Goal: Transaction & Acquisition: Purchase product/service

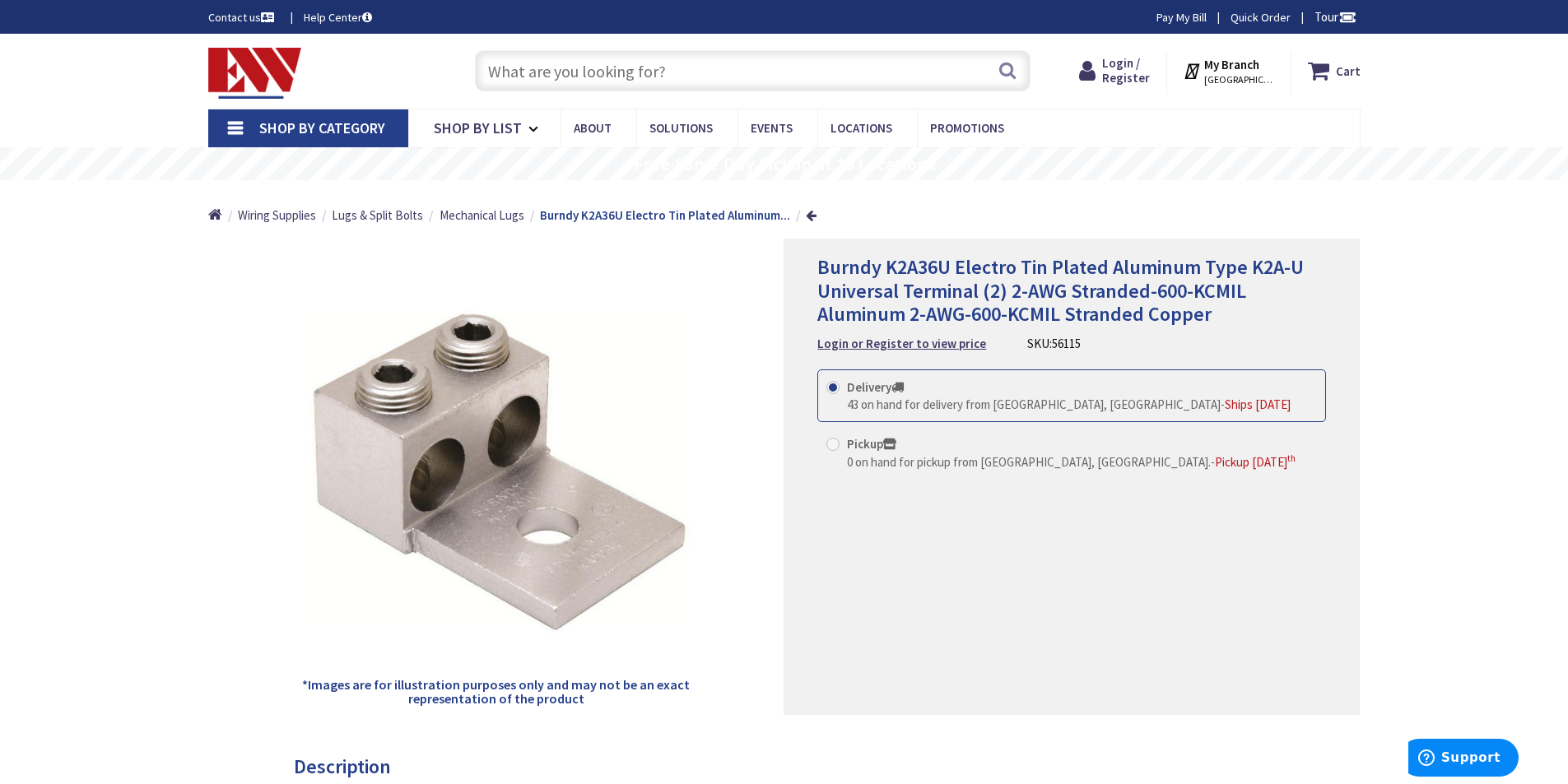
click at [557, 68] on input "text" at bounding box center [752, 71] width 556 height 41
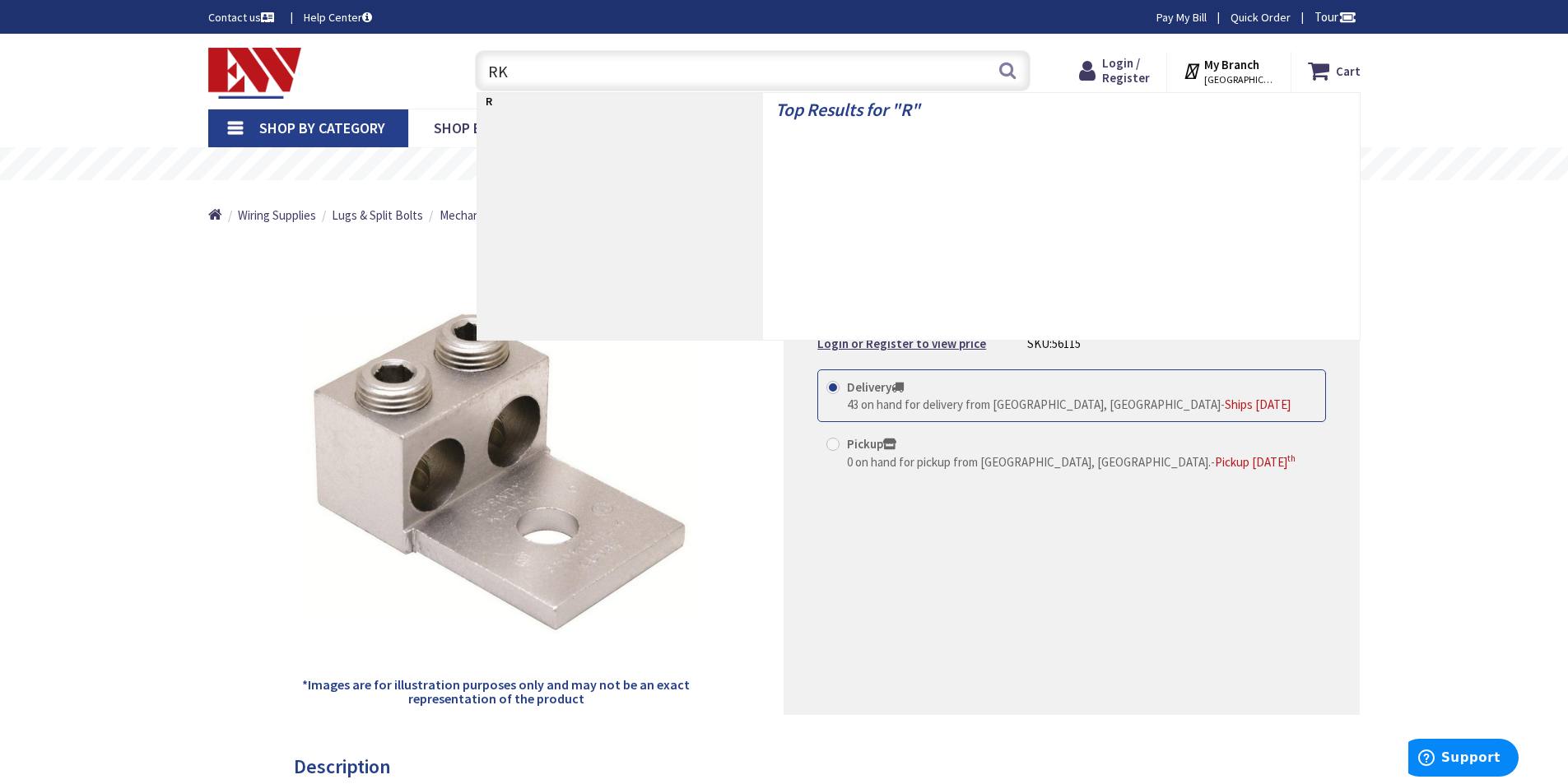
type input "RK1"
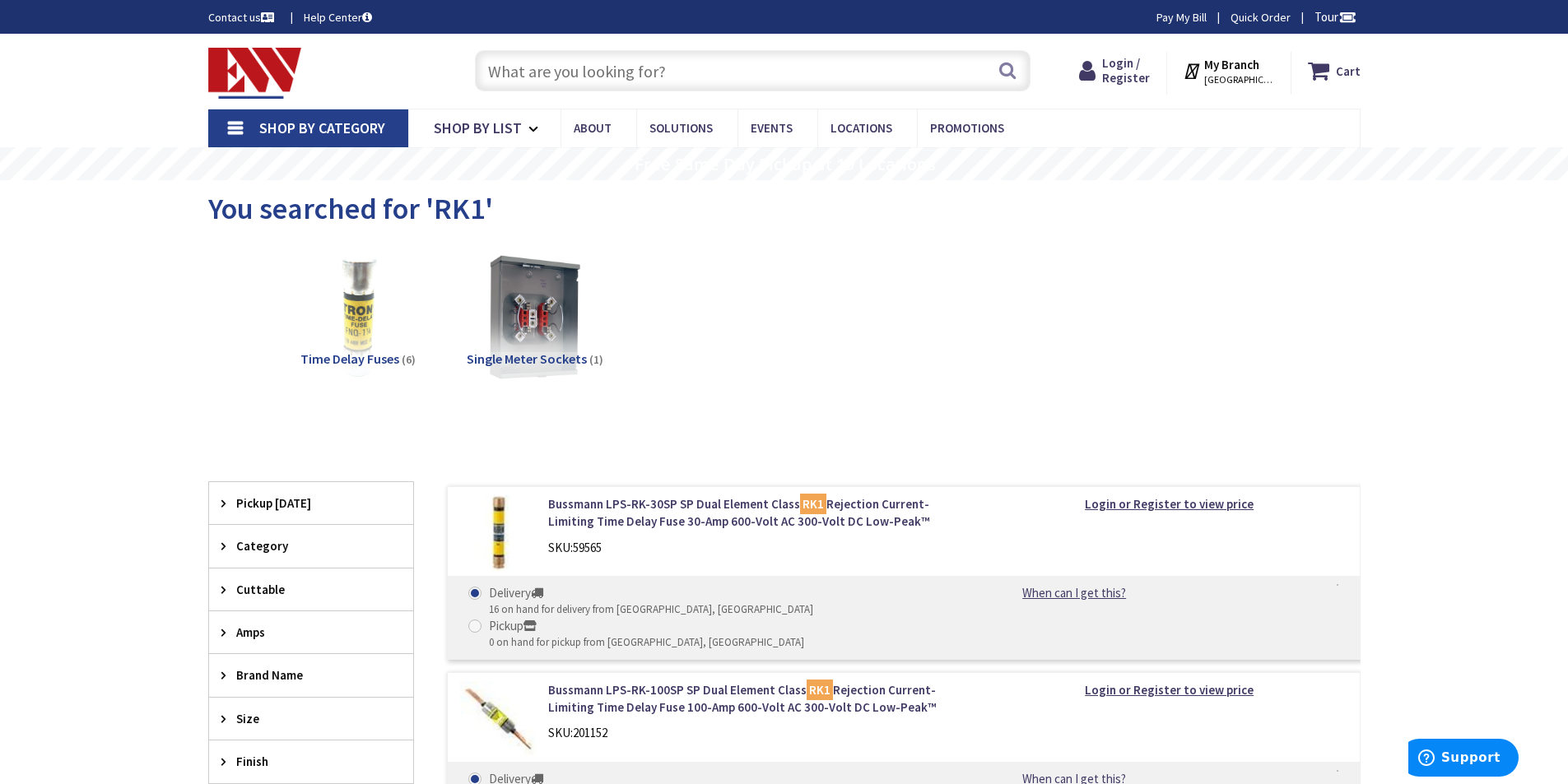
paste input "LPN-RK-300SP"
type input "LPN-RK-300SP"
click at [1002, 71] on button "Search" at bounding box center [1007, 70] width 21 height 37
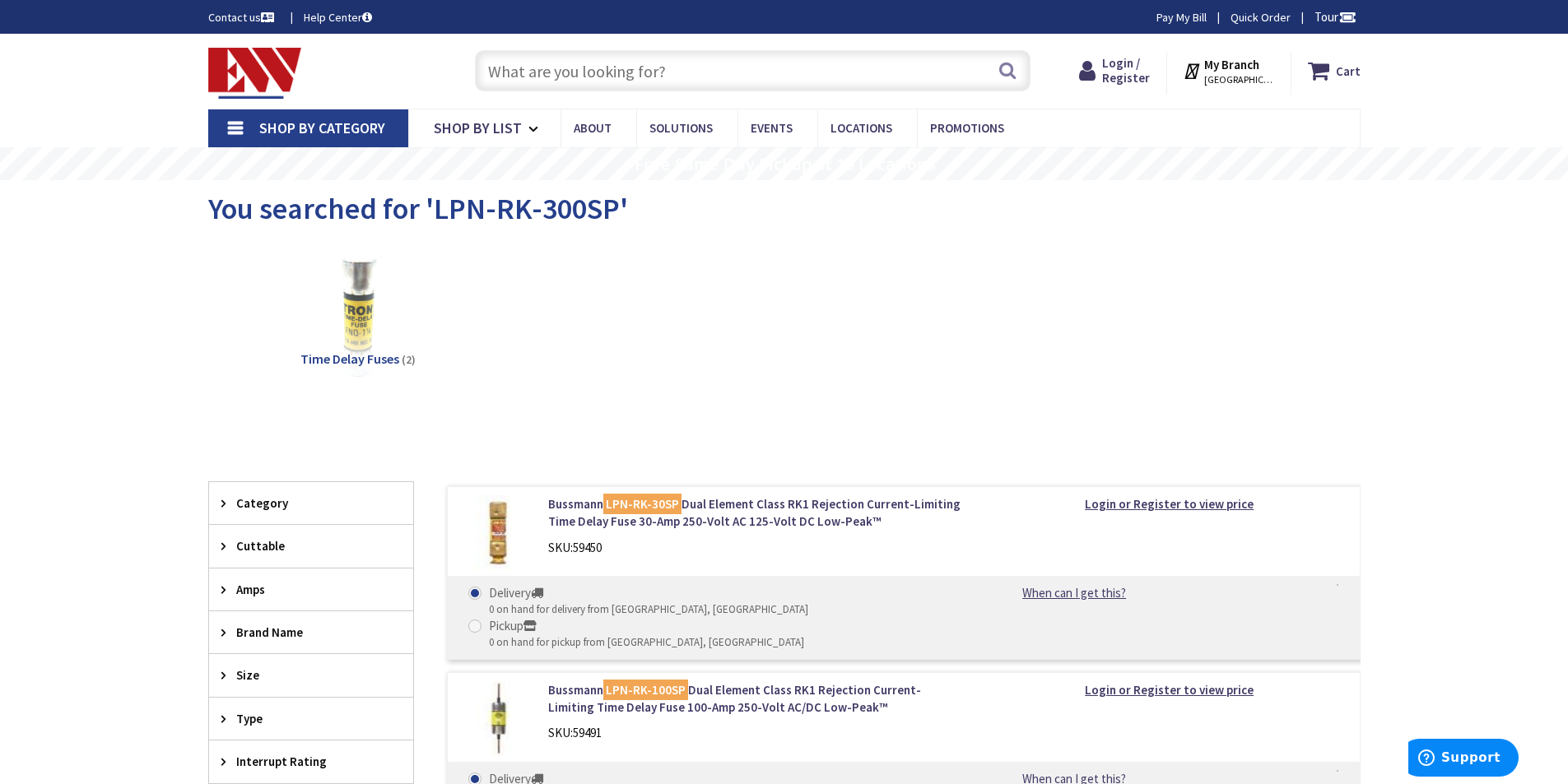
click at [678, 75] on input "text" at bounding box center [752, 71] width 556 height 41
click at [1248, 79] on span "[GEOGRAPHIC_DATA], [GEOGRAPHIC_DATA]" at bounding box center [1239, 80] width 70 height 13
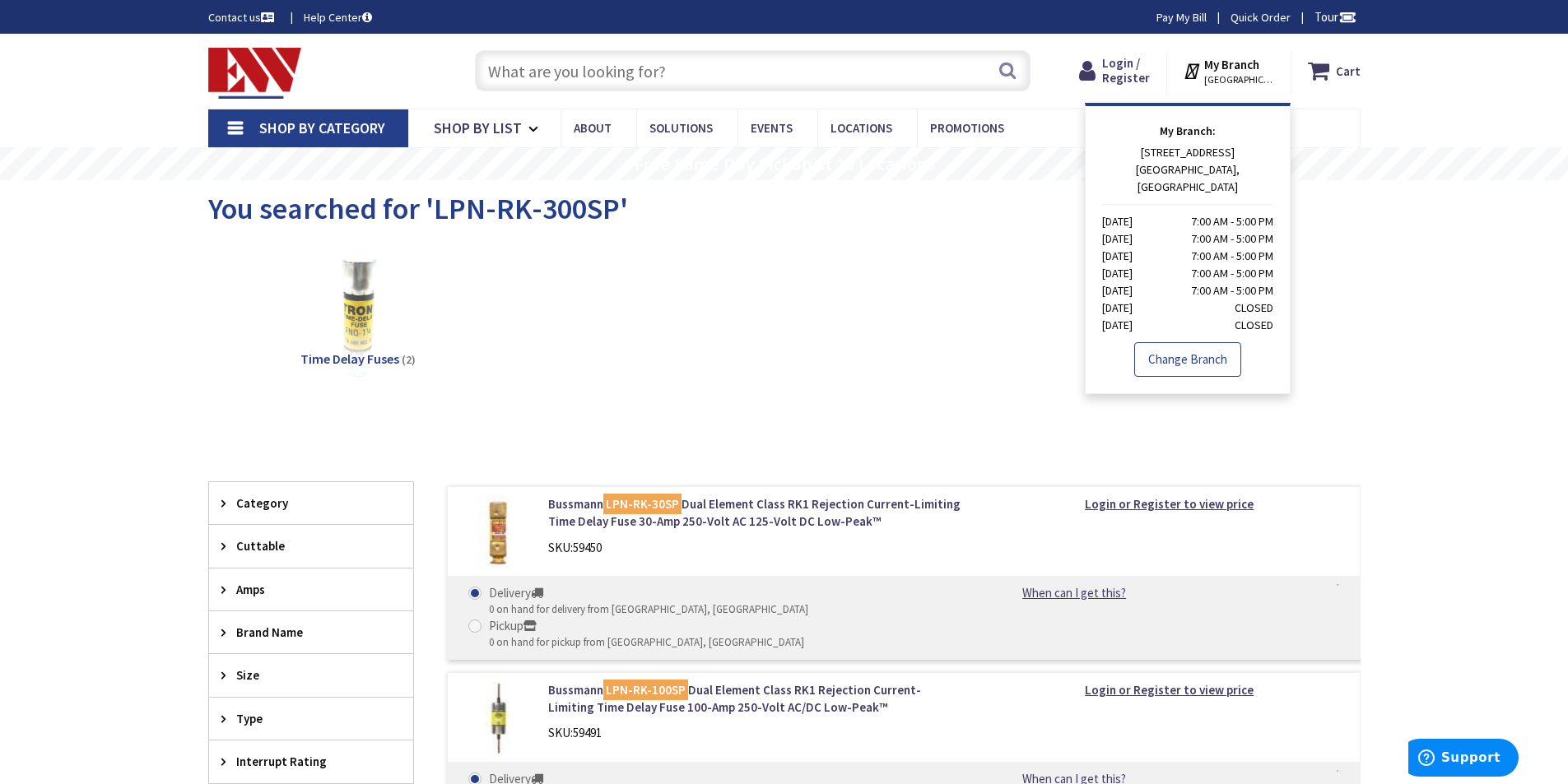
click at [1172, 342] on link "Change Branch" at bounding box center [1187, 360] width 107 height 35
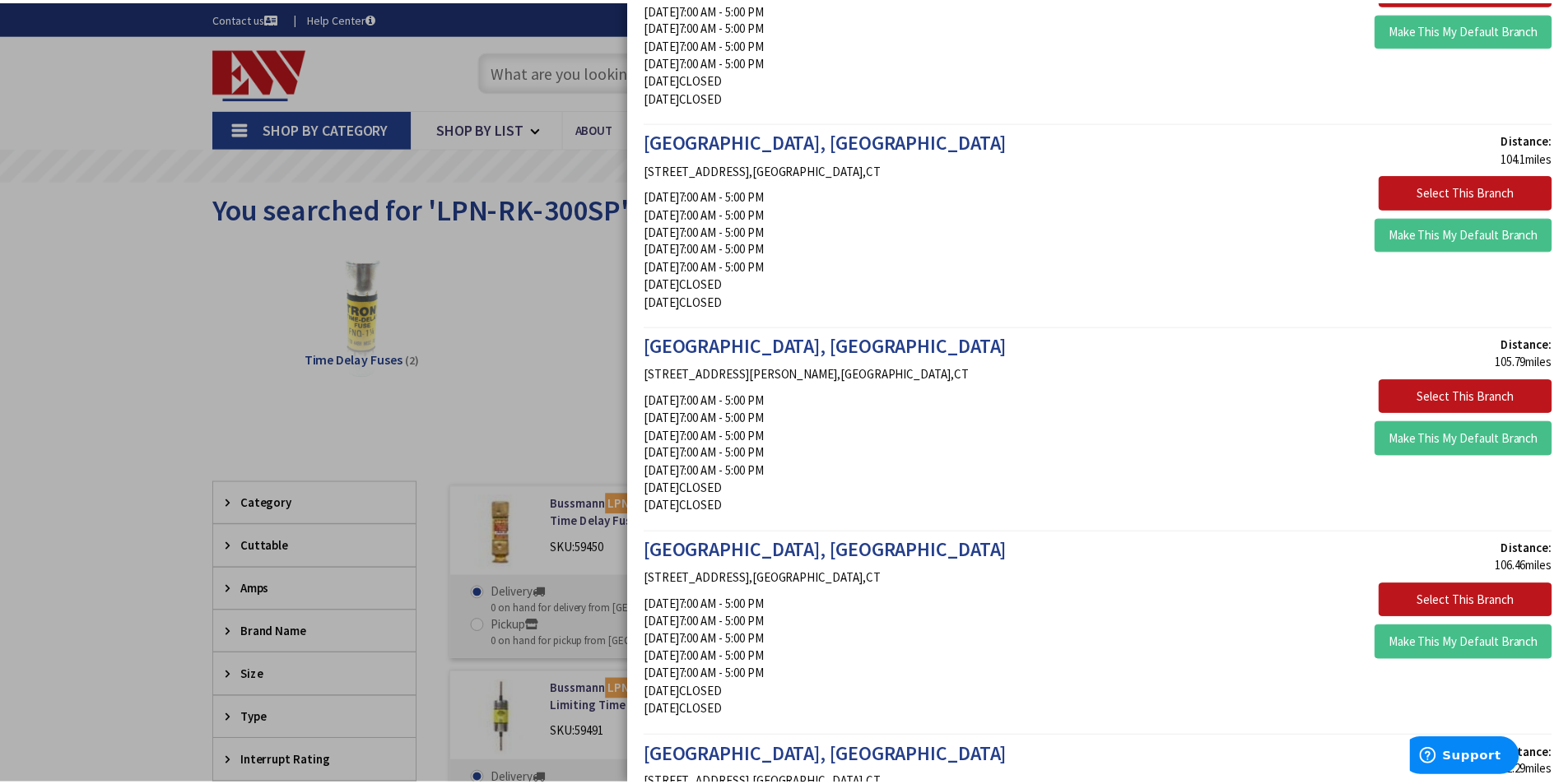
scroll to position [3455, 0]
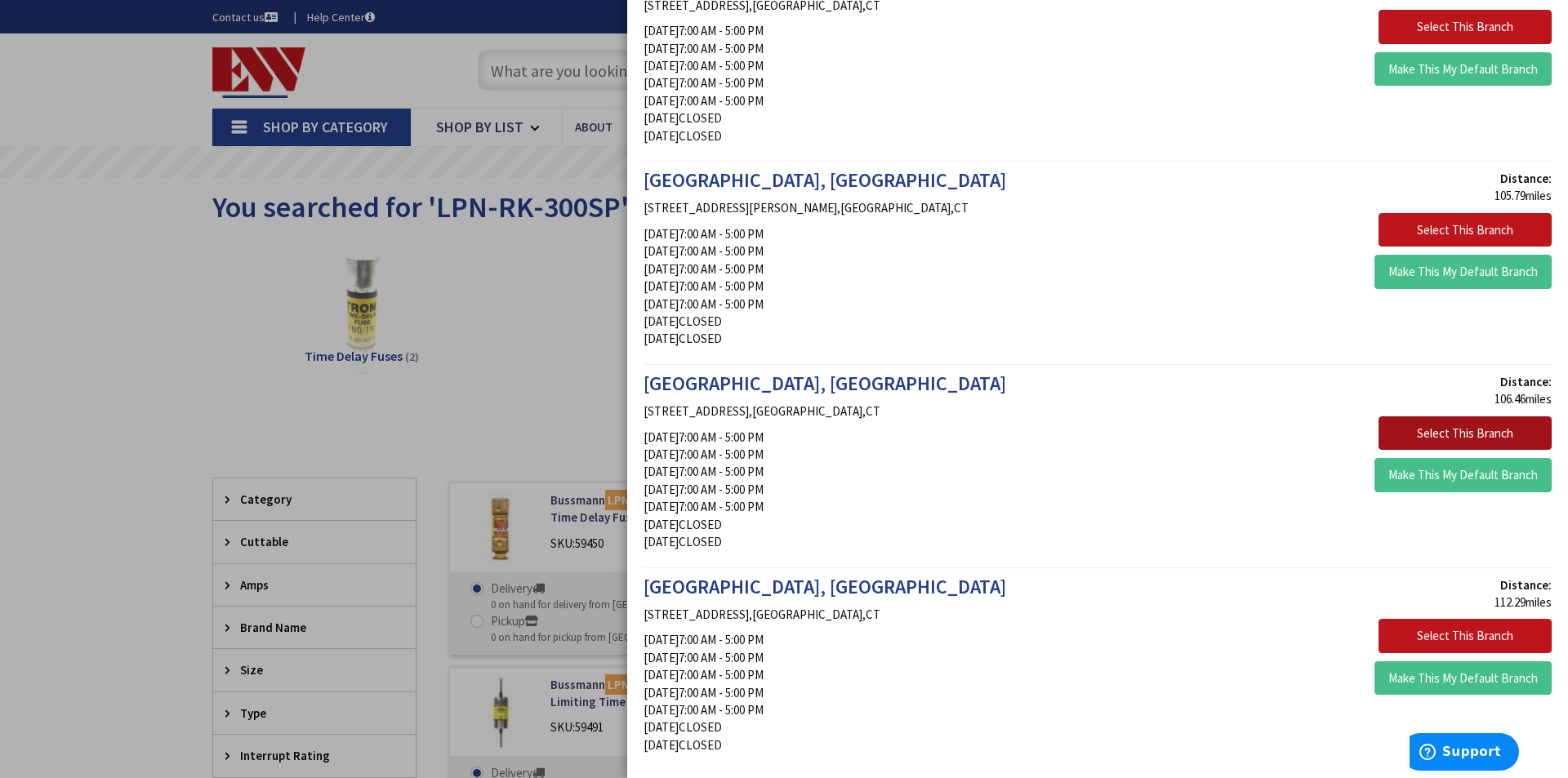
click at [1452, 432] on button "Select This Branch" at bounding box center [1464, 433] width 173 height 34
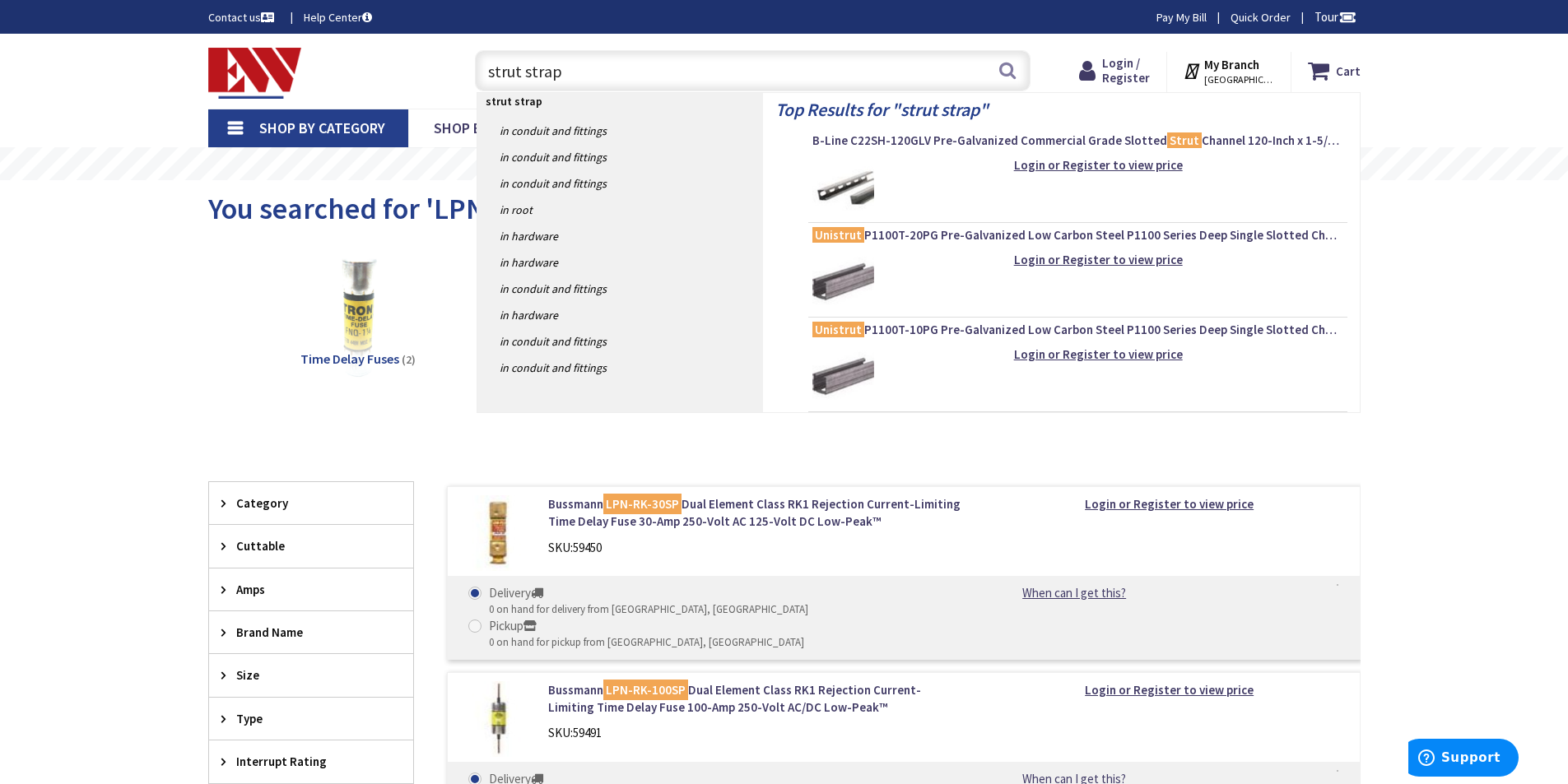
type input "strut straps"
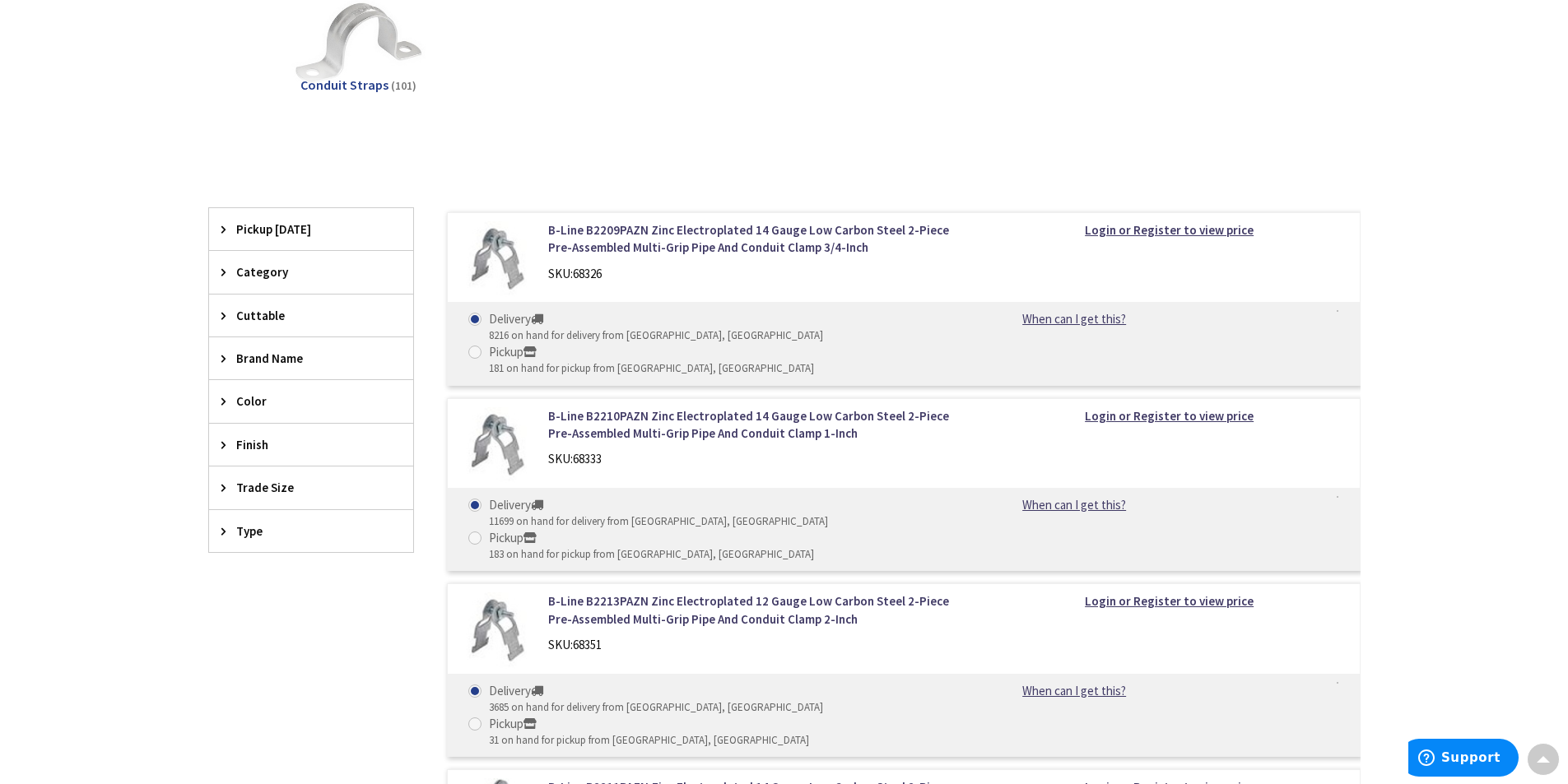
click at [244, 482] on span "Trade Size" at bounding box center [303, 487] width 134 height 17
click at [261, 684] on button "Show more" at bounding box center [310, 688] width 204 height 28
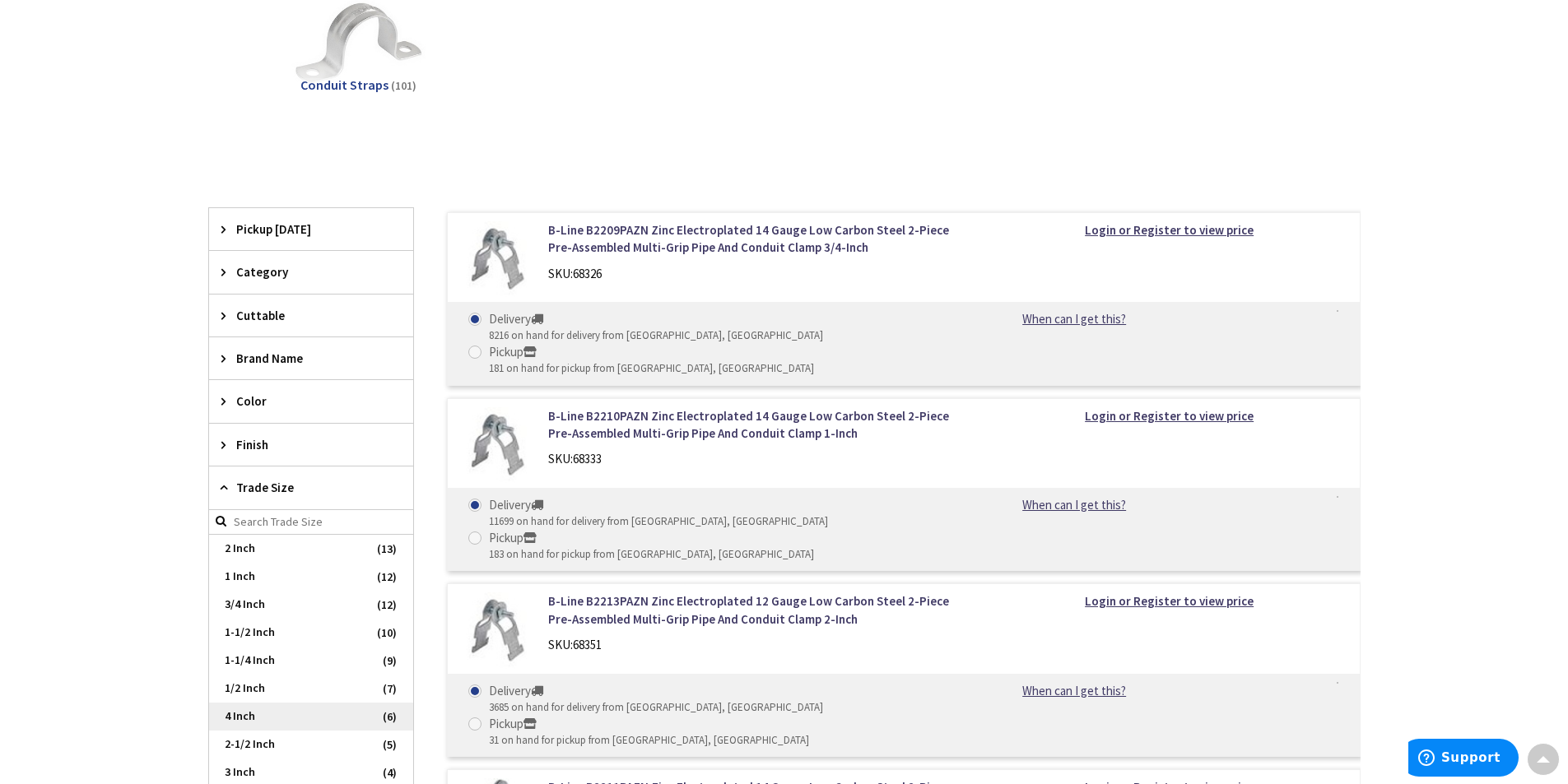
click at [273, 716] on span "4 Inch" at bounding box center [310, 716] width 204 height 28
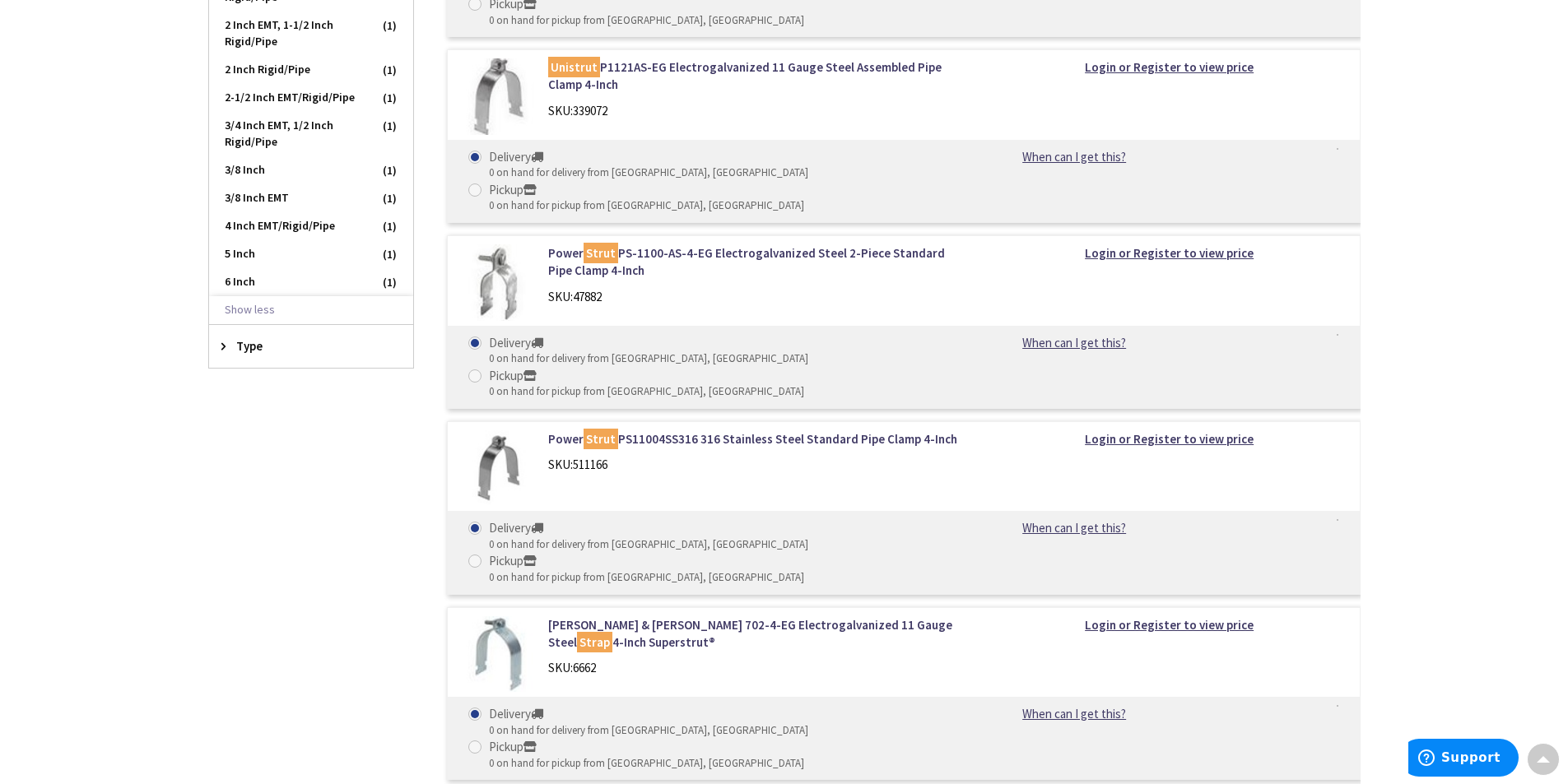
scroll to position [563, 0]
click at [297, 224] on span "4 Inch EMT/Rigid/Pipe" at bounding box center [310, 226] width 204 height 28
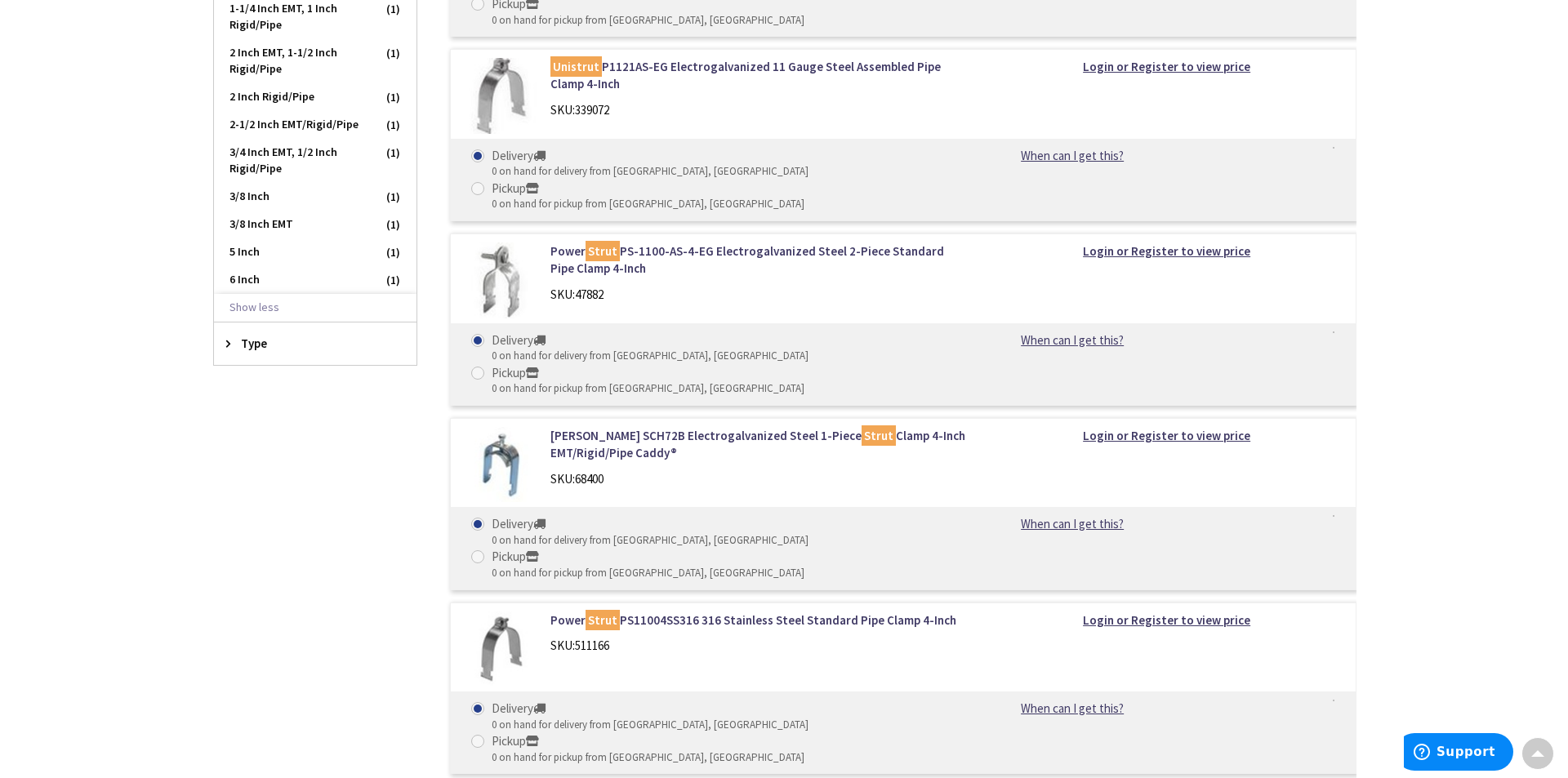
scroll to position [0, 0]
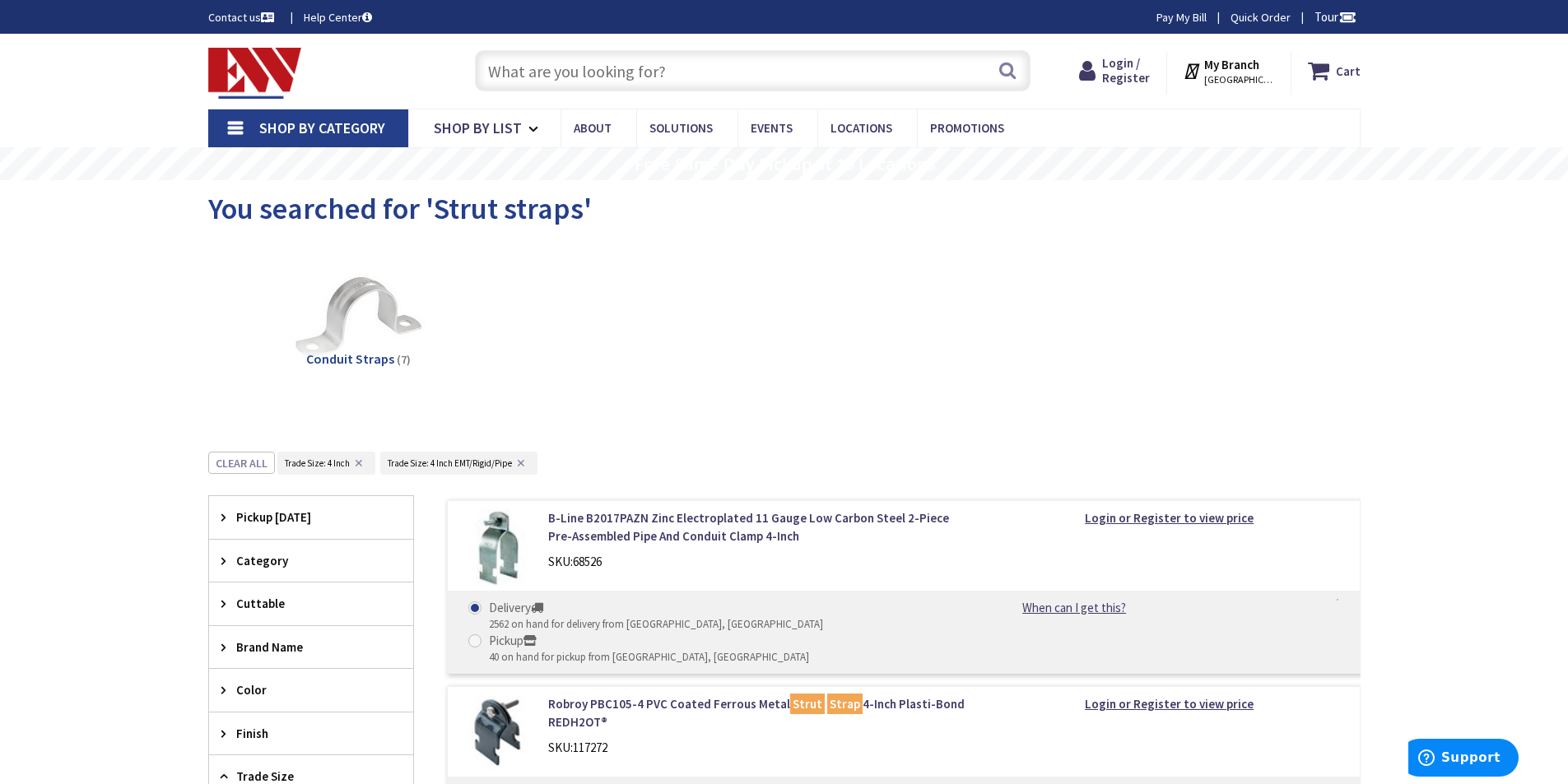
click at [1226, 80] on span "[GEOGRAPHIC_DATA], [GEOGRAPHIC_DATA]" at bounding box center [1239, 80] width 70 height 13
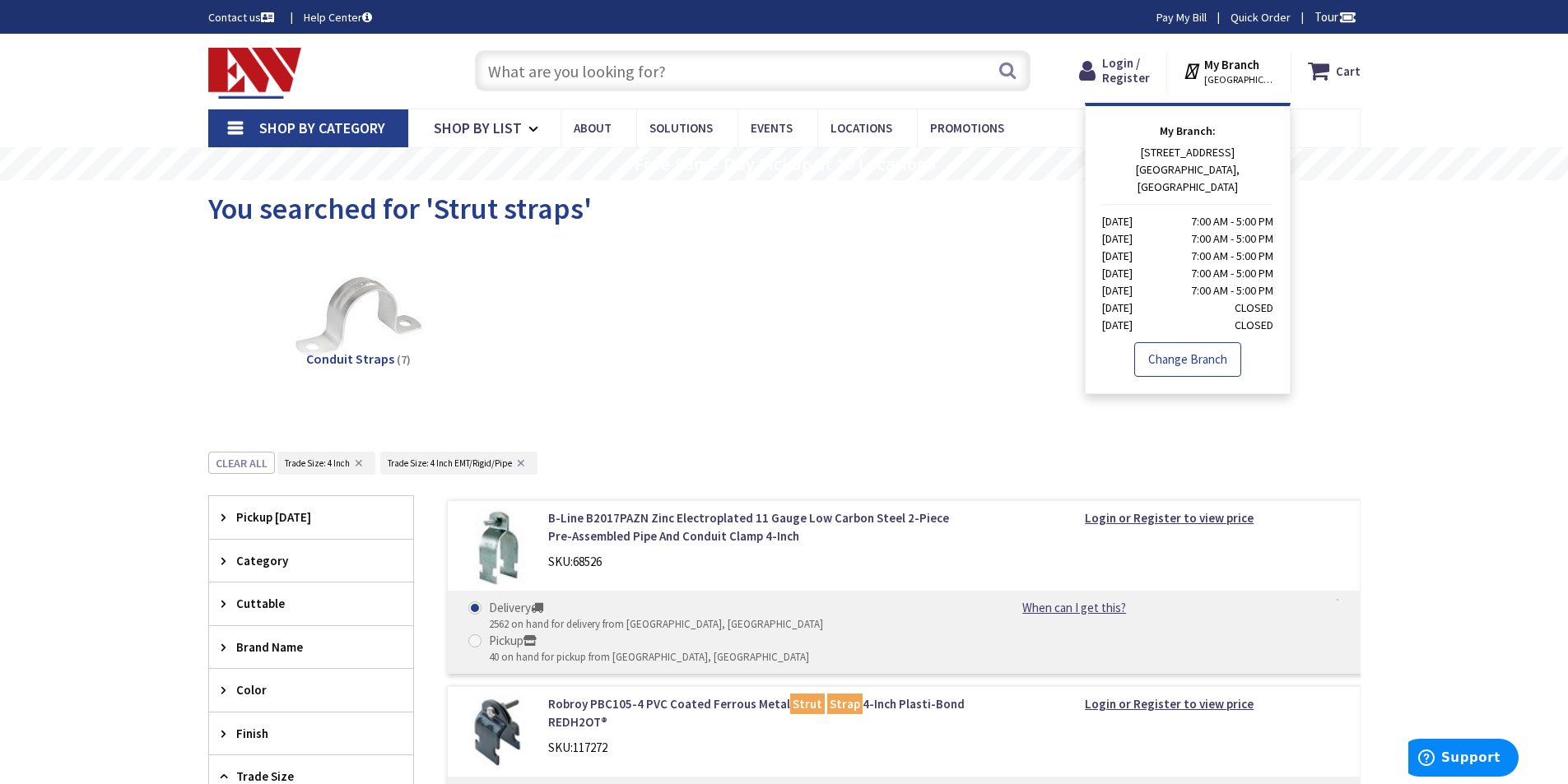
click at [1187, 342] on link "Change Branch" at bounding box center [1187, 360] width 107 height 35
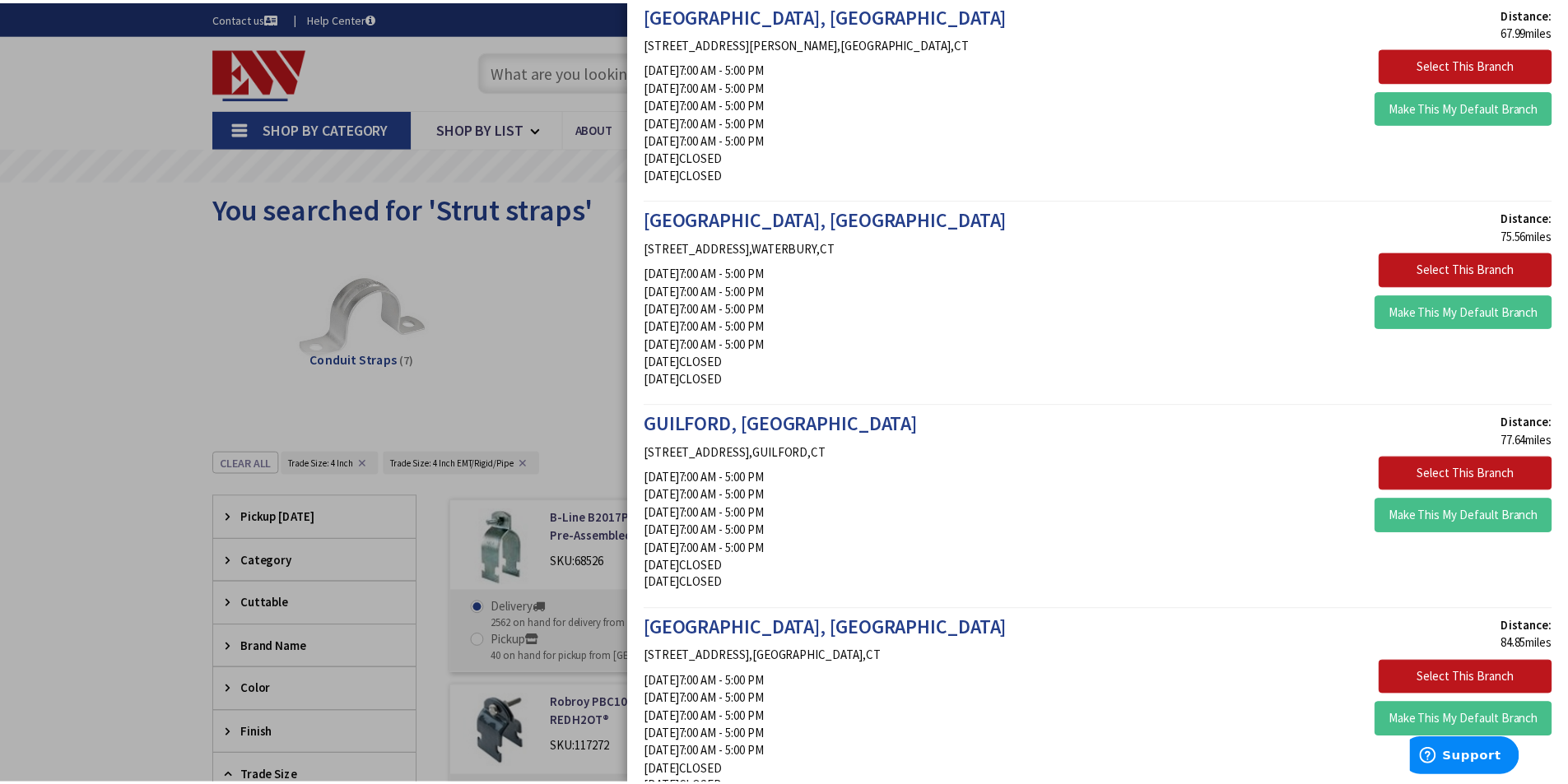
scroll to position [1645, 0]
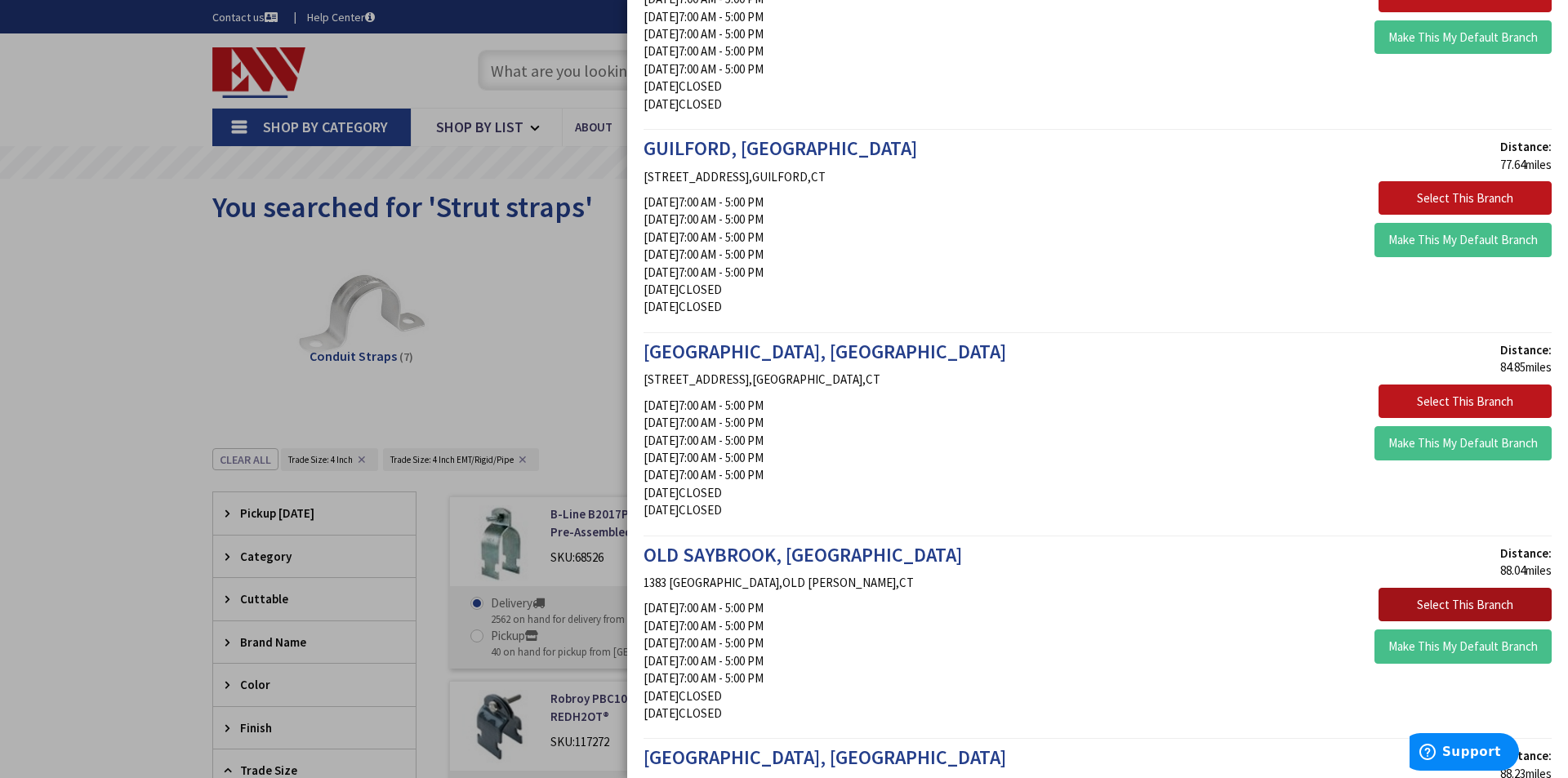
click at [1460, 599] on button "Select This Branch" at bounding box center [1464, 605] width 173 height 34
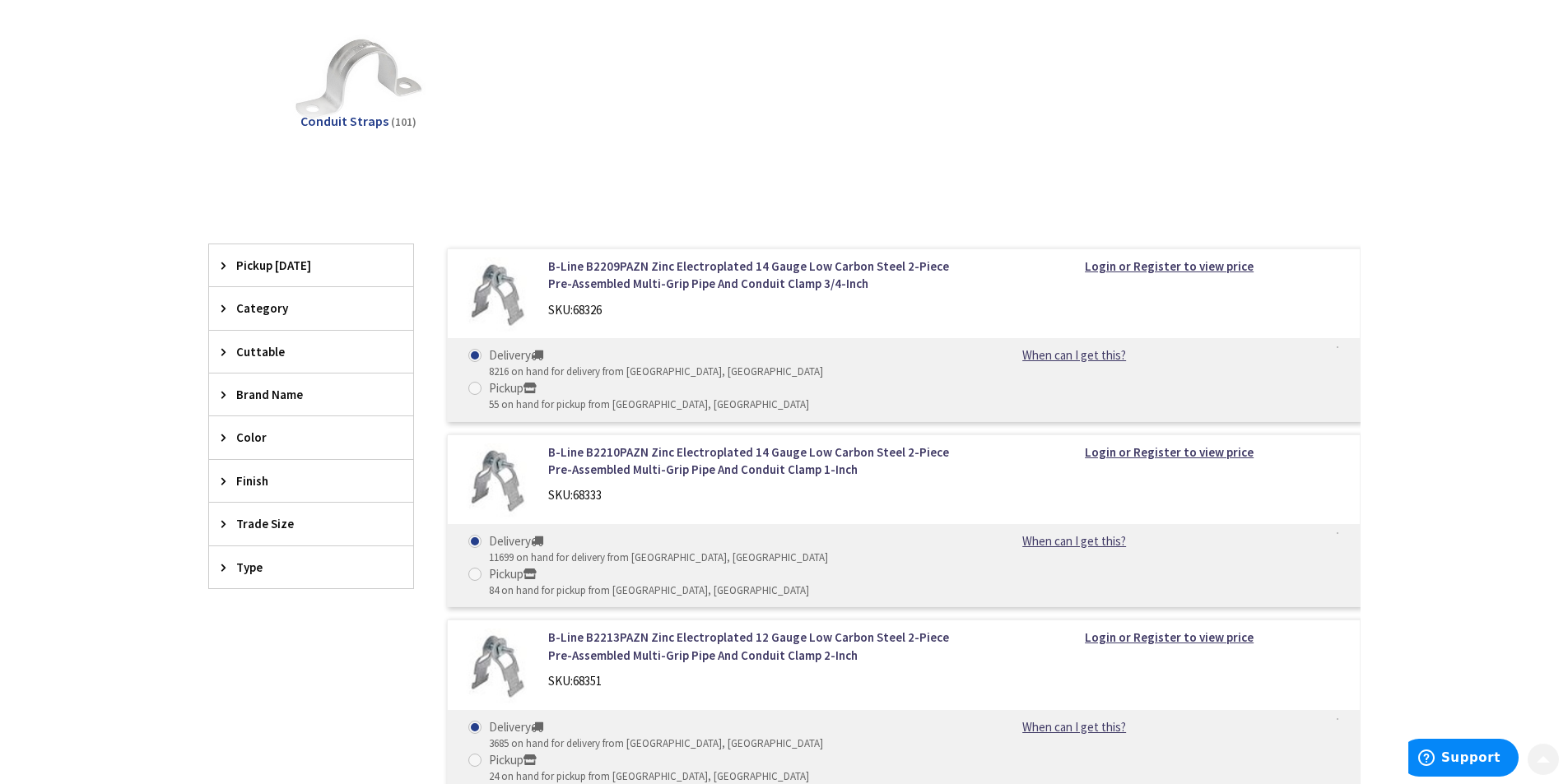
scroll to position [274, 0]
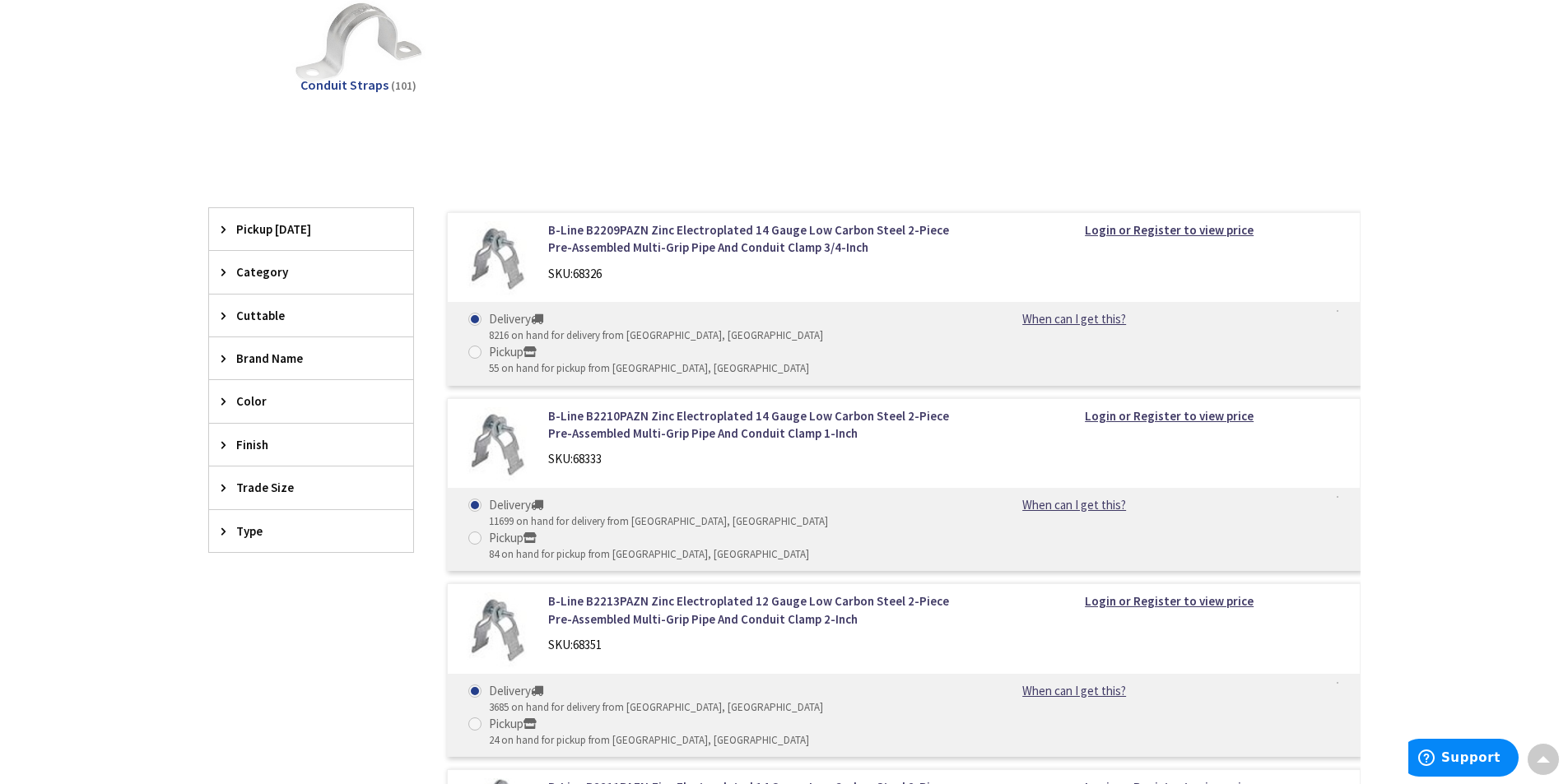
click at [244, 488] on span "Trade Size" at bounding box center [303, 487] width 134 height 17
click at [263, 688] on button "Show more" at bounding box center [310, 688] width 204 height 28
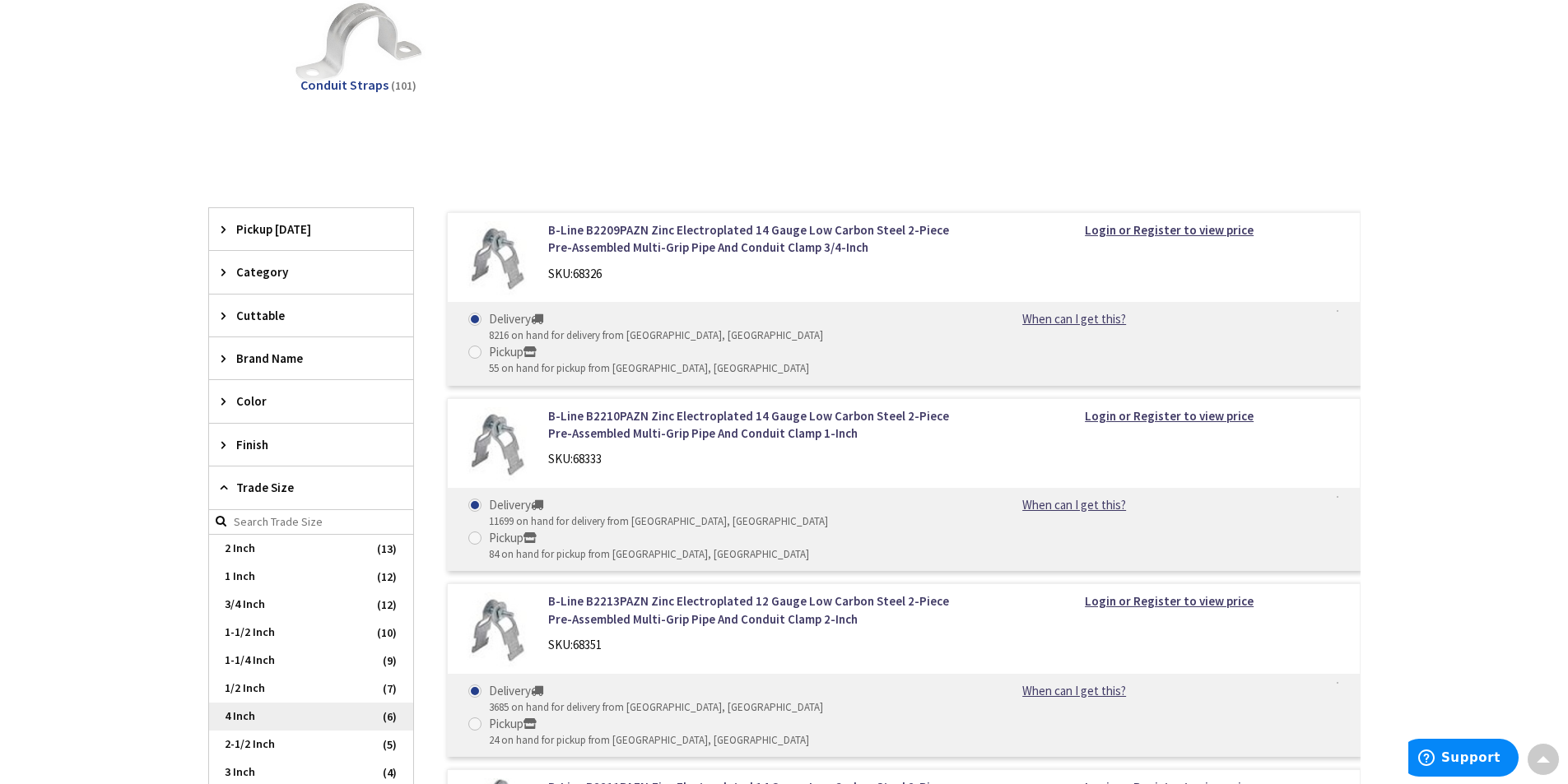
click at [286, 712] on span "4 Inch" at bounding box center [310, 716] width 204 height 28
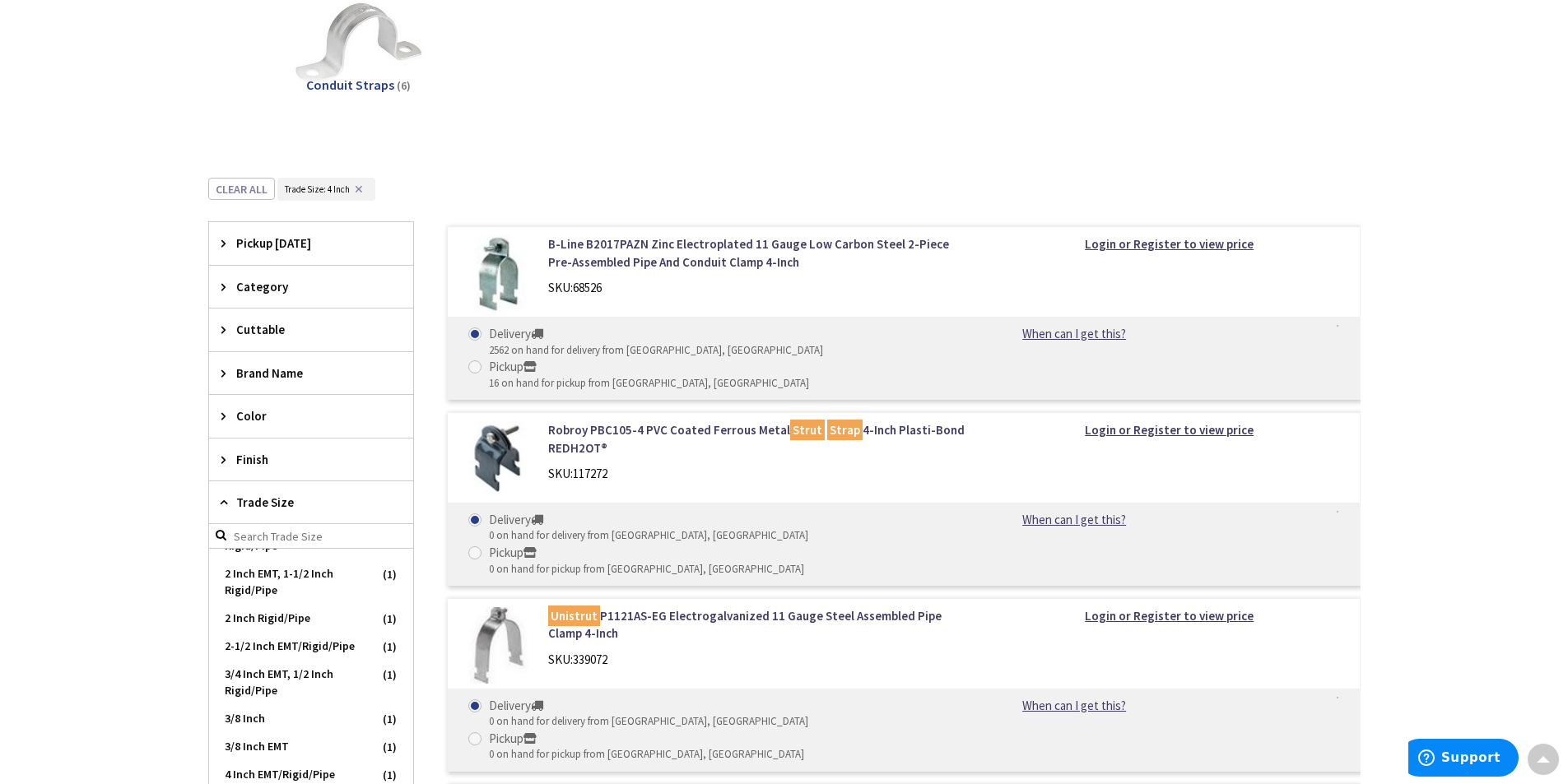
scroll to position [549, 0]
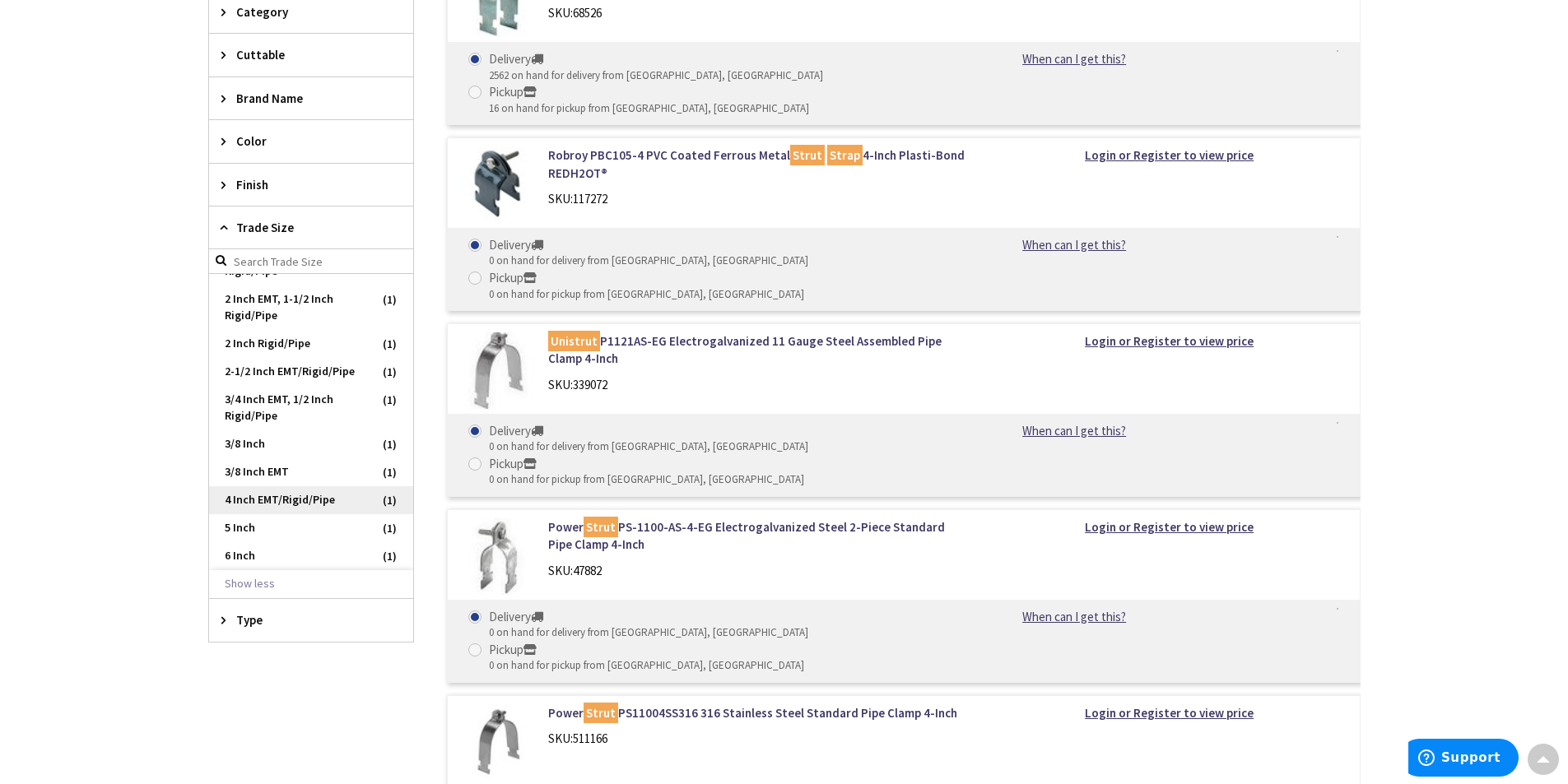
click at [309, 503] on span "4 Inch EMT/Rigid/Pipe" at bounding box center [310, 500] width 204 height 28
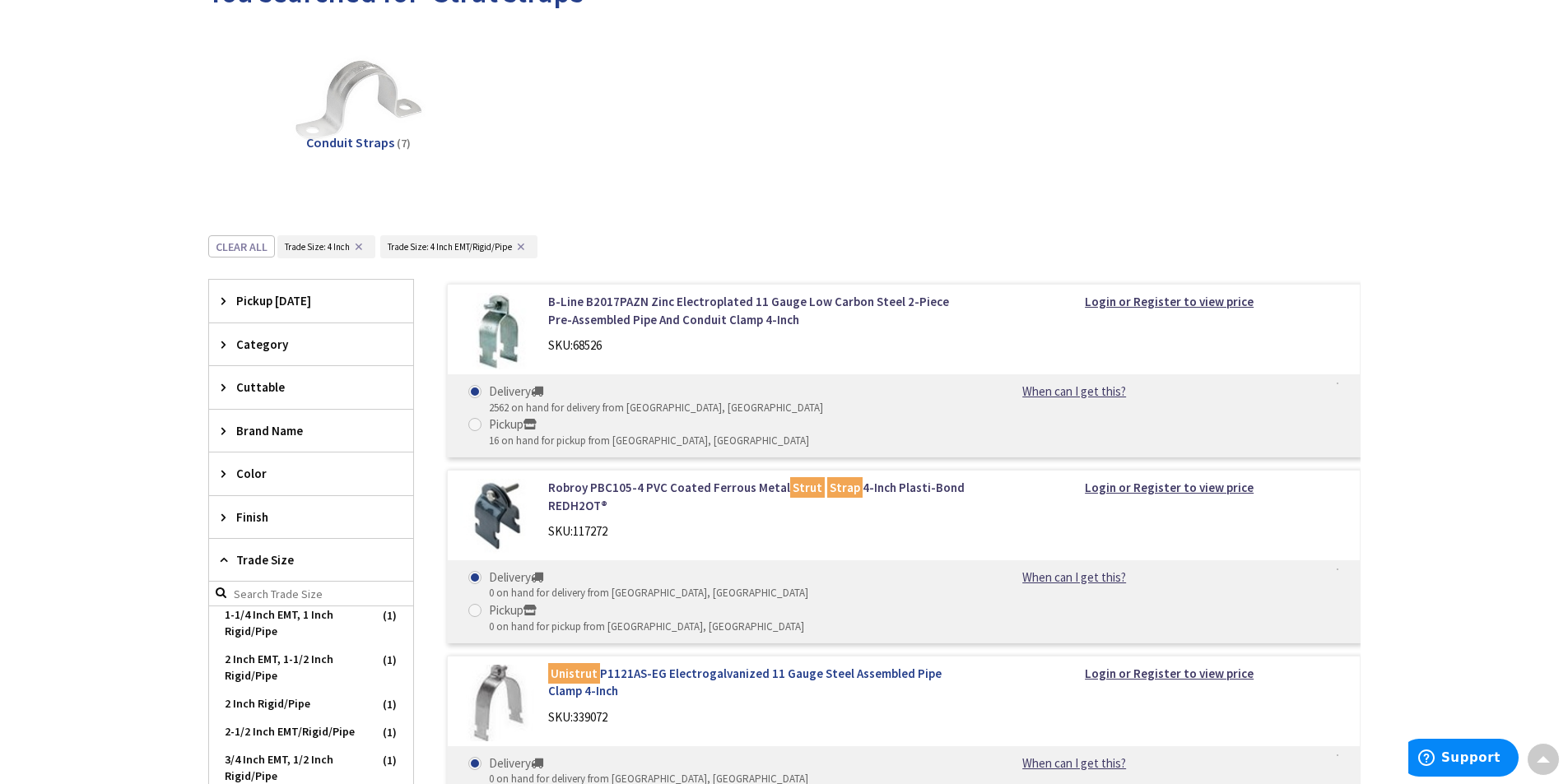
scroll to position [0, 0]
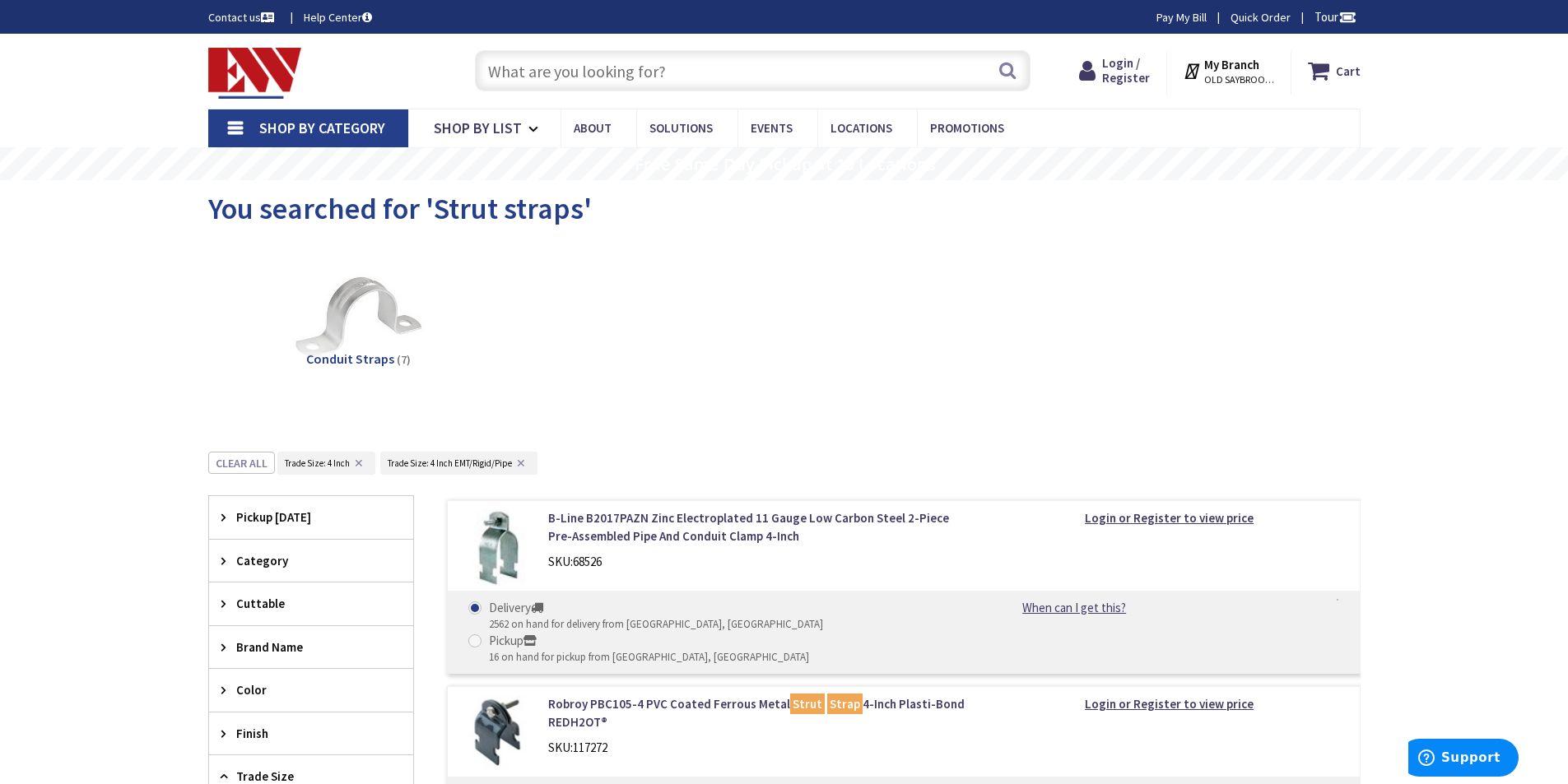
click at [678, 78] on input "text" at bounding box center [752, 71] width 556 height 41
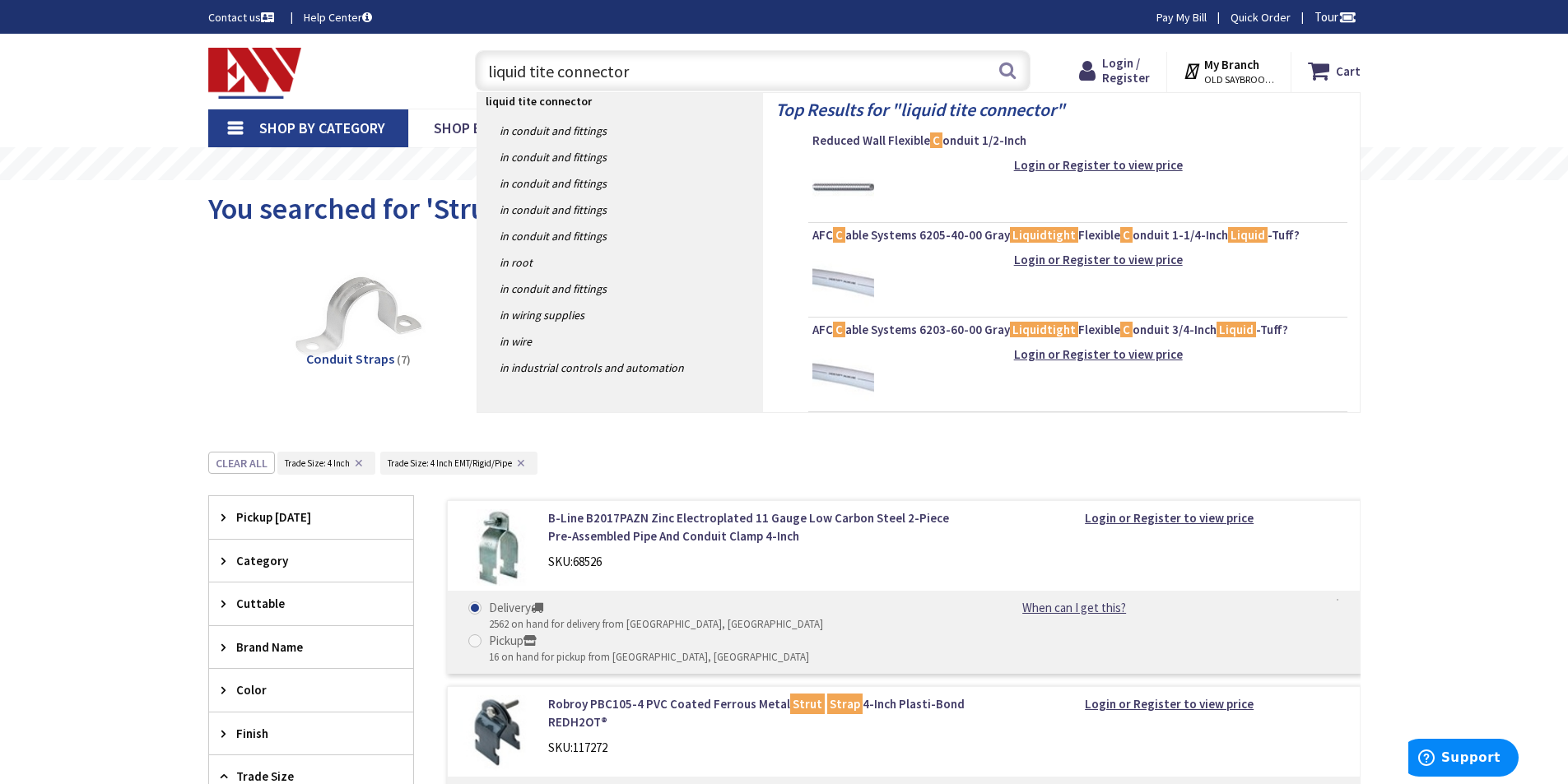
type input "liquid tite connectors"
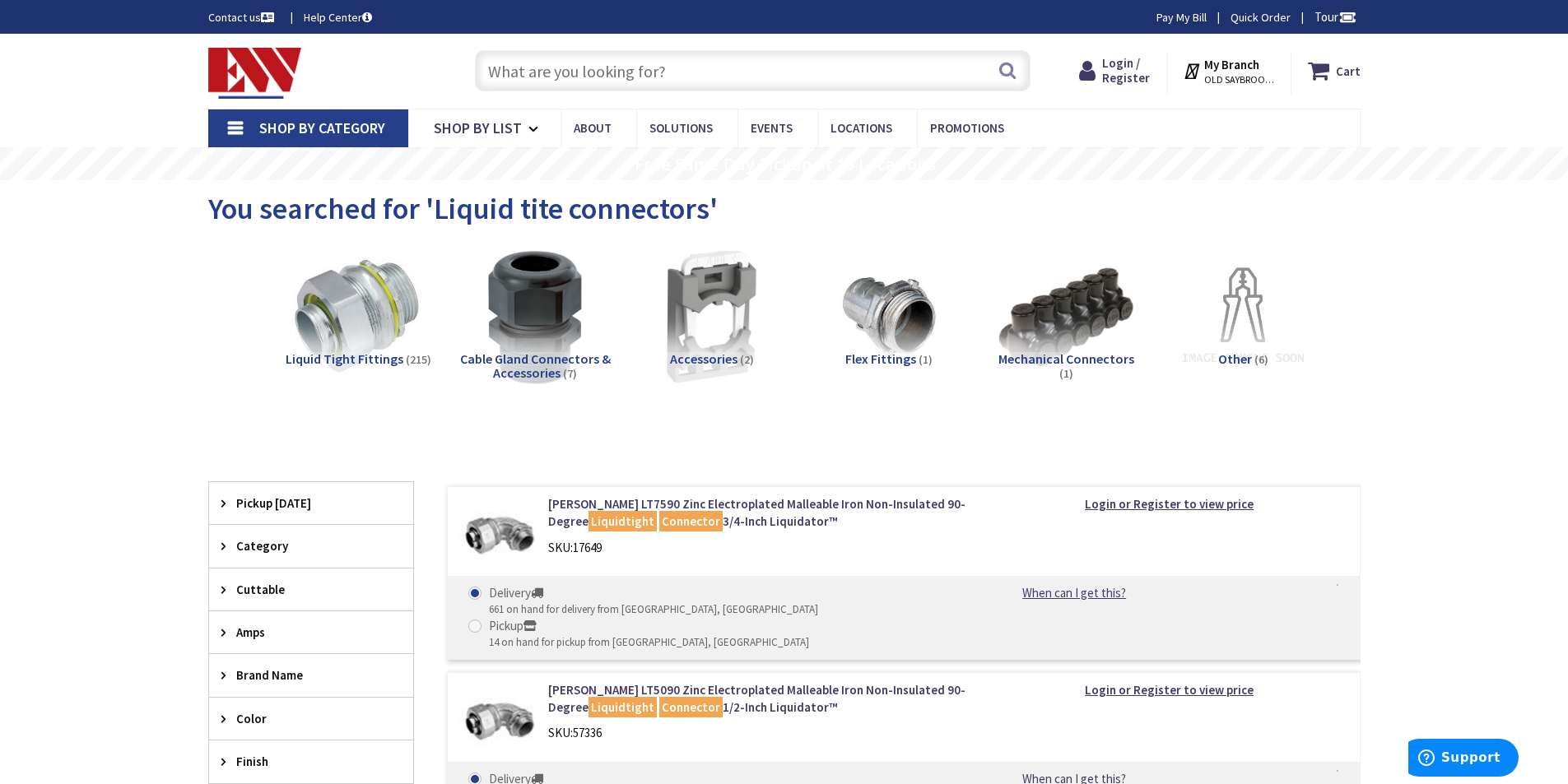
click at [1258, 79] on span "OLD SAYBROOK, [GEOGRAPHIC_DATA]" at bounding box center [1239, 80] width 70 height 13
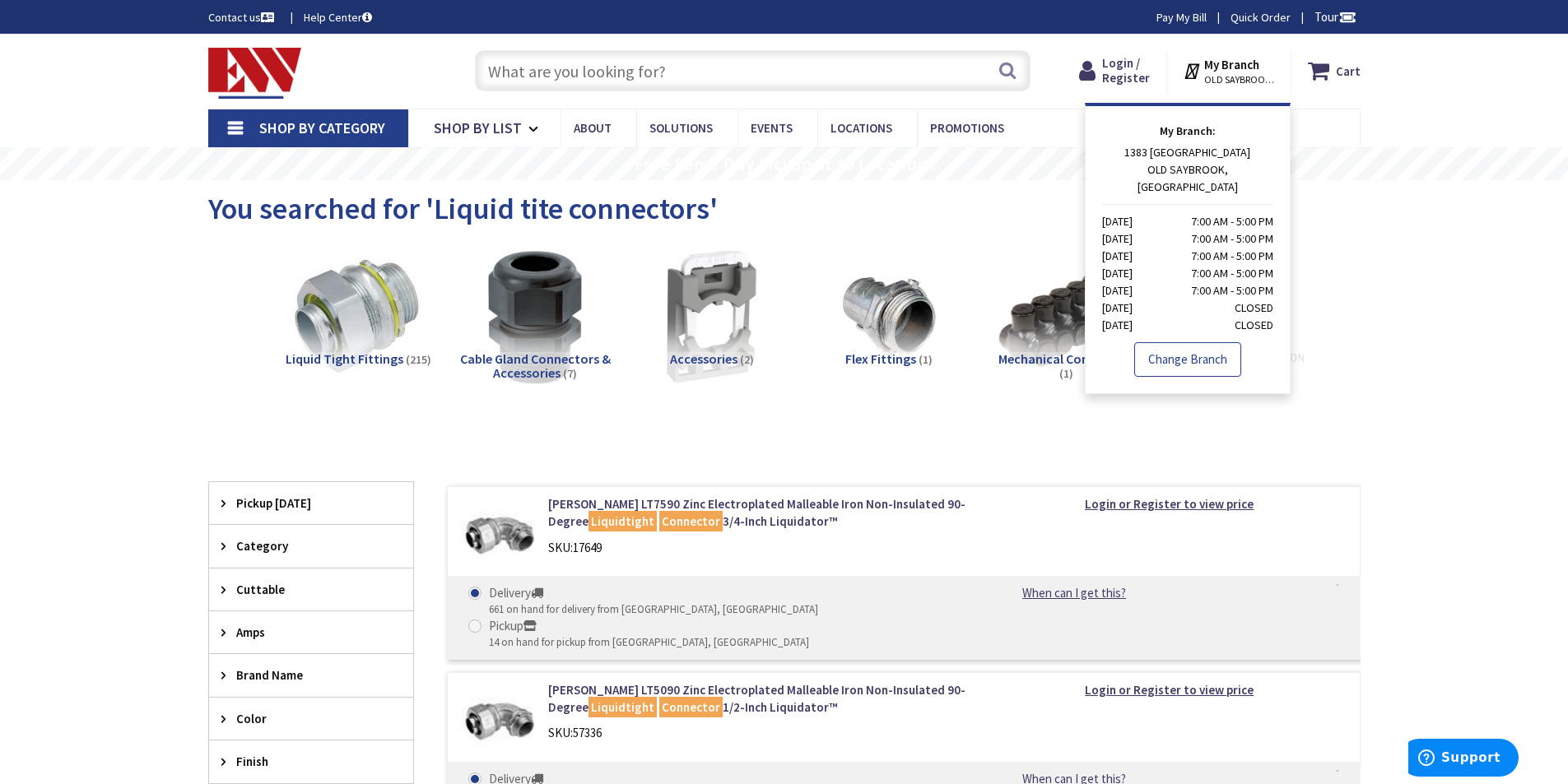
click at [1193, 342] on link "Change Branch" at bounding box center [1187, 360] width 107 height 35
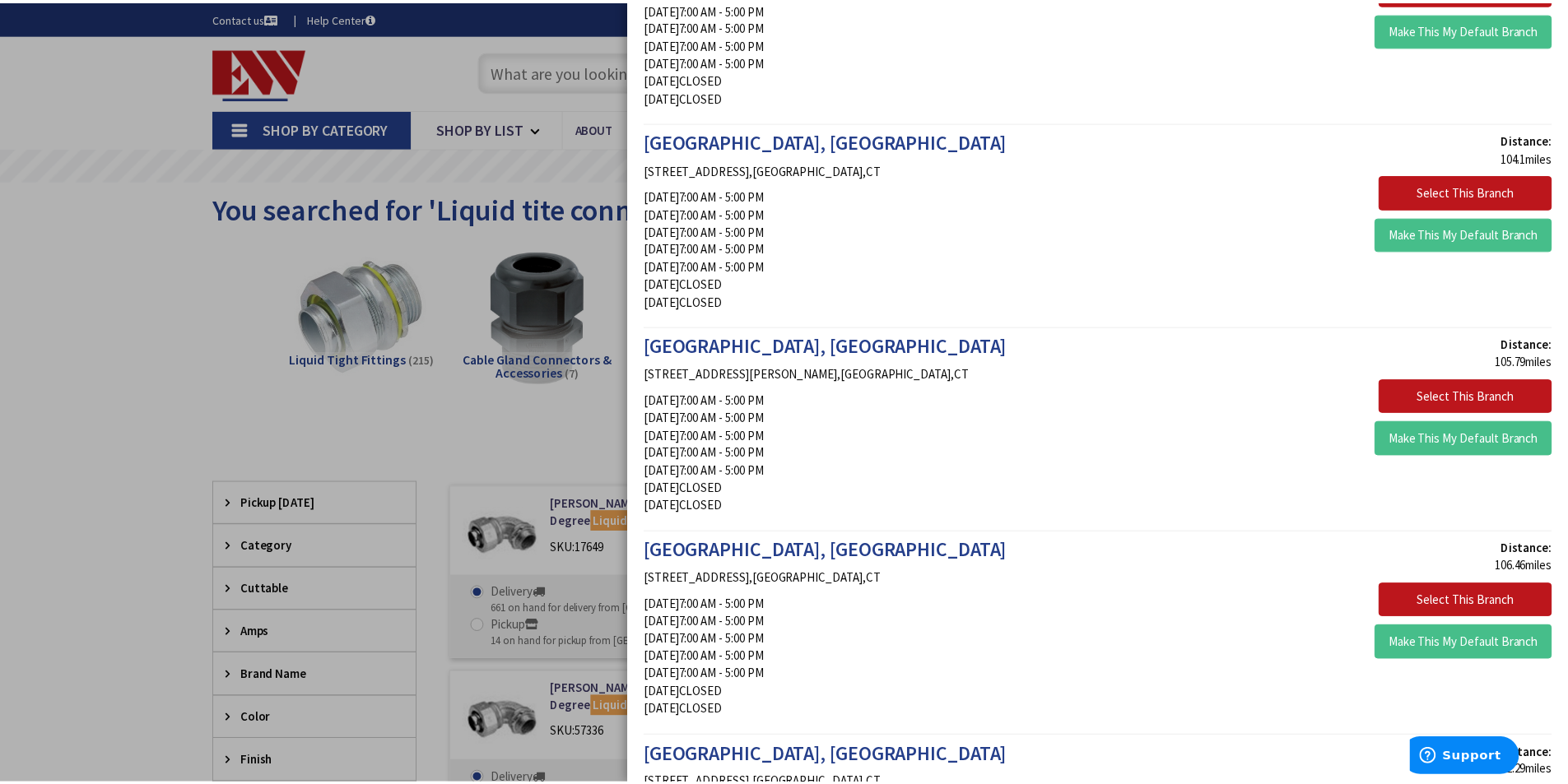
scroll to position [3455, 0]
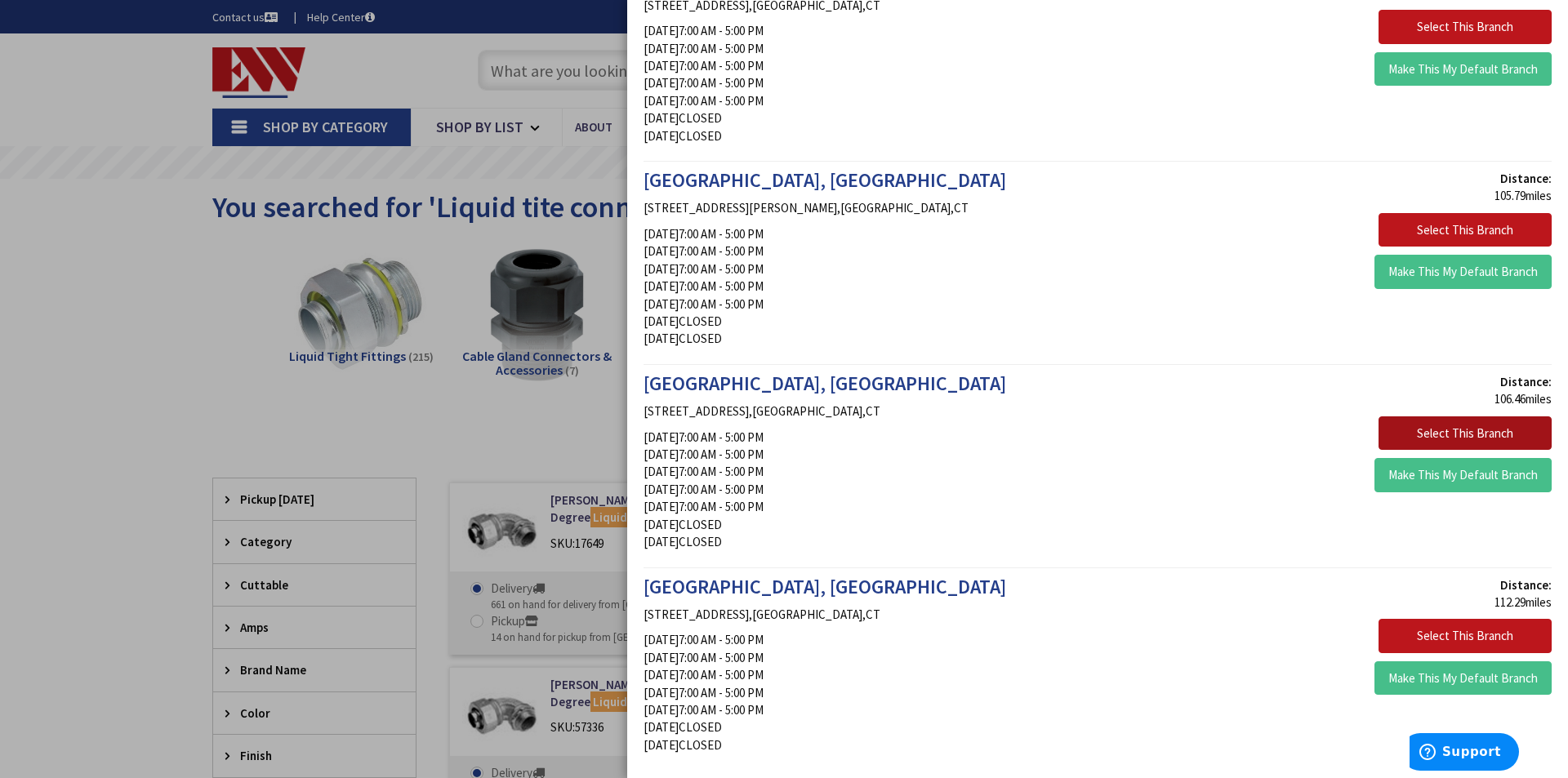
click at [1498, 435] on button "Select This Branch" at bounding box center [1464, 433] width 173 height 34
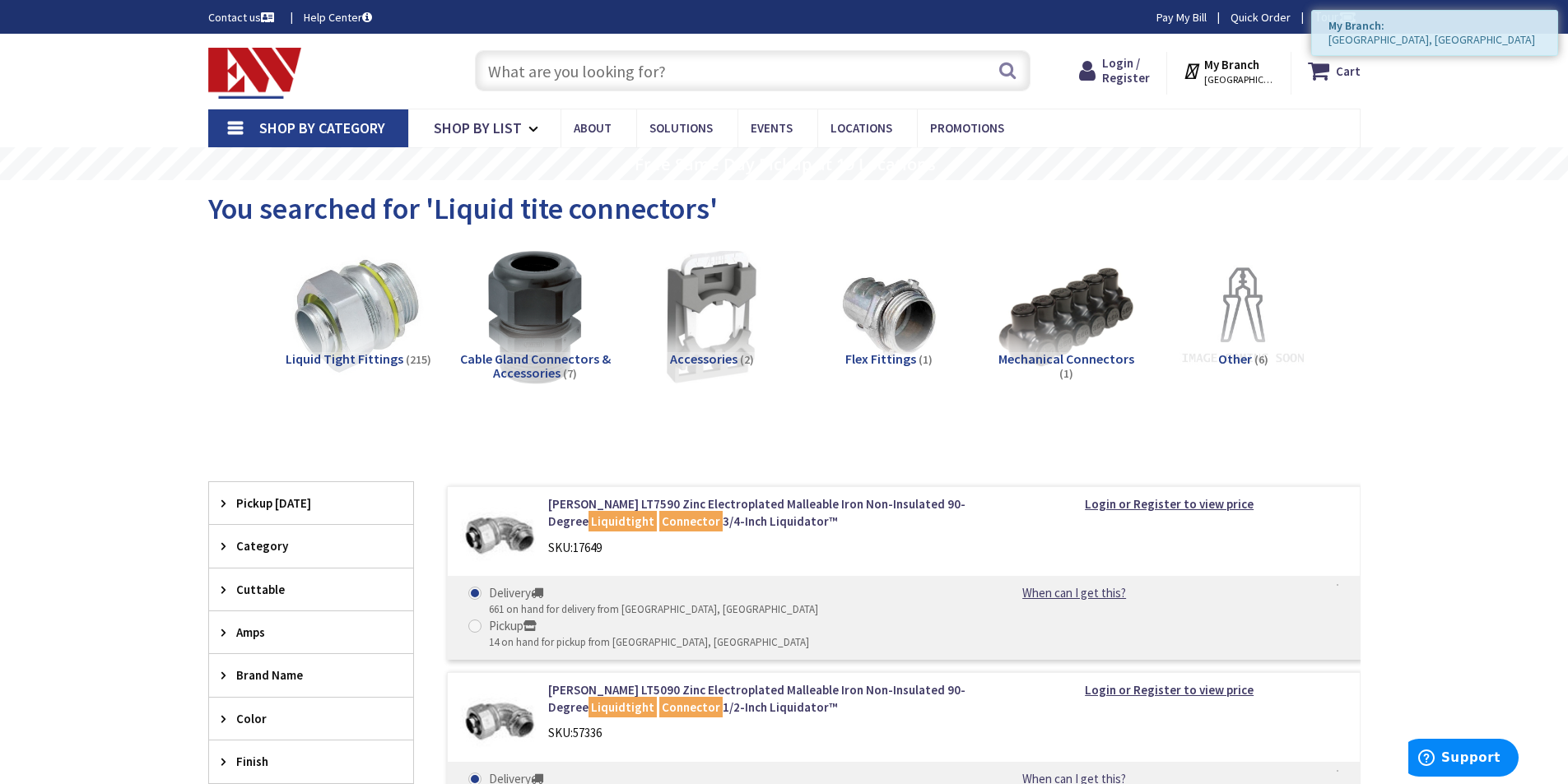
scroll to position [232, 0]
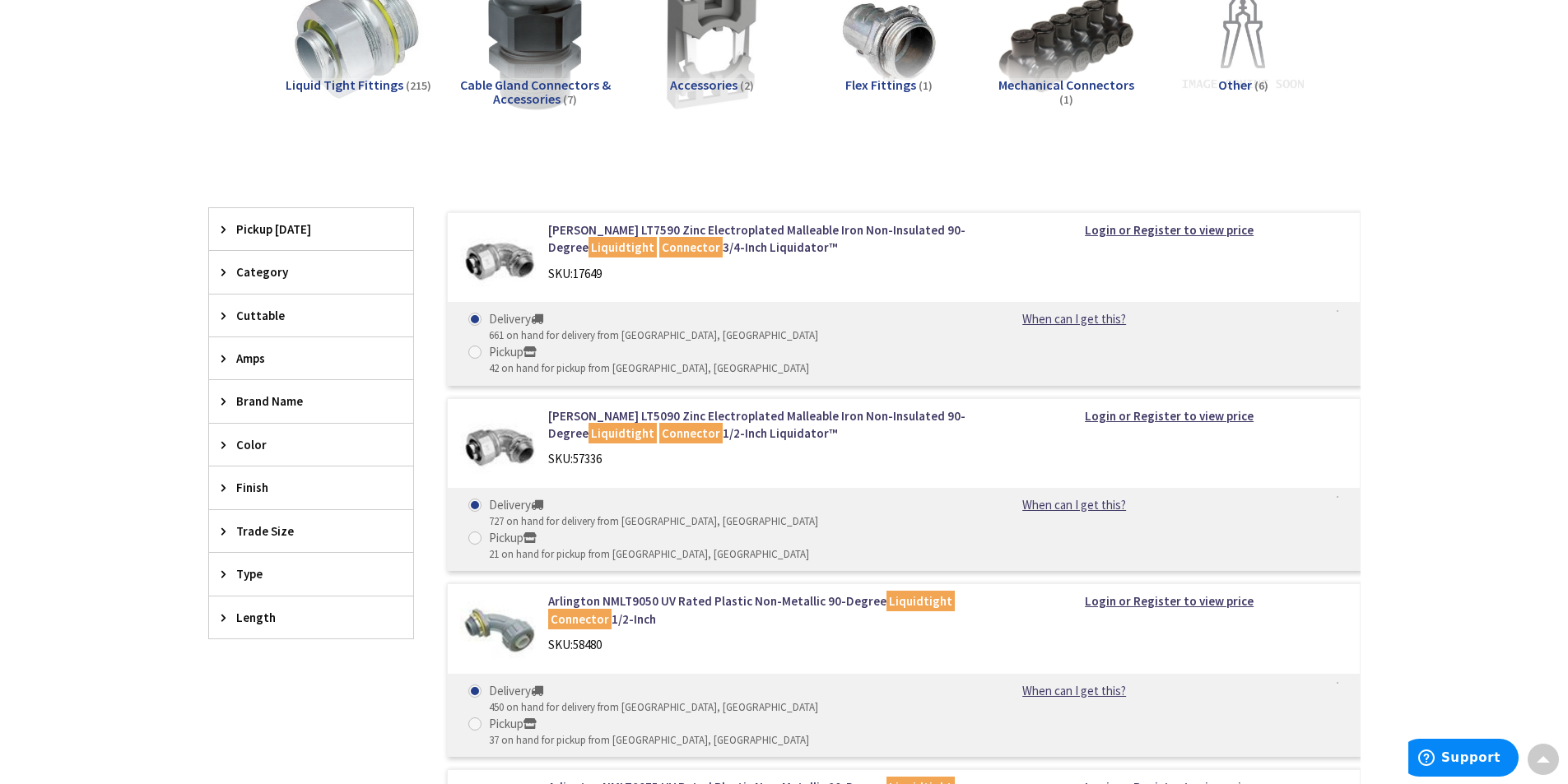
click at [277, 532] on span "Trade Size" at bounding box center [303, 531] width 134 height 17
click at [277, 645] on span "3/4 Inch" at bounding box center [310, 647] width 204 height 28
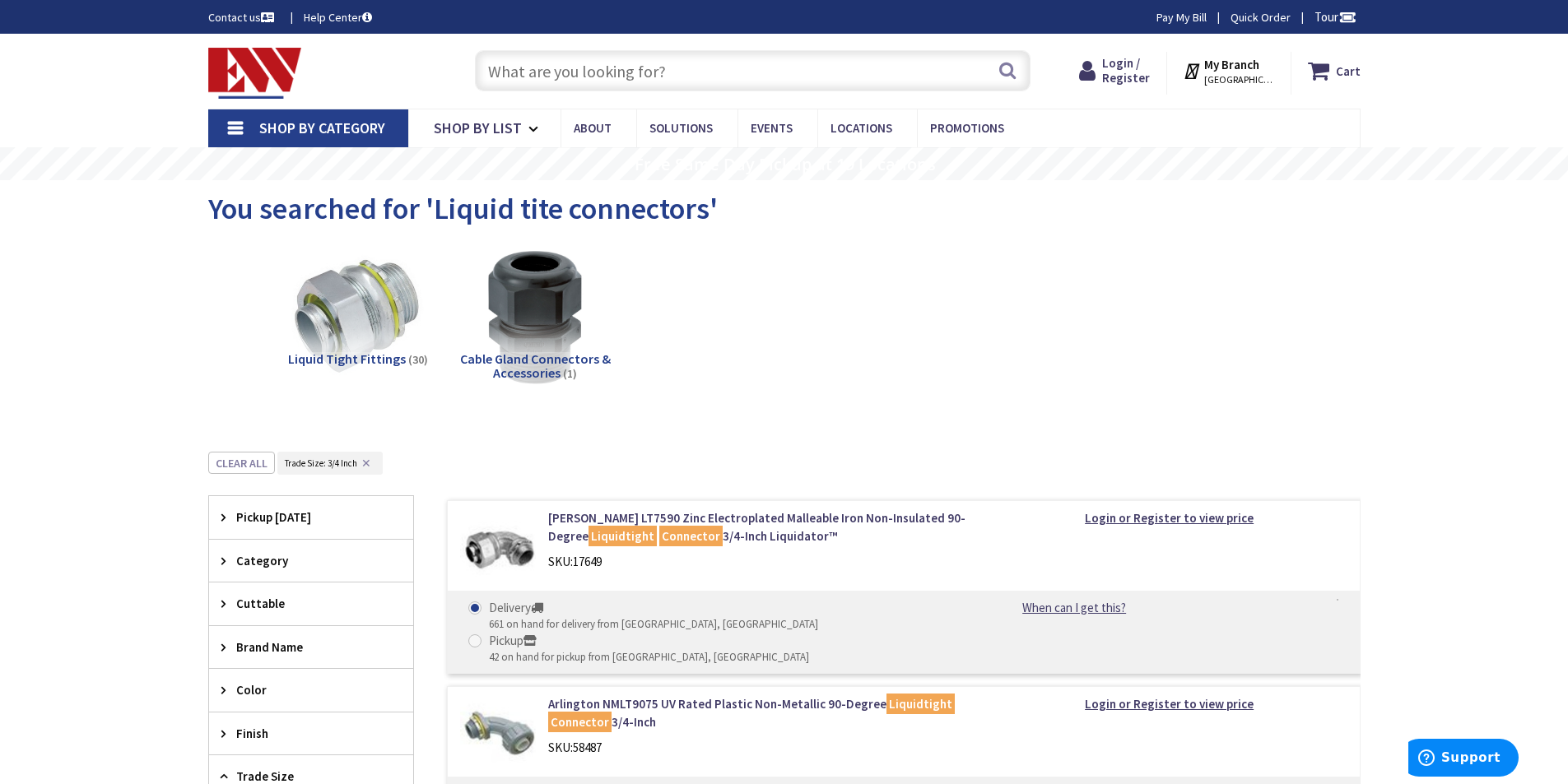
click at [720, 73] on input "text" at bounding box center [752, 71] width 556 height 41
click at [1055, 389] on div "Liquid Tight Fittings (30) Cable Gland Connectors & Accessories (1)" at bounding box center [784, 330] width 1095 height 177
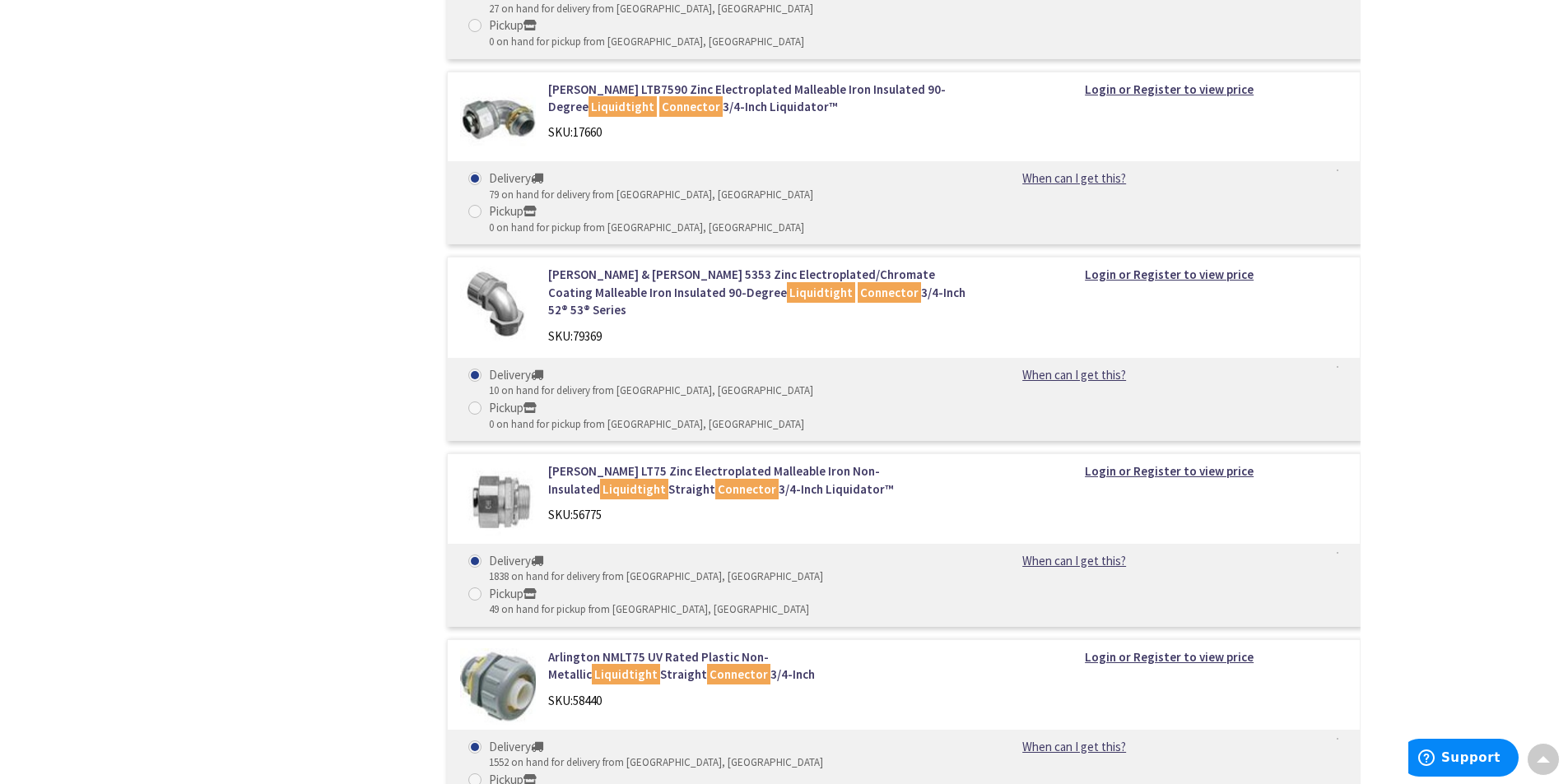
scroll to position [1371, 0]
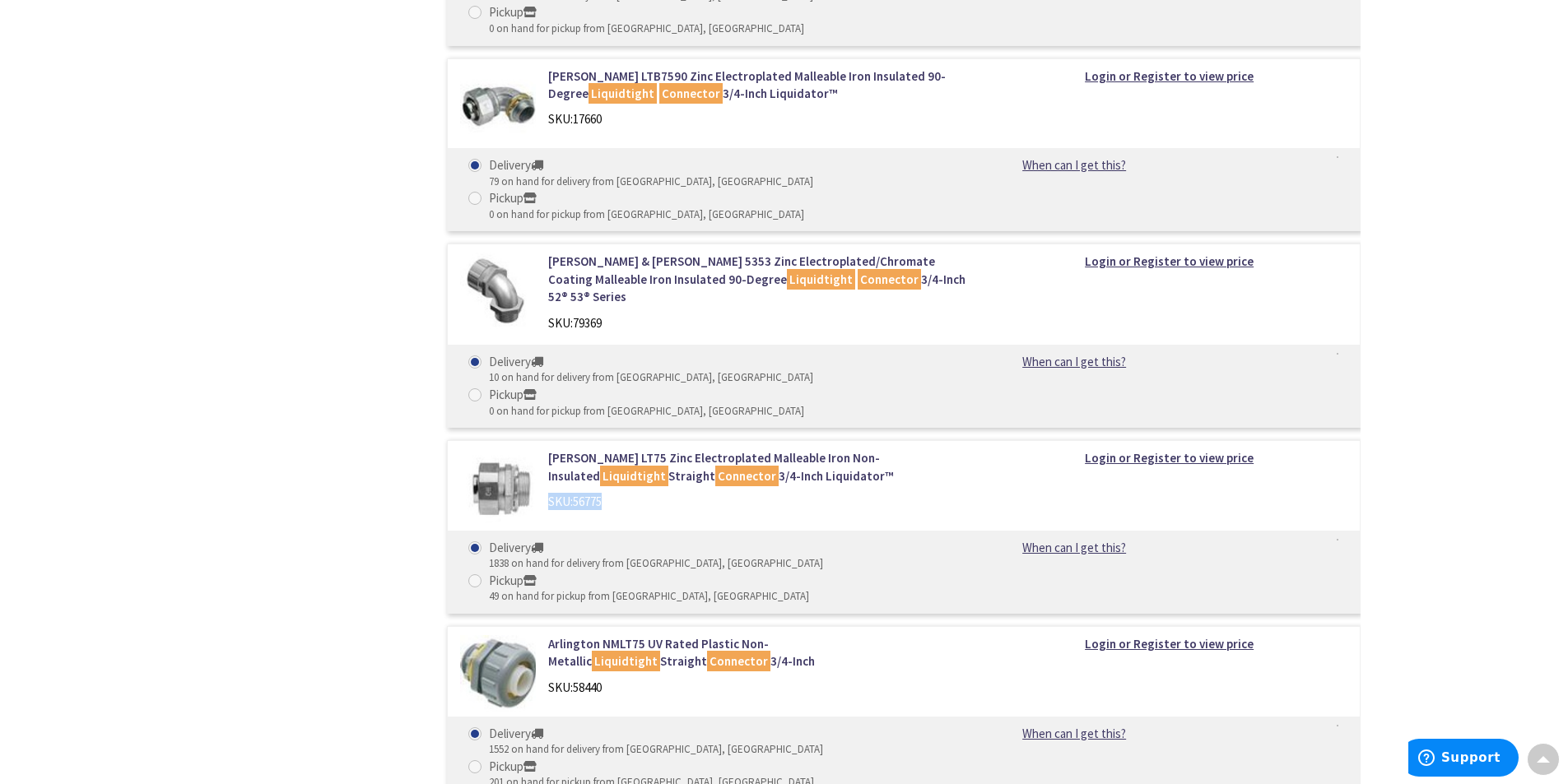
drag, startPoint x: 547, startPoint y: 264, endPoint x: 613, endPoint y: 262, distance: 66.0
click at [613, 449] on div "Crouse-Hinds LT75 Zinc Electroplated Malleable Iron Non-Insulated Liquidtight S…" at bounding box center [757, 484] width 443 height 69
copy div "SKU: 56775"
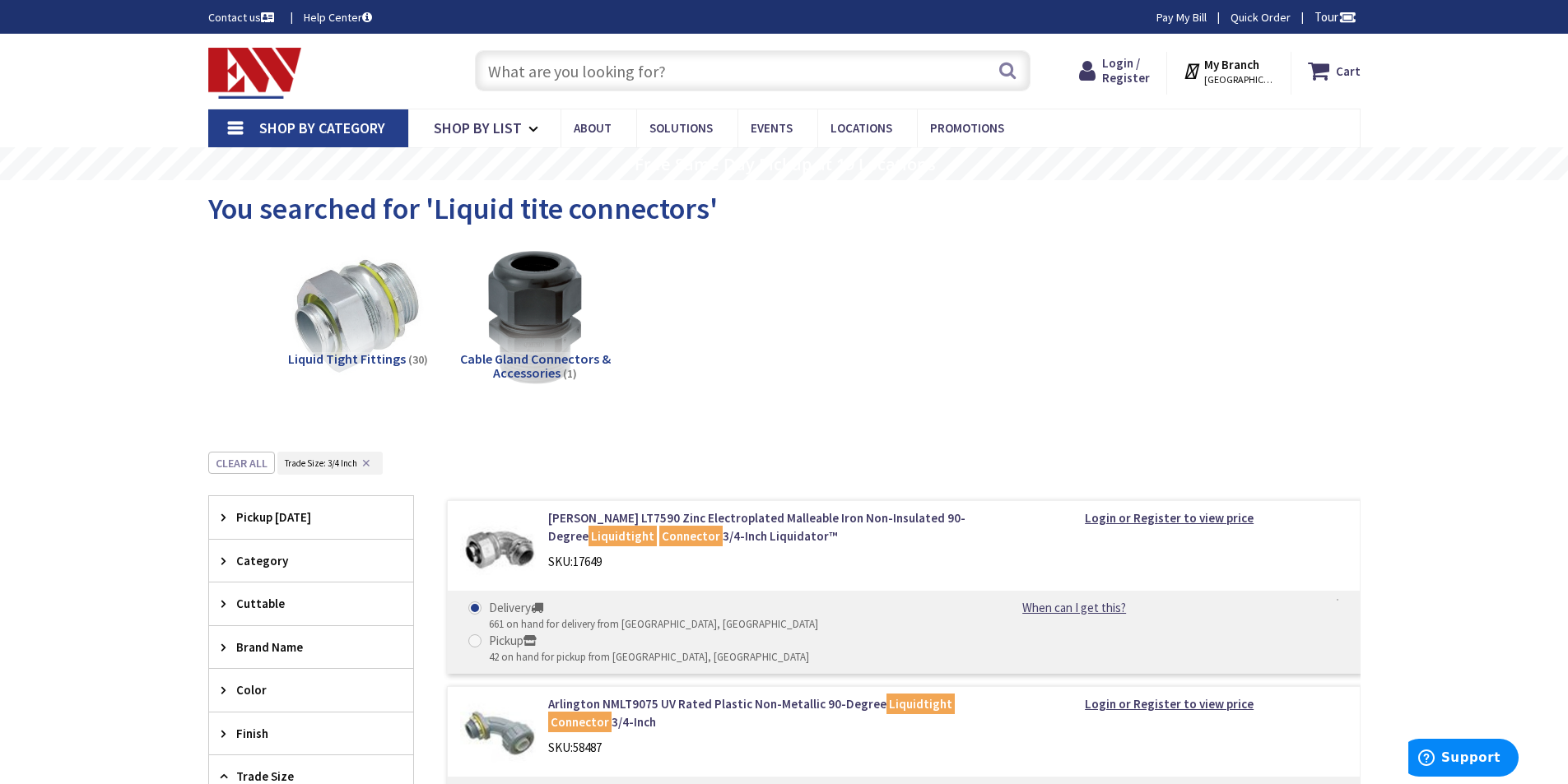
click at [693, 54] on input "text" at bounding box center [752, 71] width 556 height 41
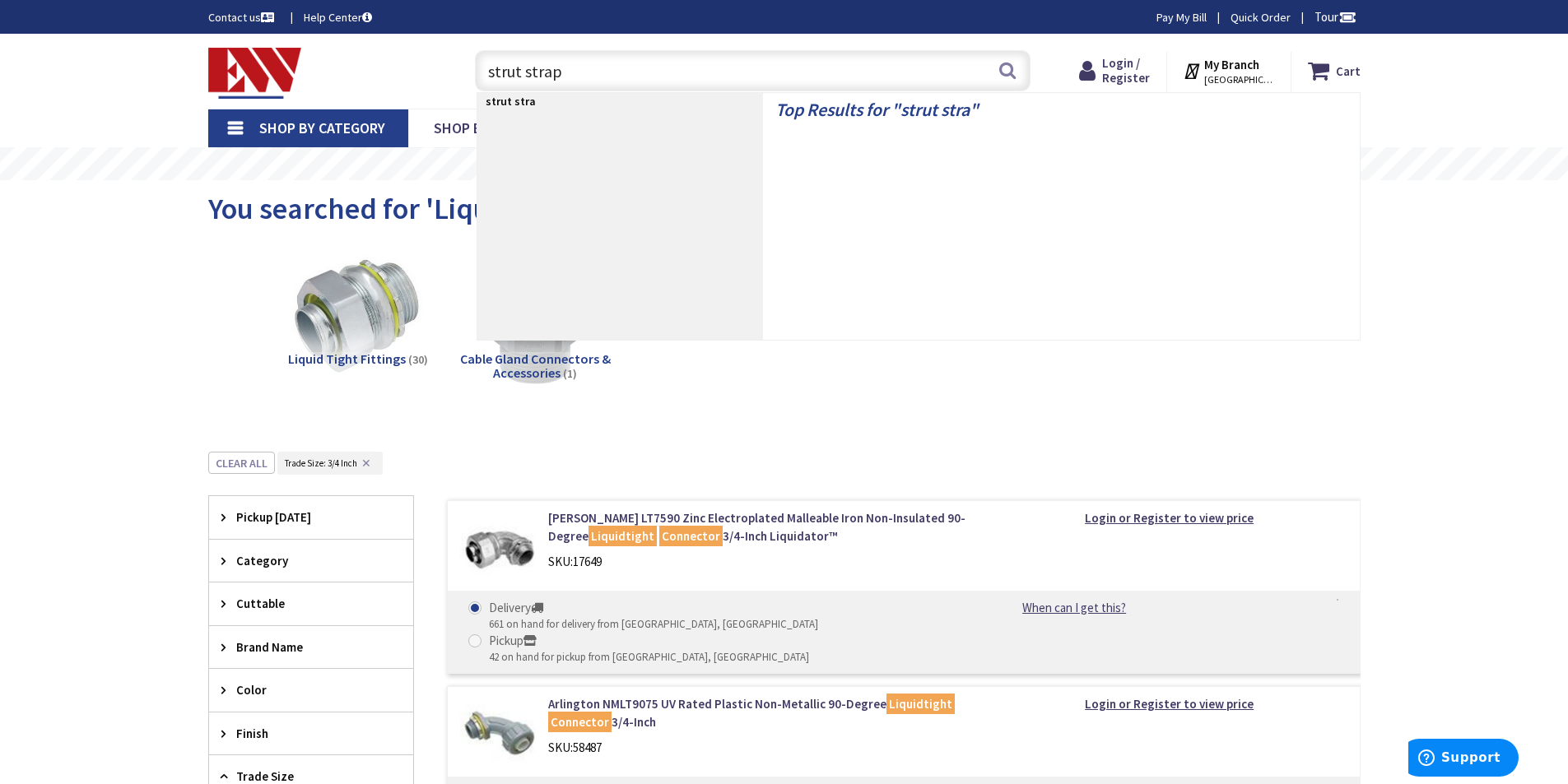
type input "strut straps"
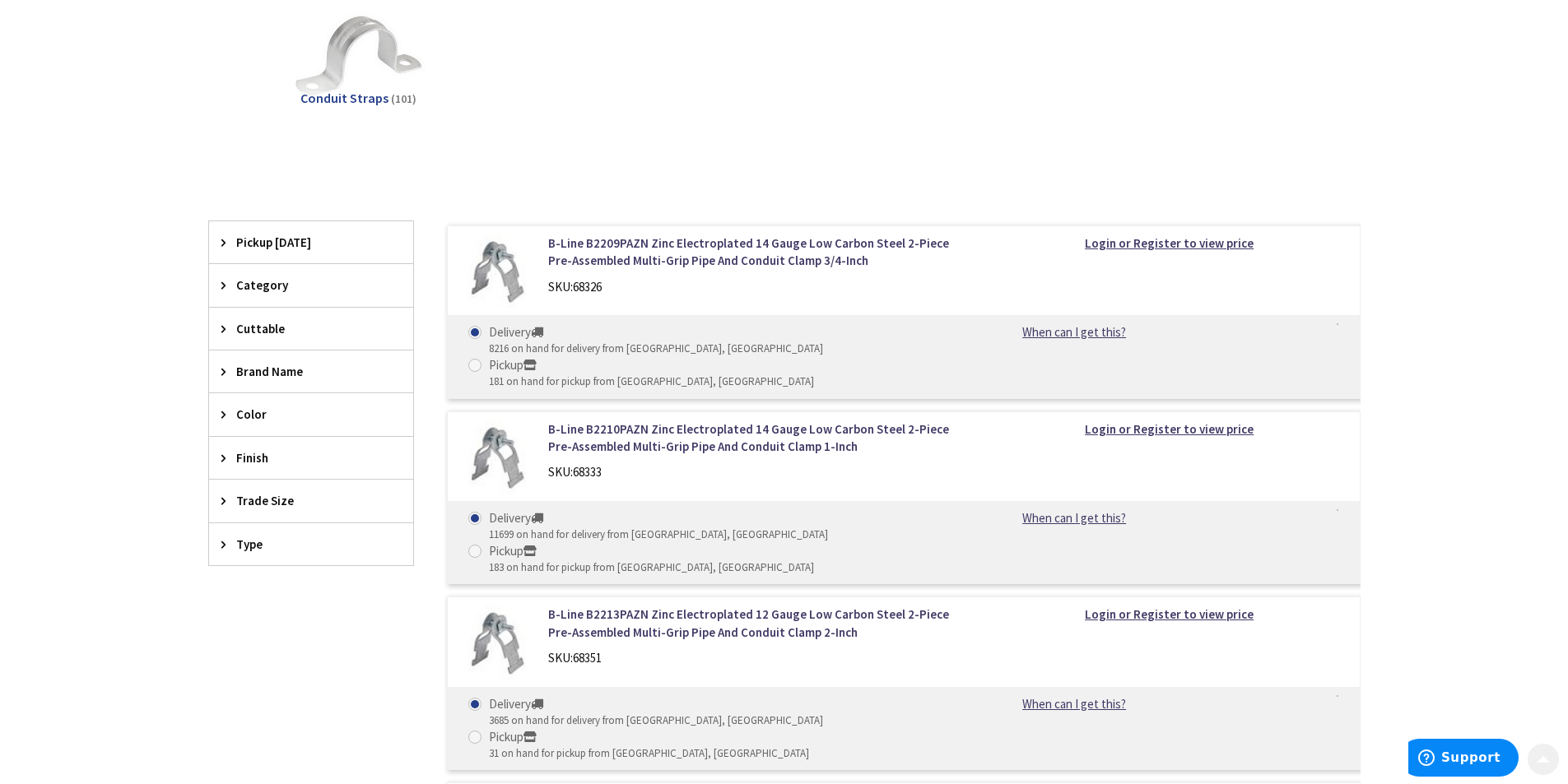
scroll to position [274, 0]
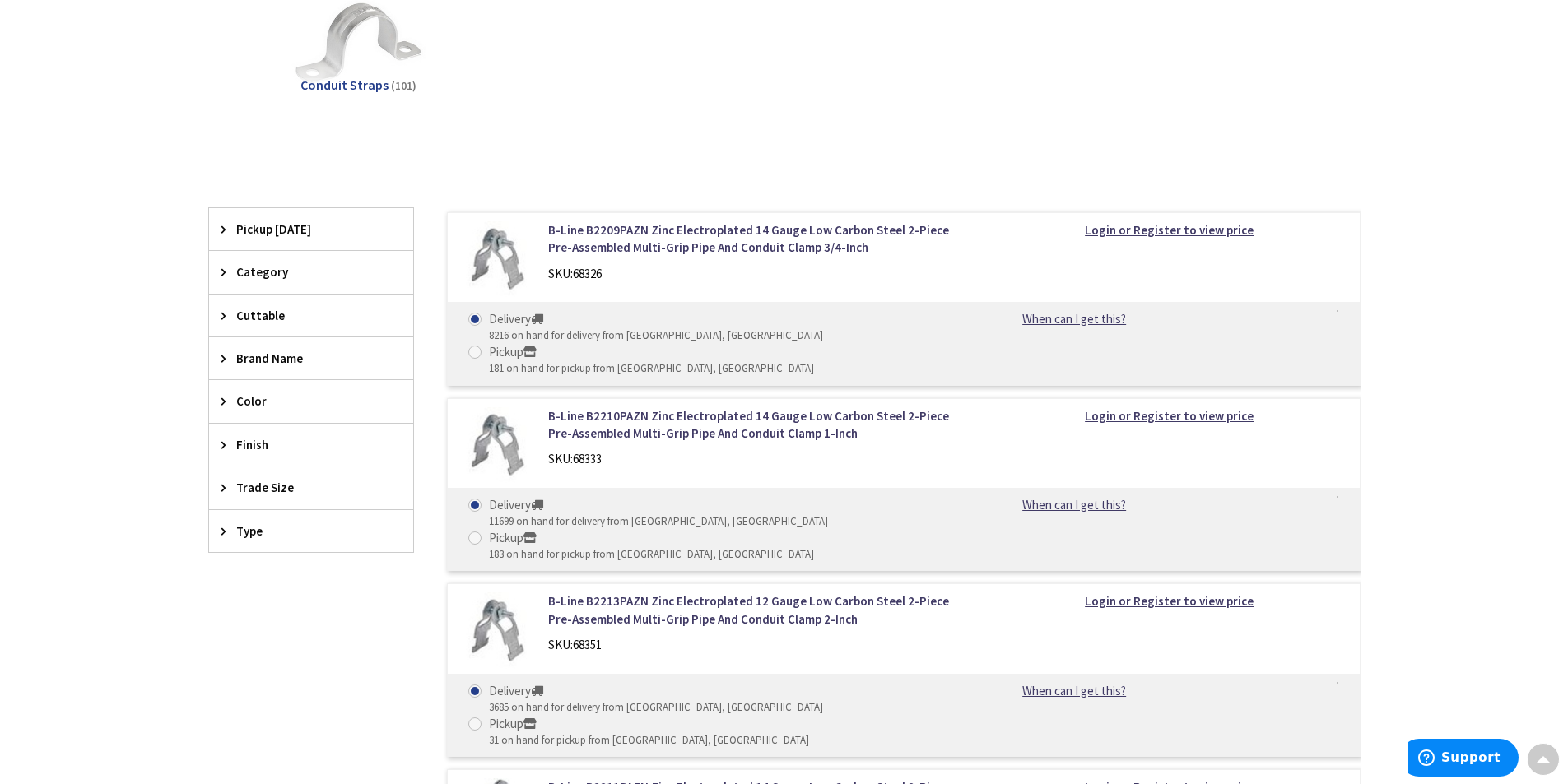
click at [278, 487] on span "Trade Size" at bounding box center [303, 487] width 134 height 17
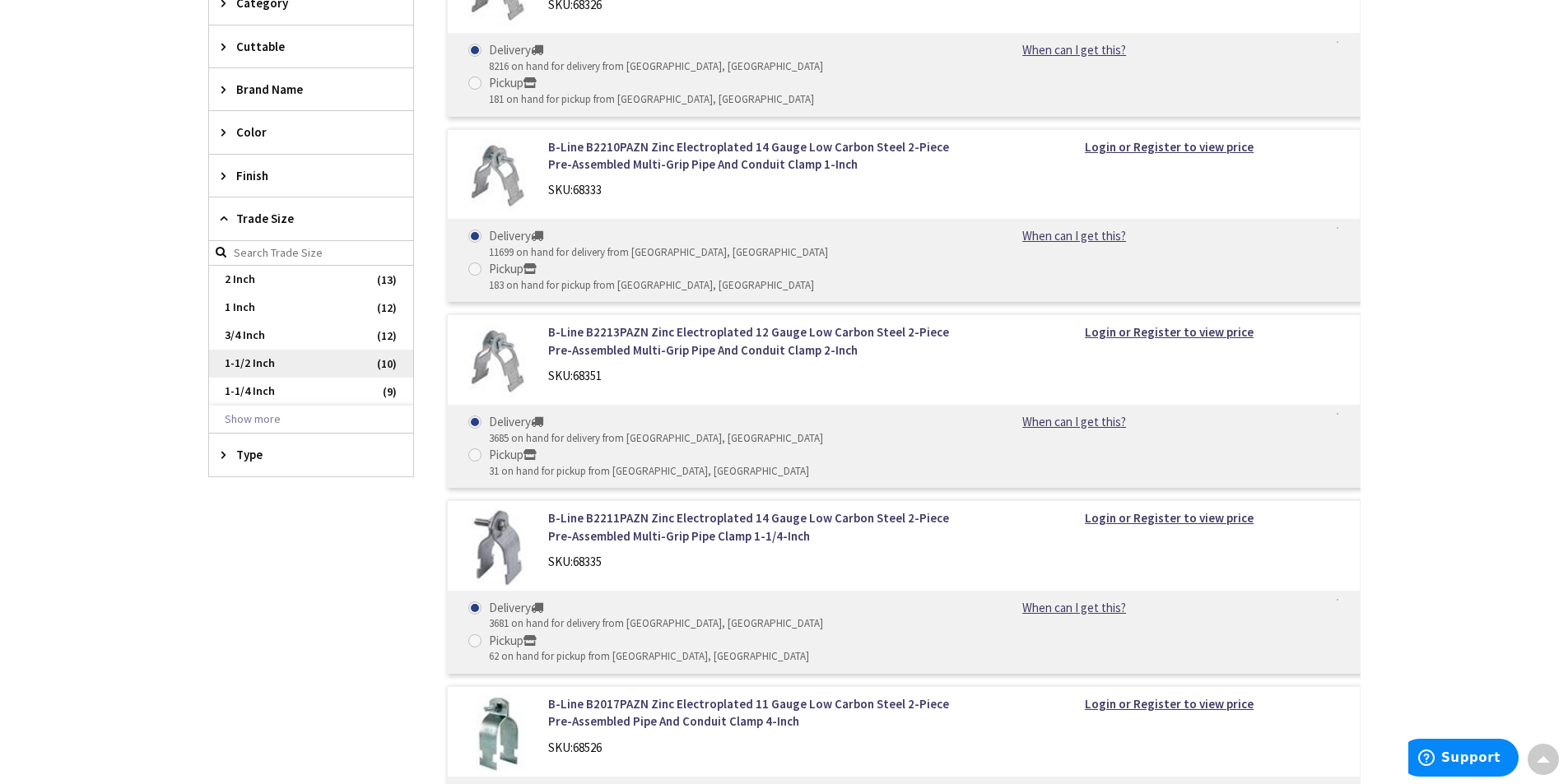
scroll to position [549, 0]
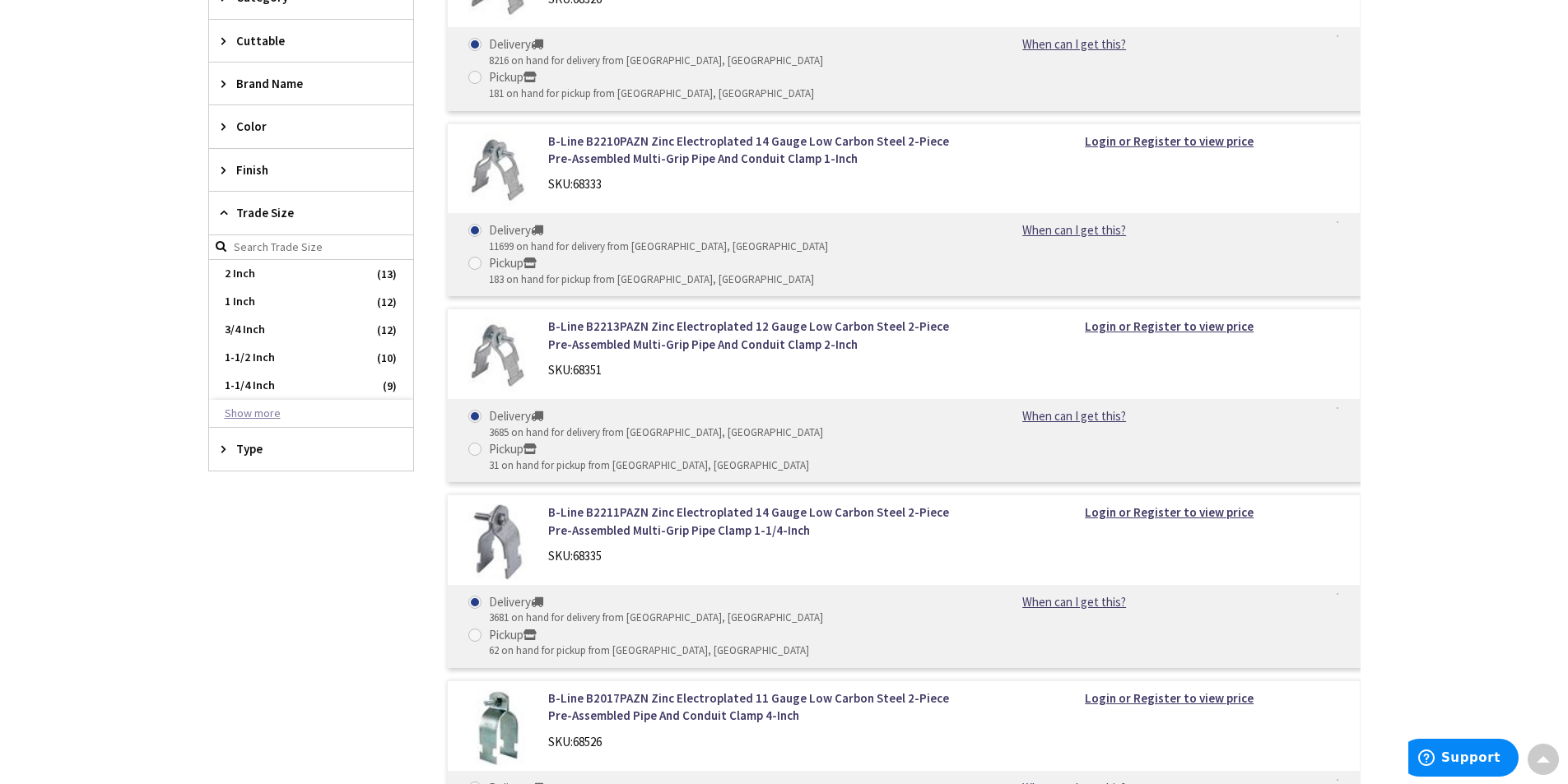
click at [311, 417] on button "Show more" at bounding box center [310, 413] width 204 height 28
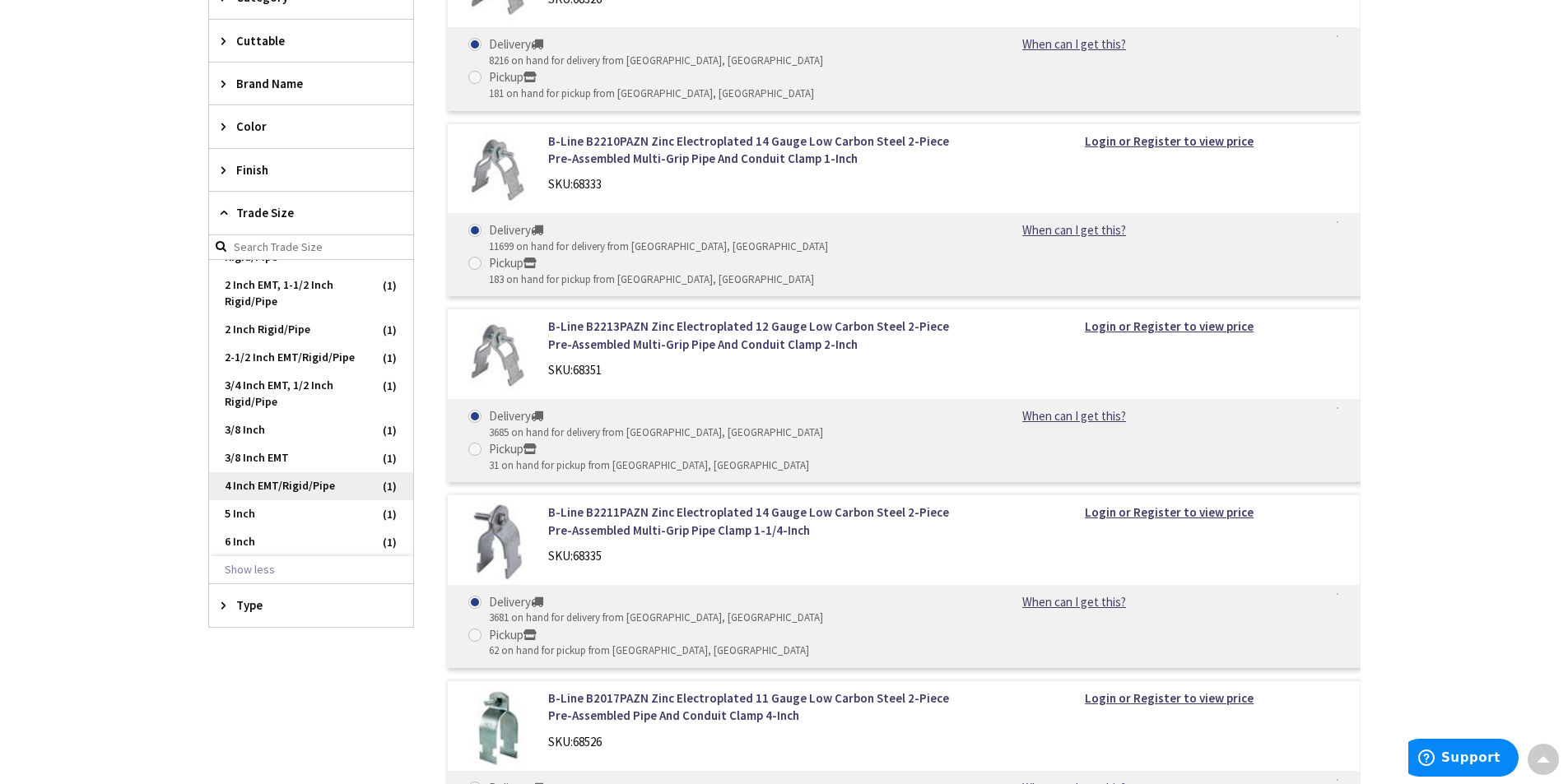
scroll to position [563, 0]
click at [309, 487] on span "4 Inch EMT/Rigid/Pipe" at bounding box center [310, 486] width 204 height 28
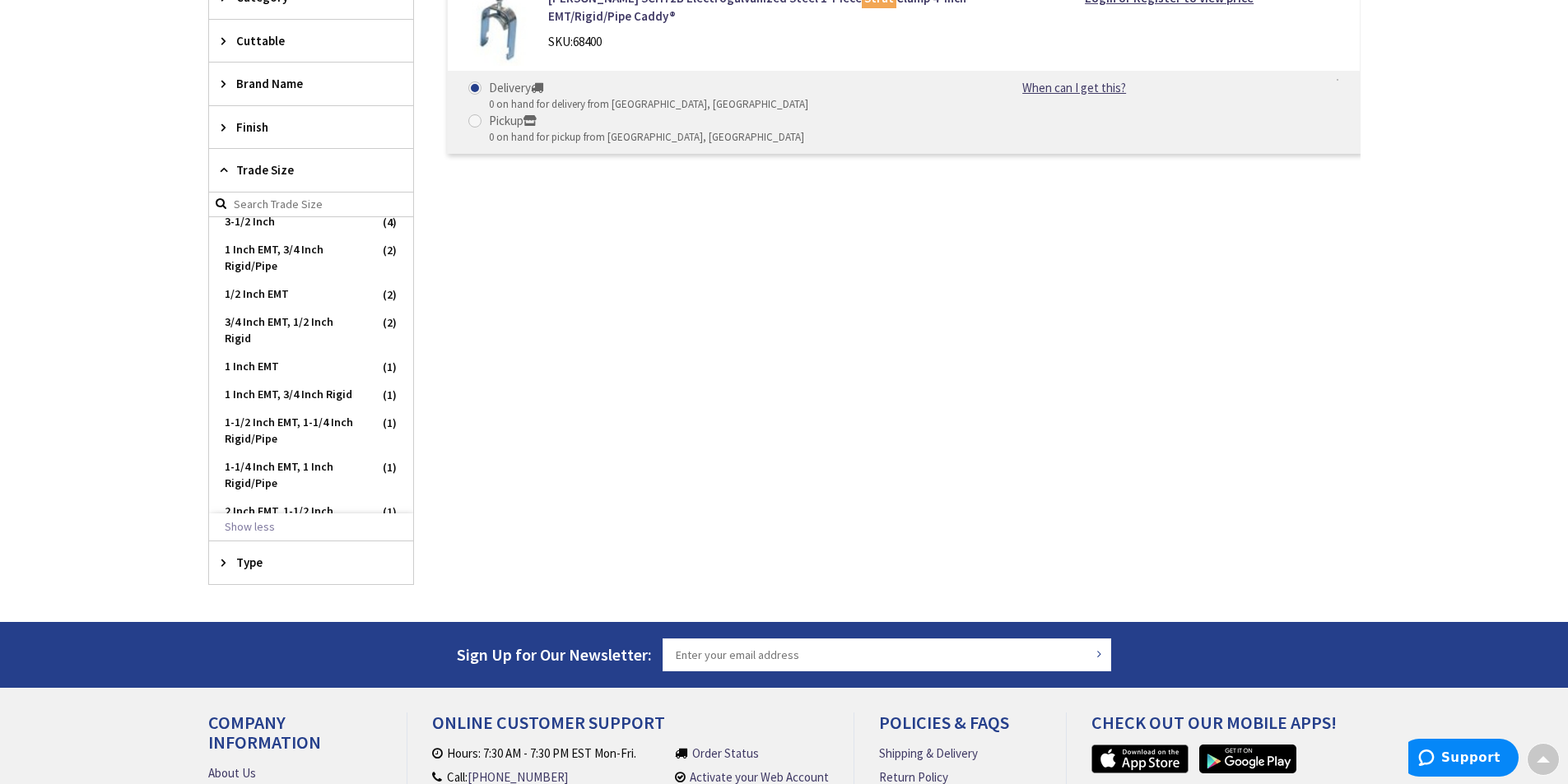
scroll to position [14, 0]
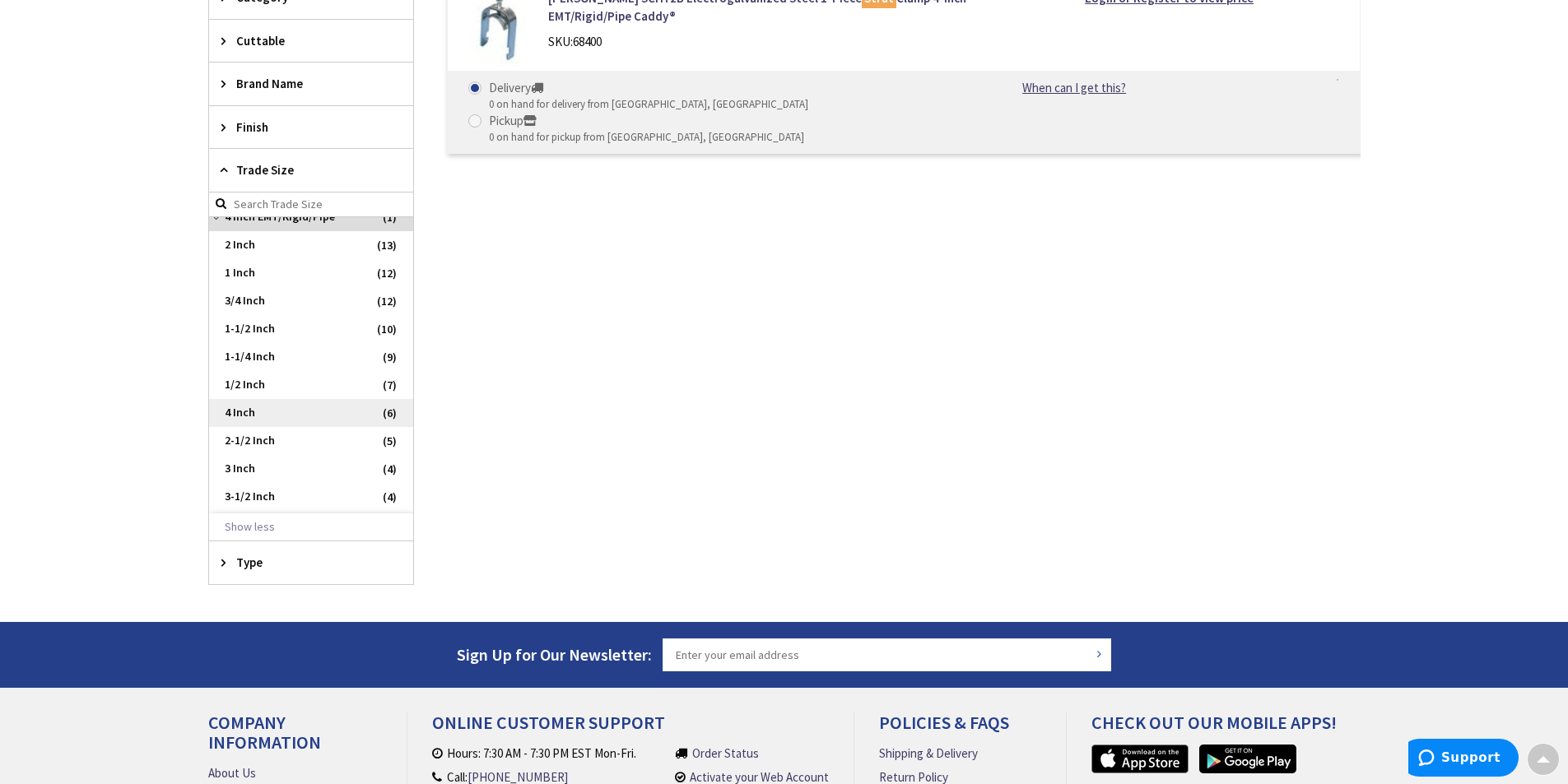
click at [320, 408] on span "4 Inch" at bounding box center [310, 413] width 204 height 28
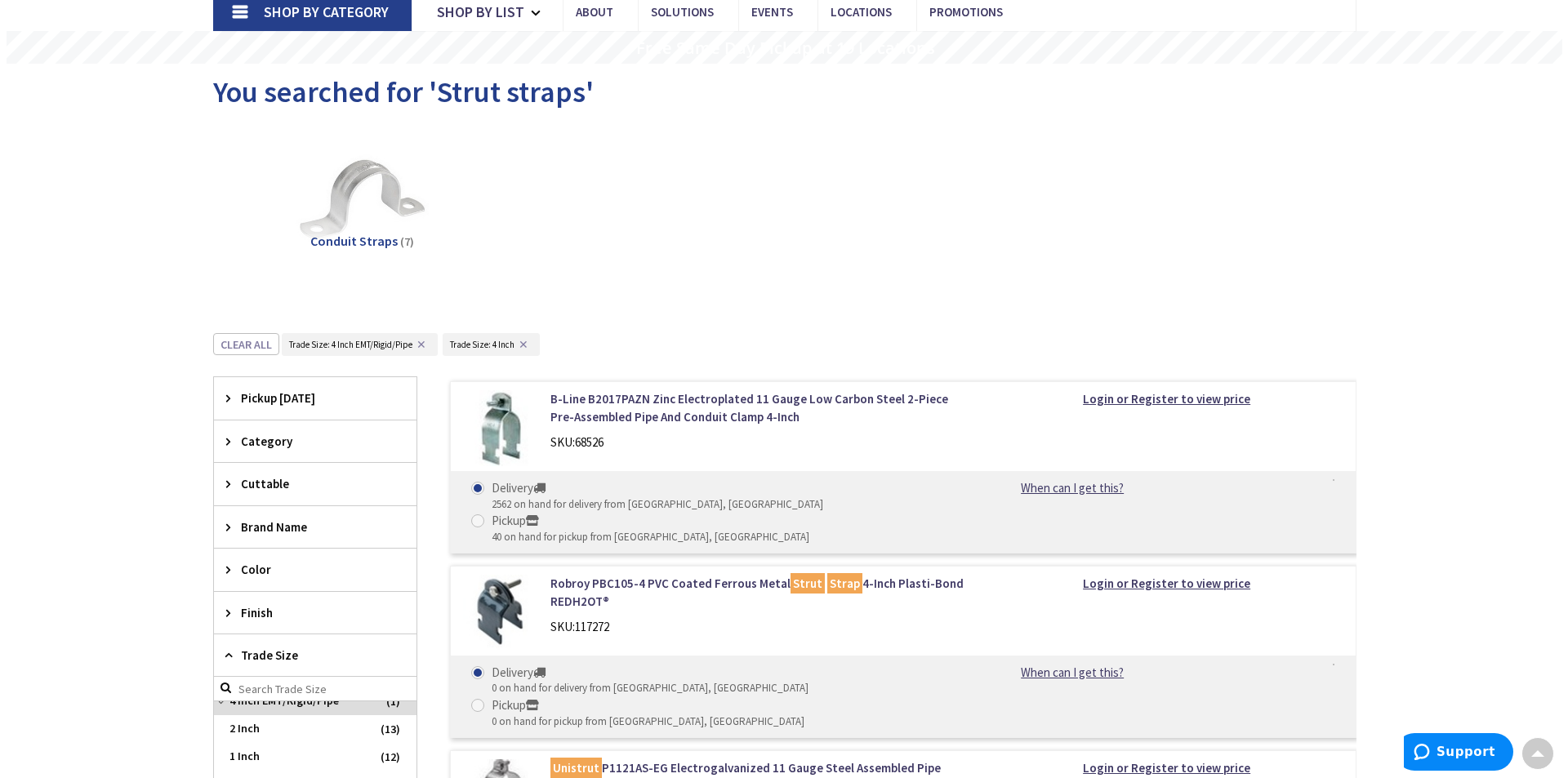
scroll to position [0, 0]
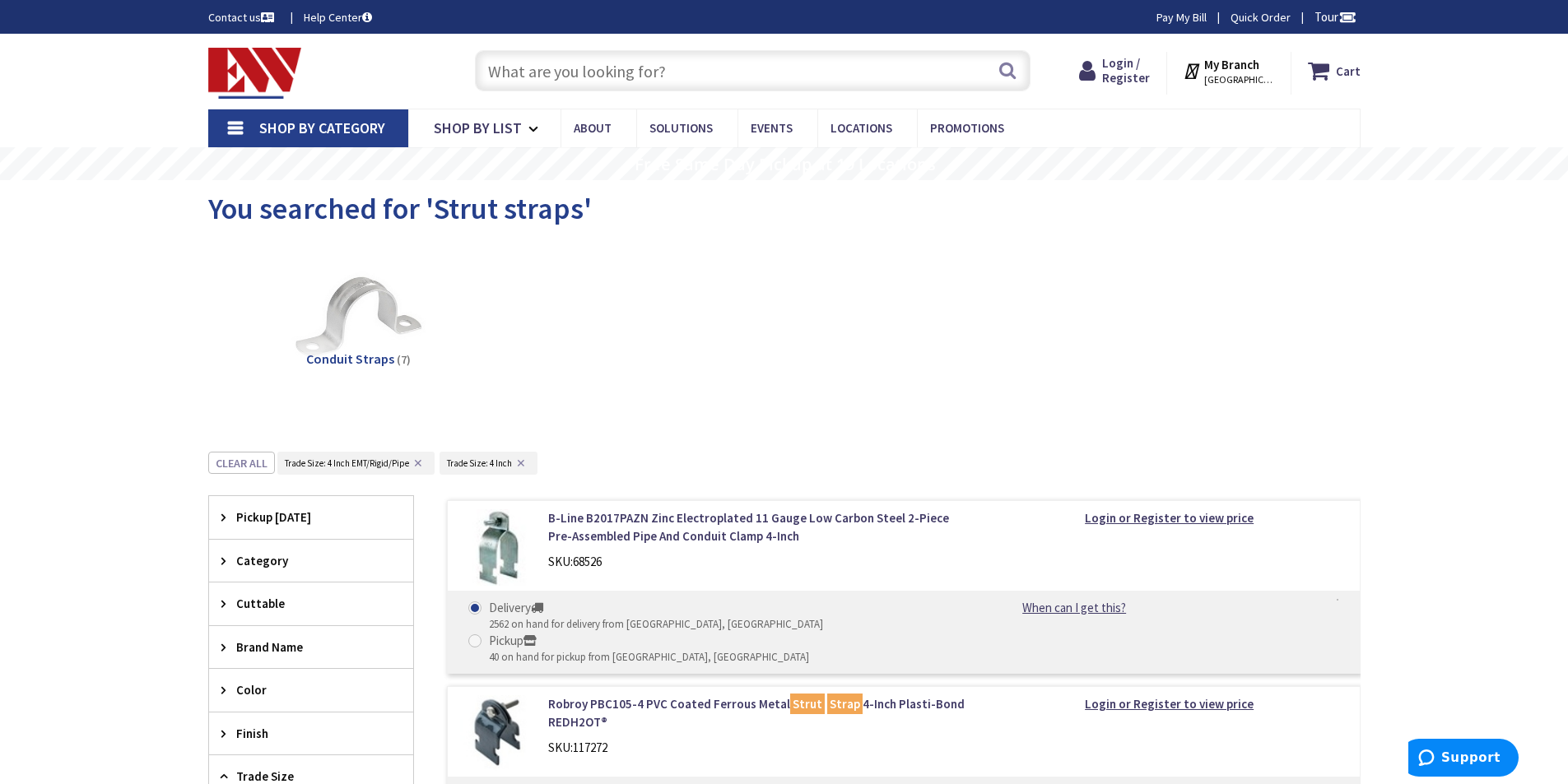
click at [1248, 65] on strong "My Branch" at bounding box center [1231, 64] width 55 height 16
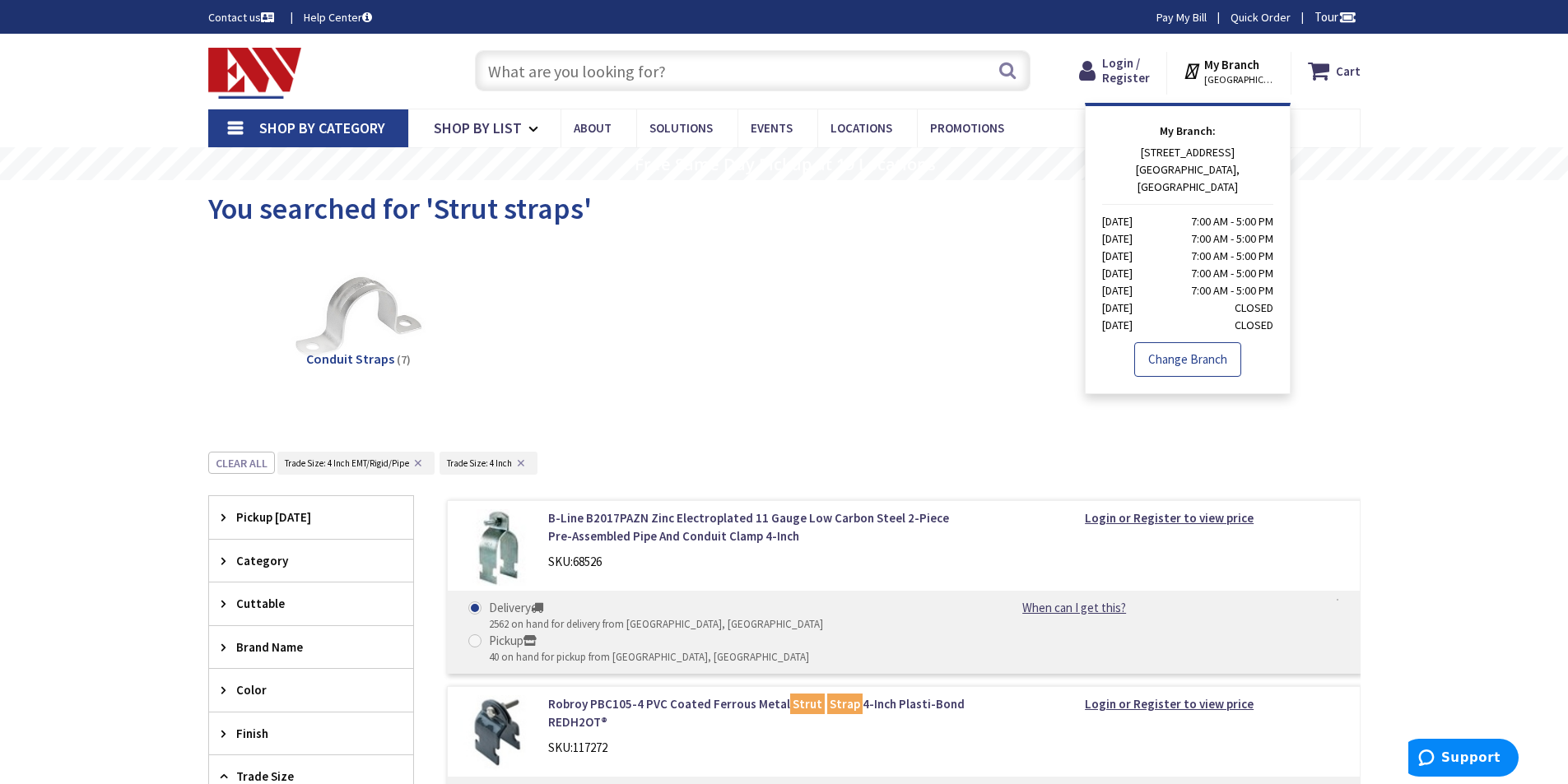
click at [1177, 342] on link "Change Branch" at bounding box center [1187, 360] width 107 height 35
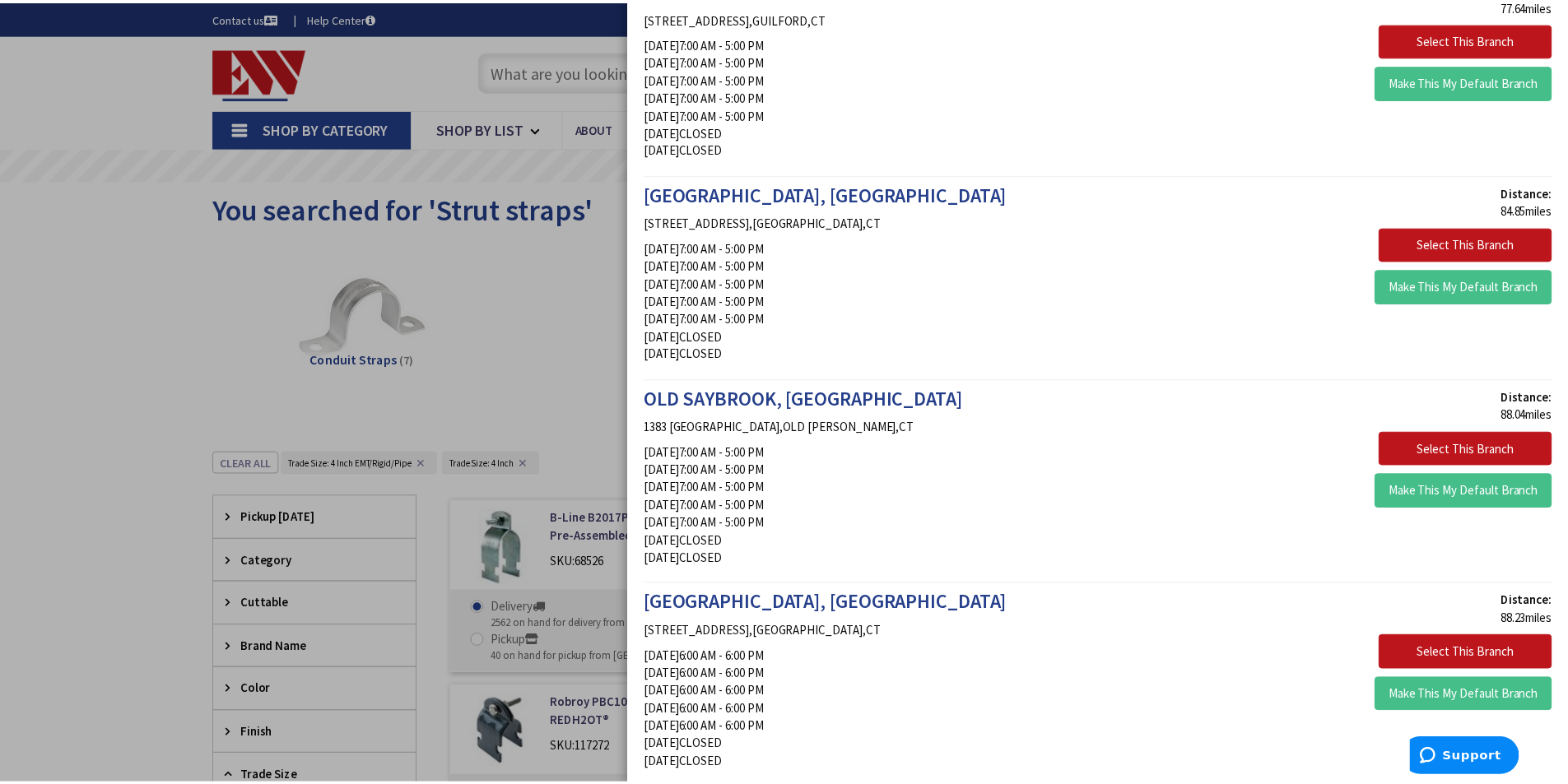
scroll to position [1919, 0]
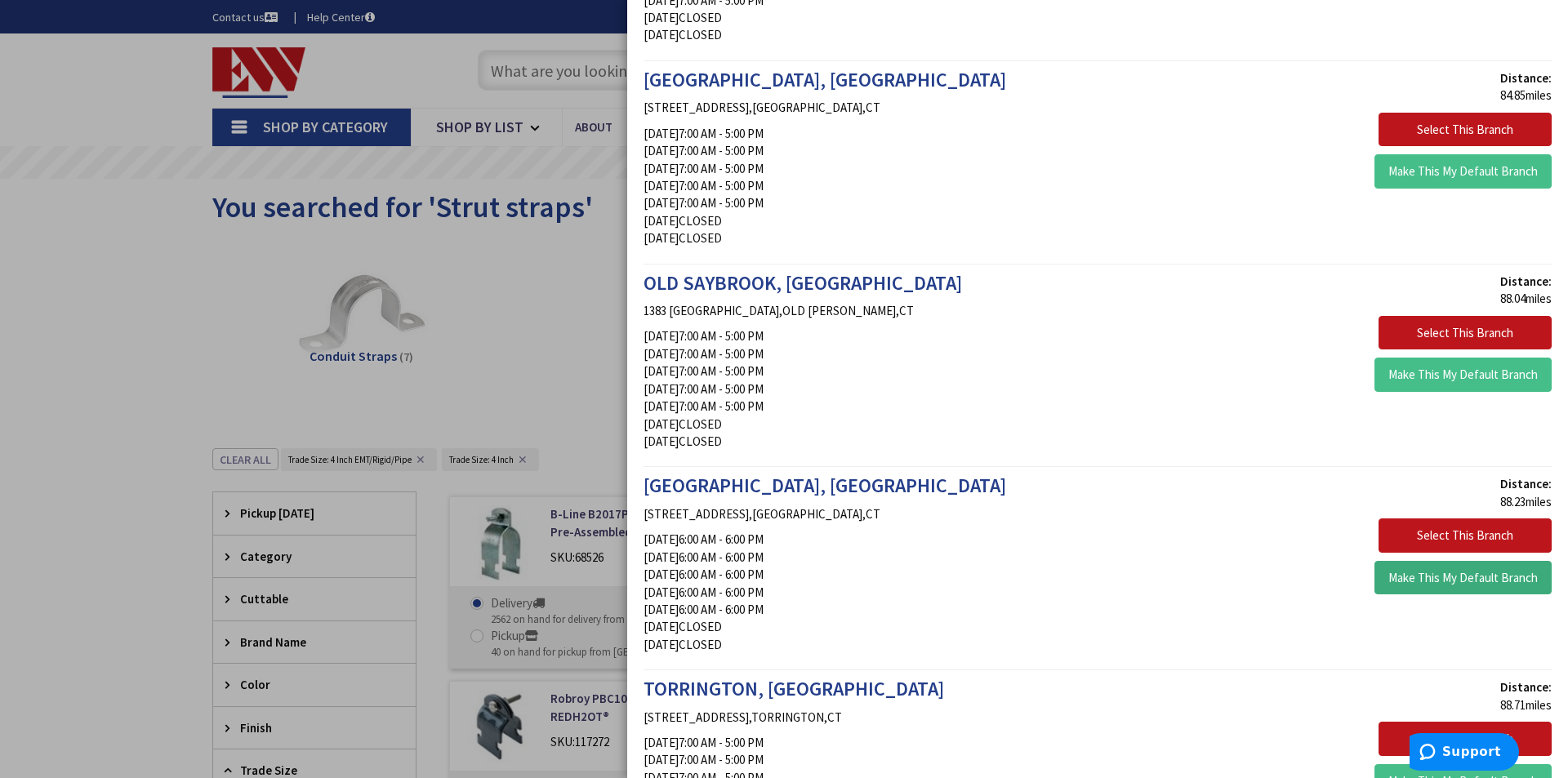
click at [1449, 570] on button "Make This My Default Branch" at bounding box center [1462, 578] width 177 height 34
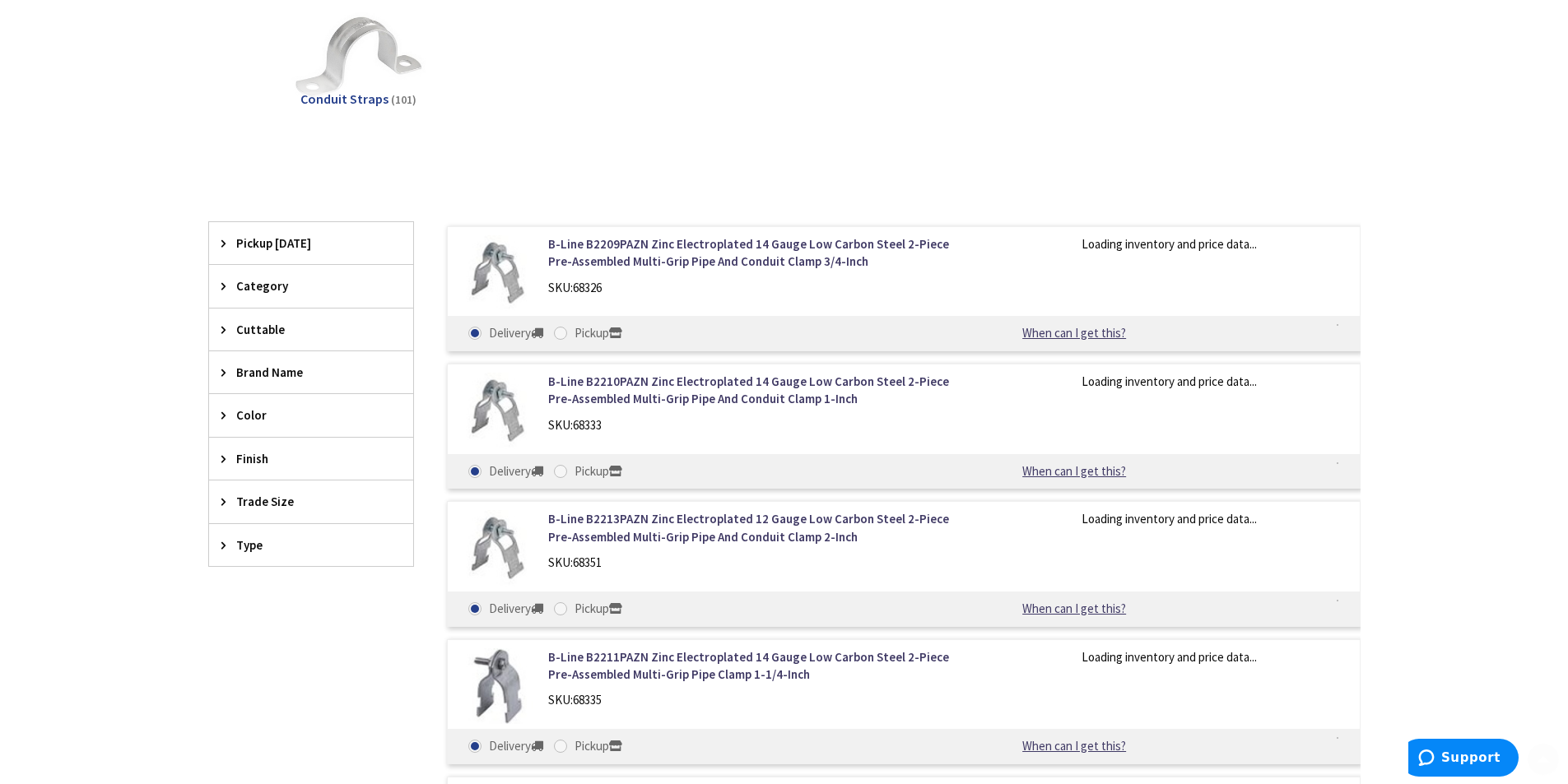
scroll to position [274, 0]
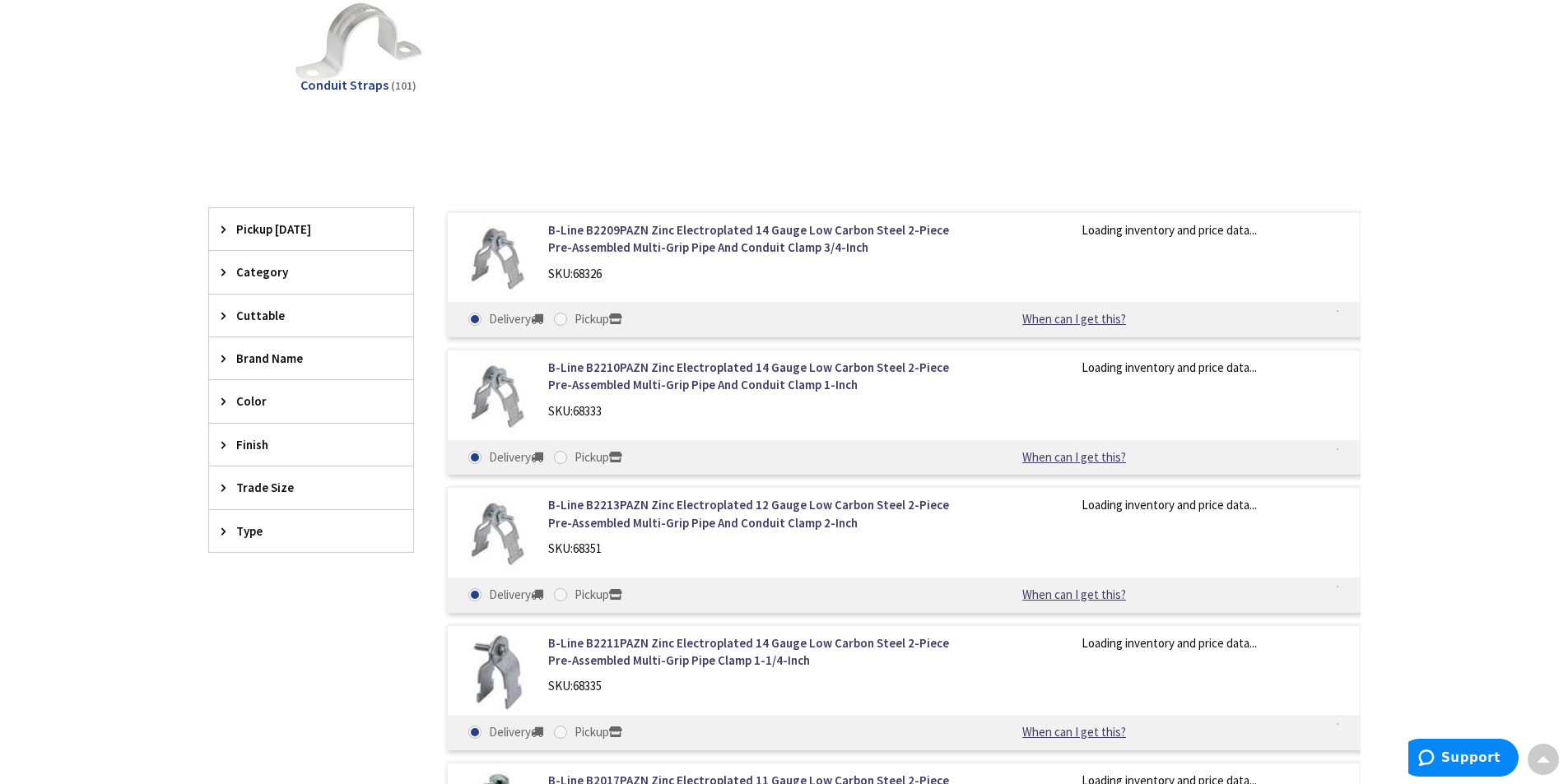
click at [245, 494] on span "Trade Size" at bounding box center [303, 487] width 134 height 17
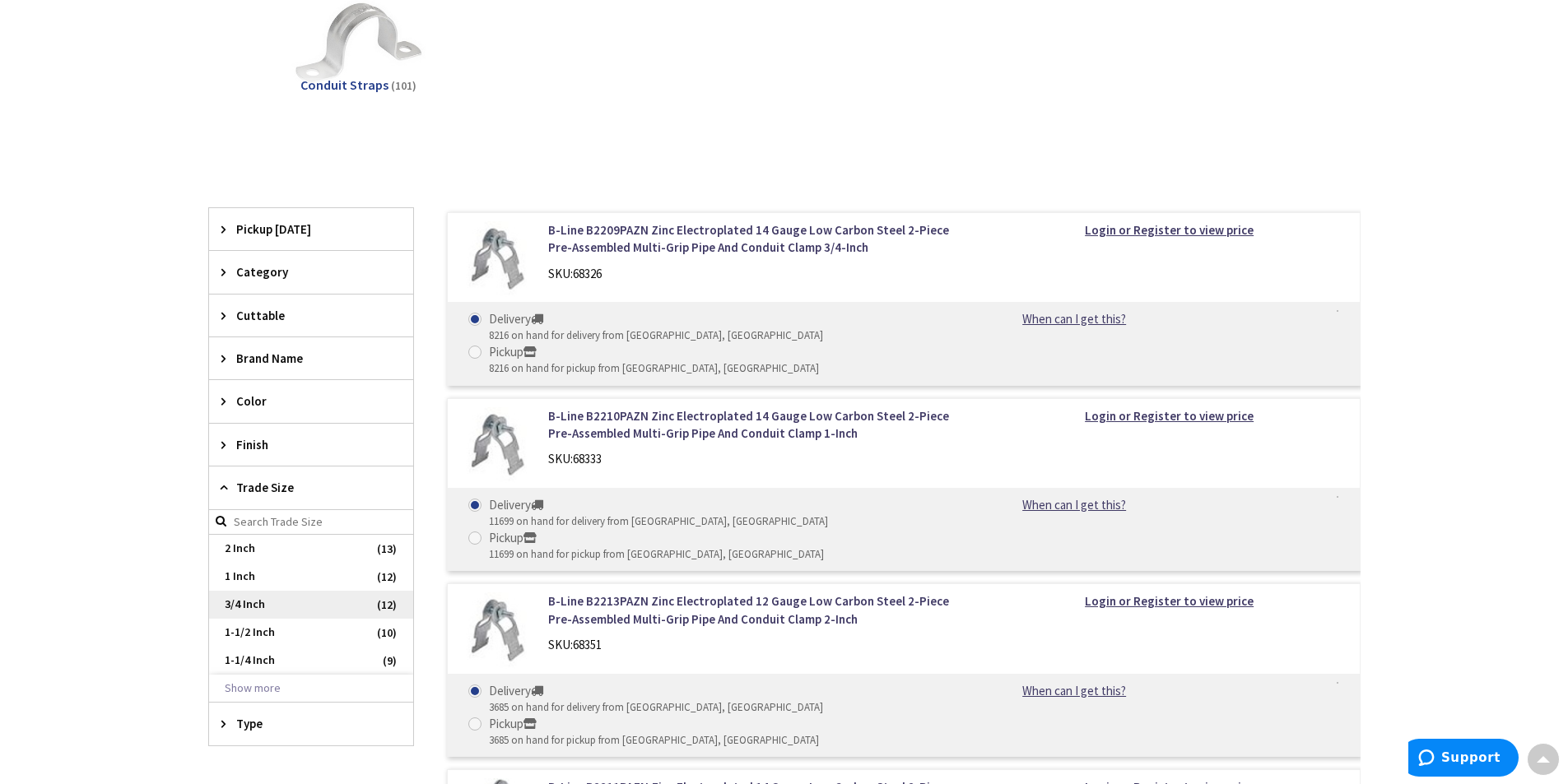
scroll to position [549, 0]
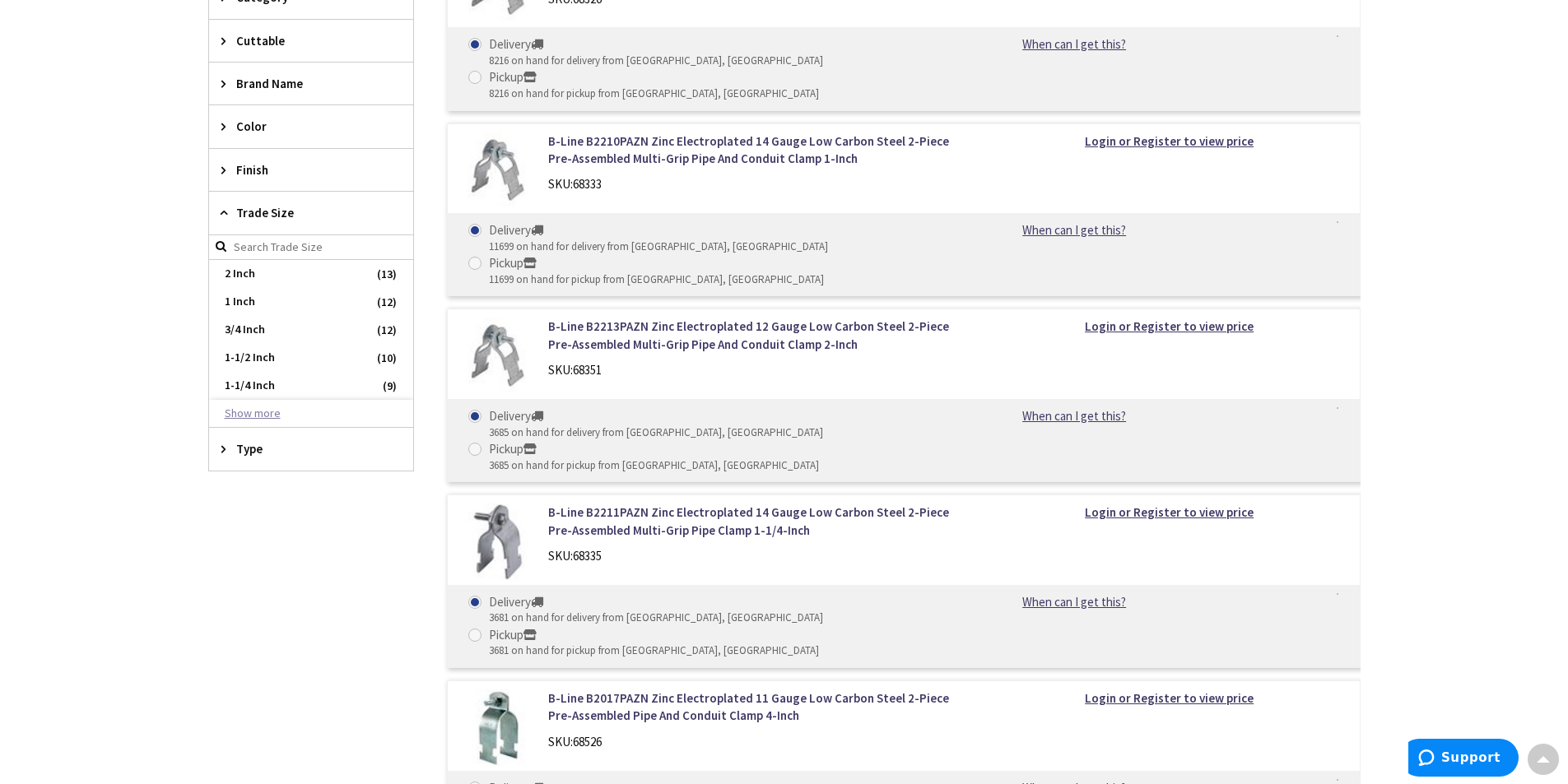
click at [318, 409] on button "Show more" at bounding box center [310, 413] width 204 height 28
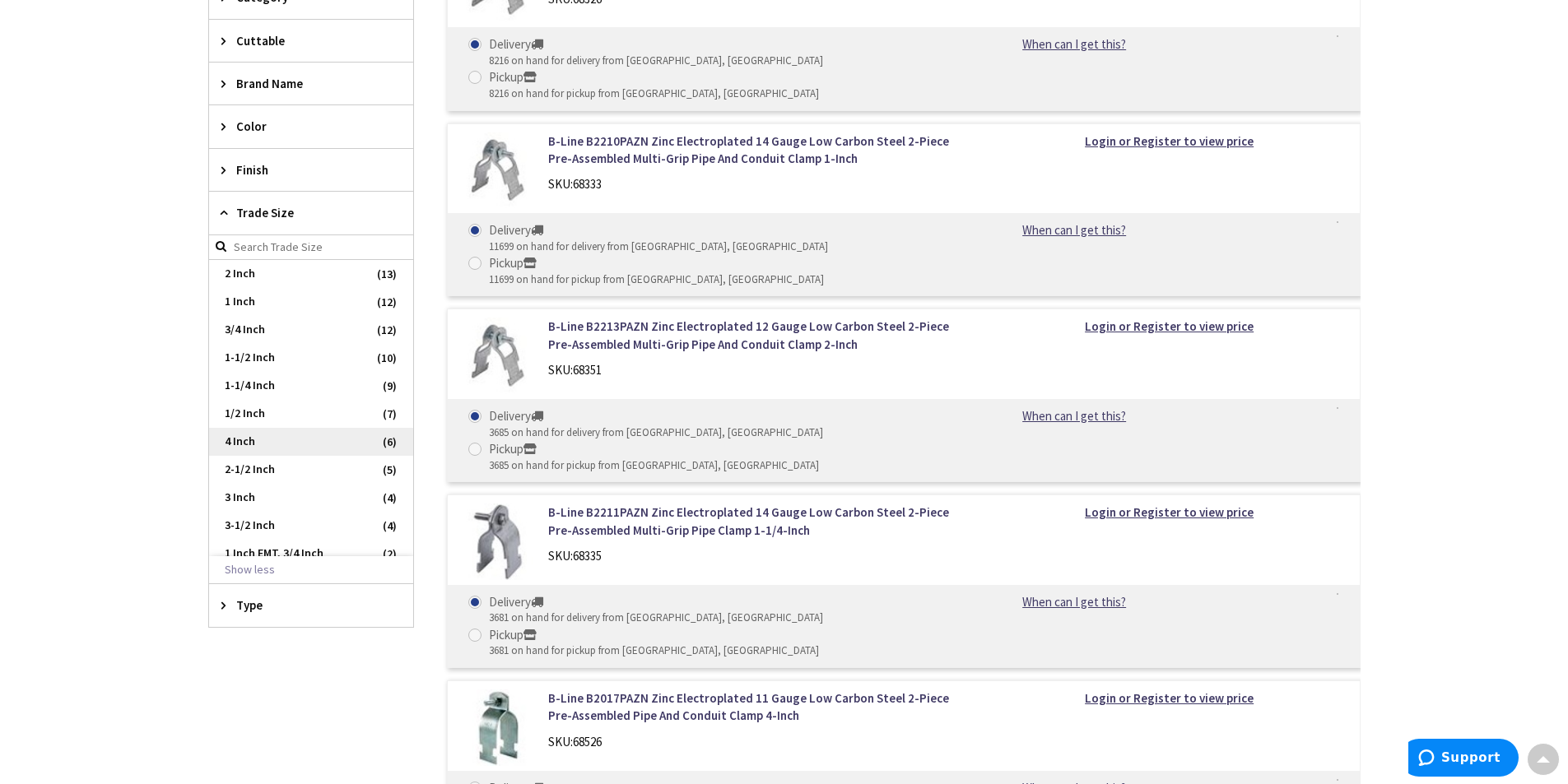
click at [285, 446] on span "4 Inch" at bounding box center [310, 442] width 204 height 28
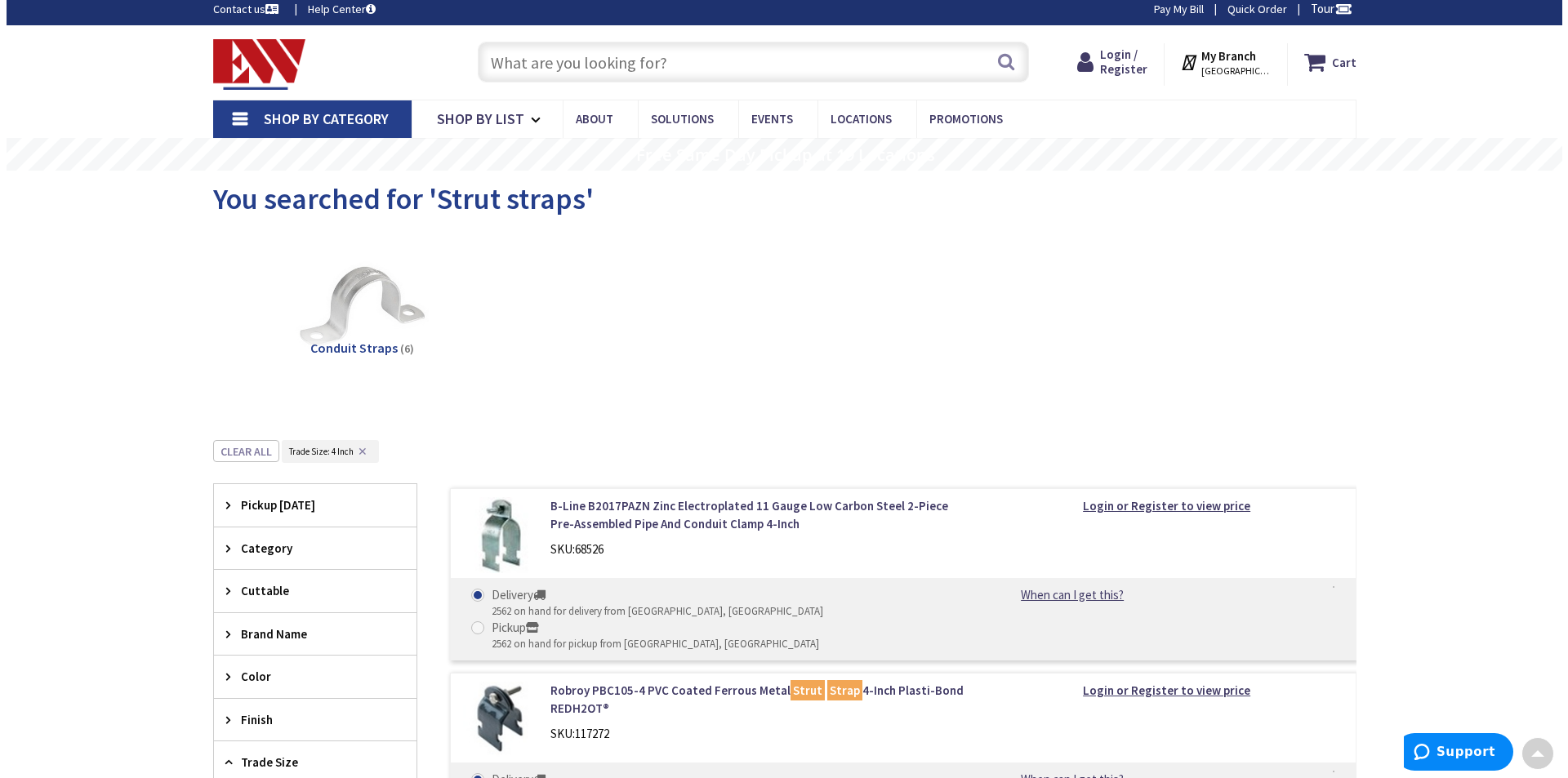
scroll to position [0, 0]
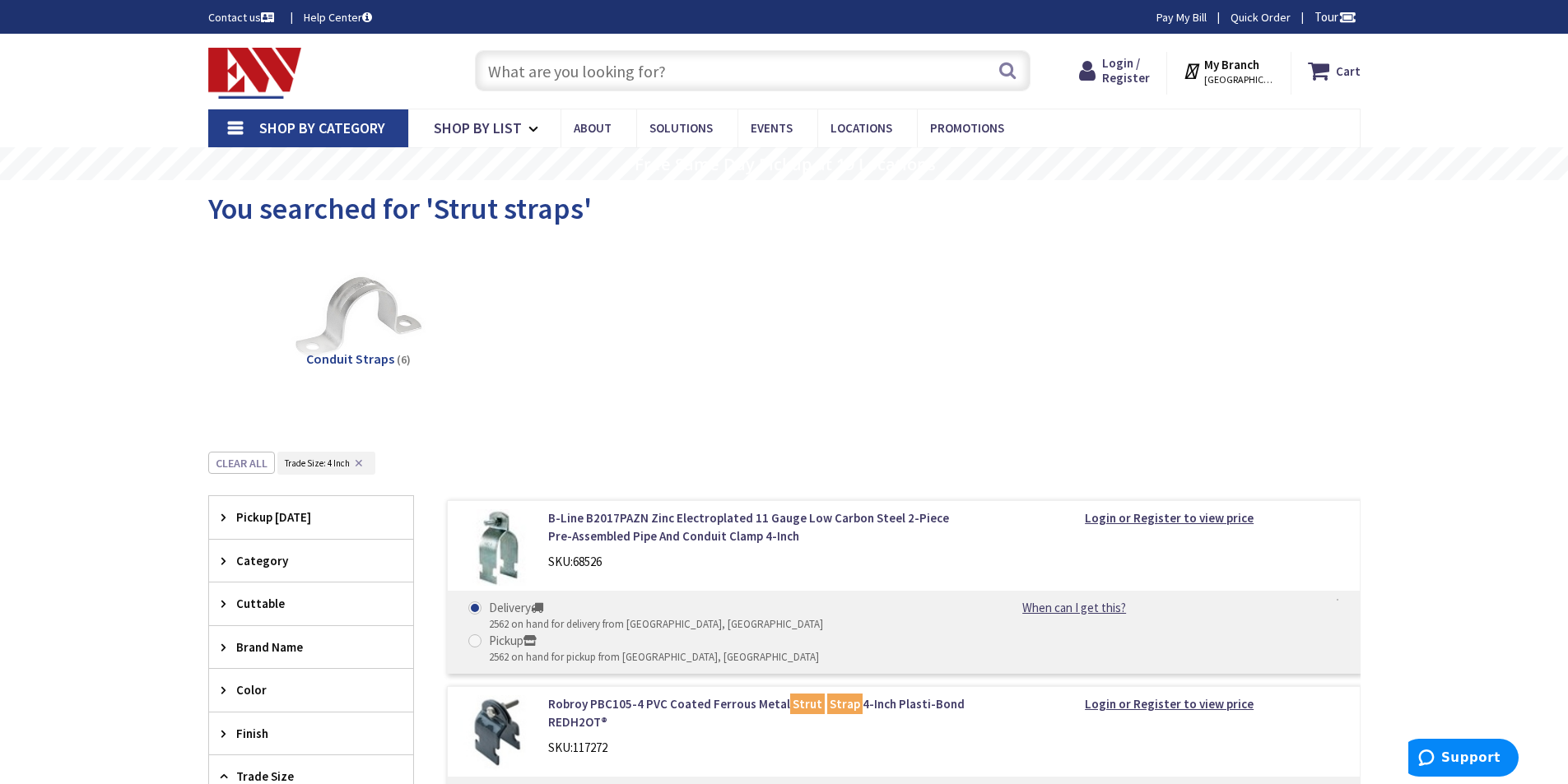
click at [1235, 81] on span "[GEOGRAPHIC_DATA], [GEOGRAPHIC_DATA]" at bounding box center [1239, 80] width 70 height 13
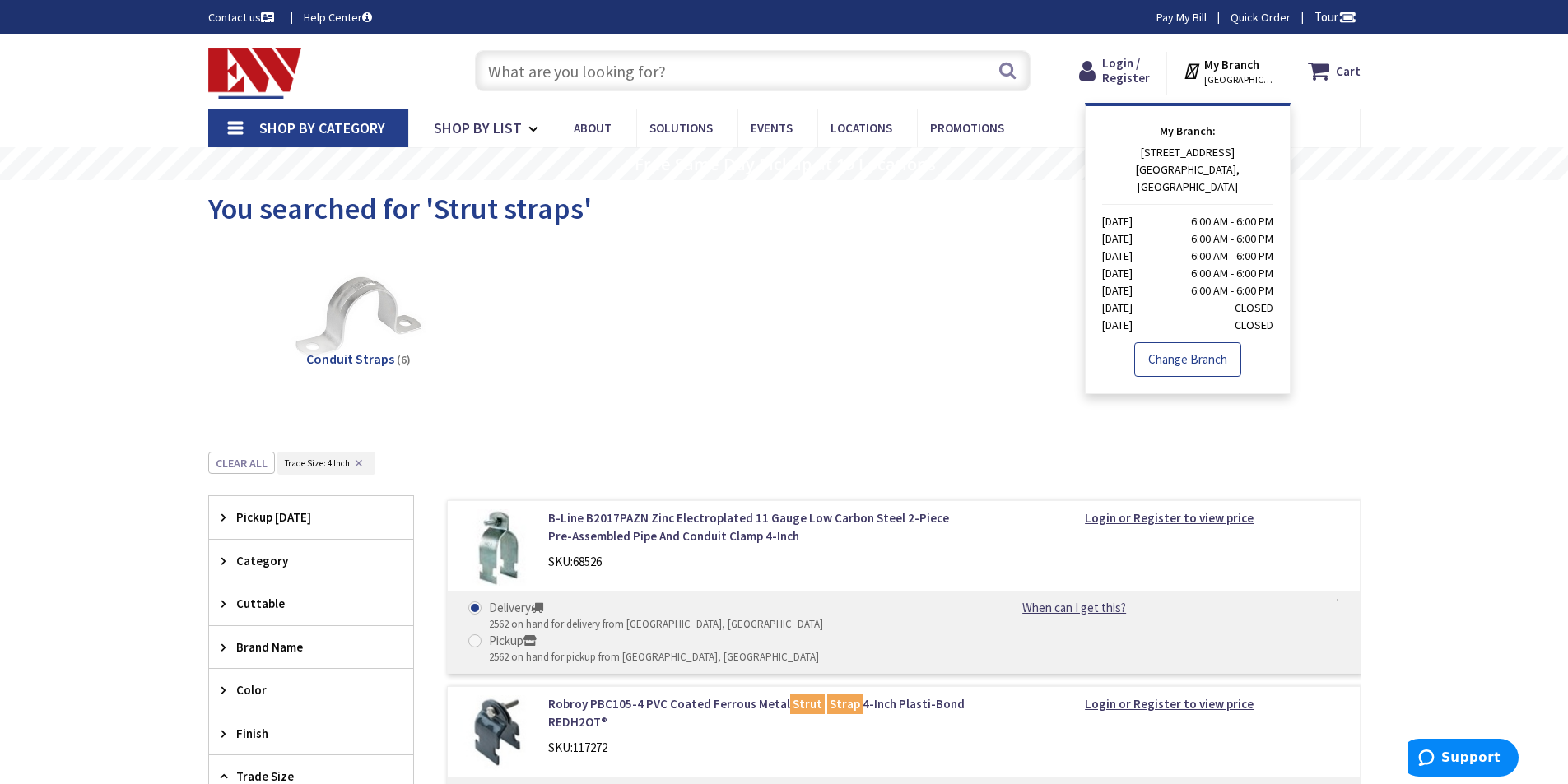
click at [1200, 342] on link "Change Branch" at bounding box center [1187, 360] width 107 height 35
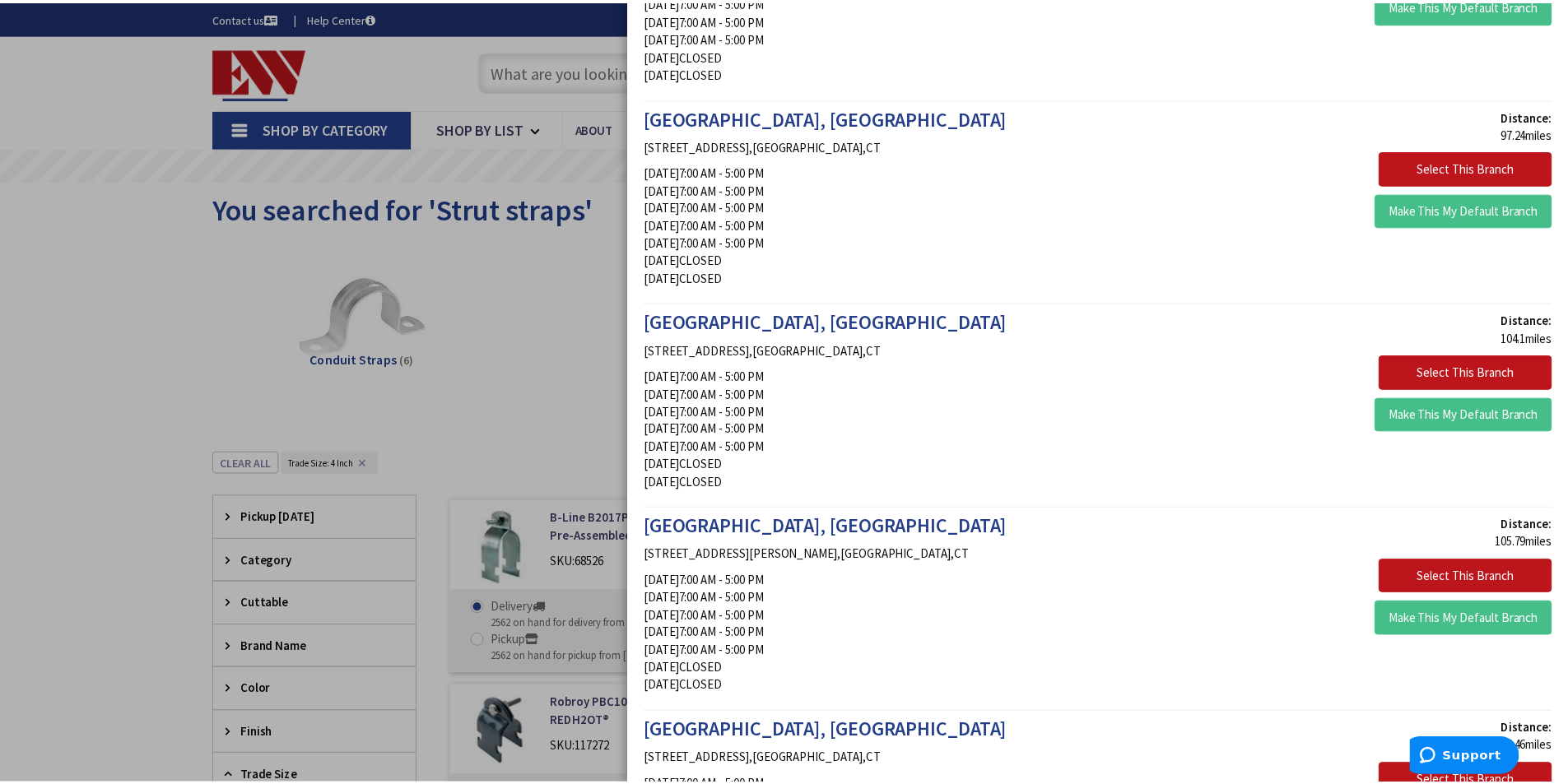
scroll to position [3455, 0]
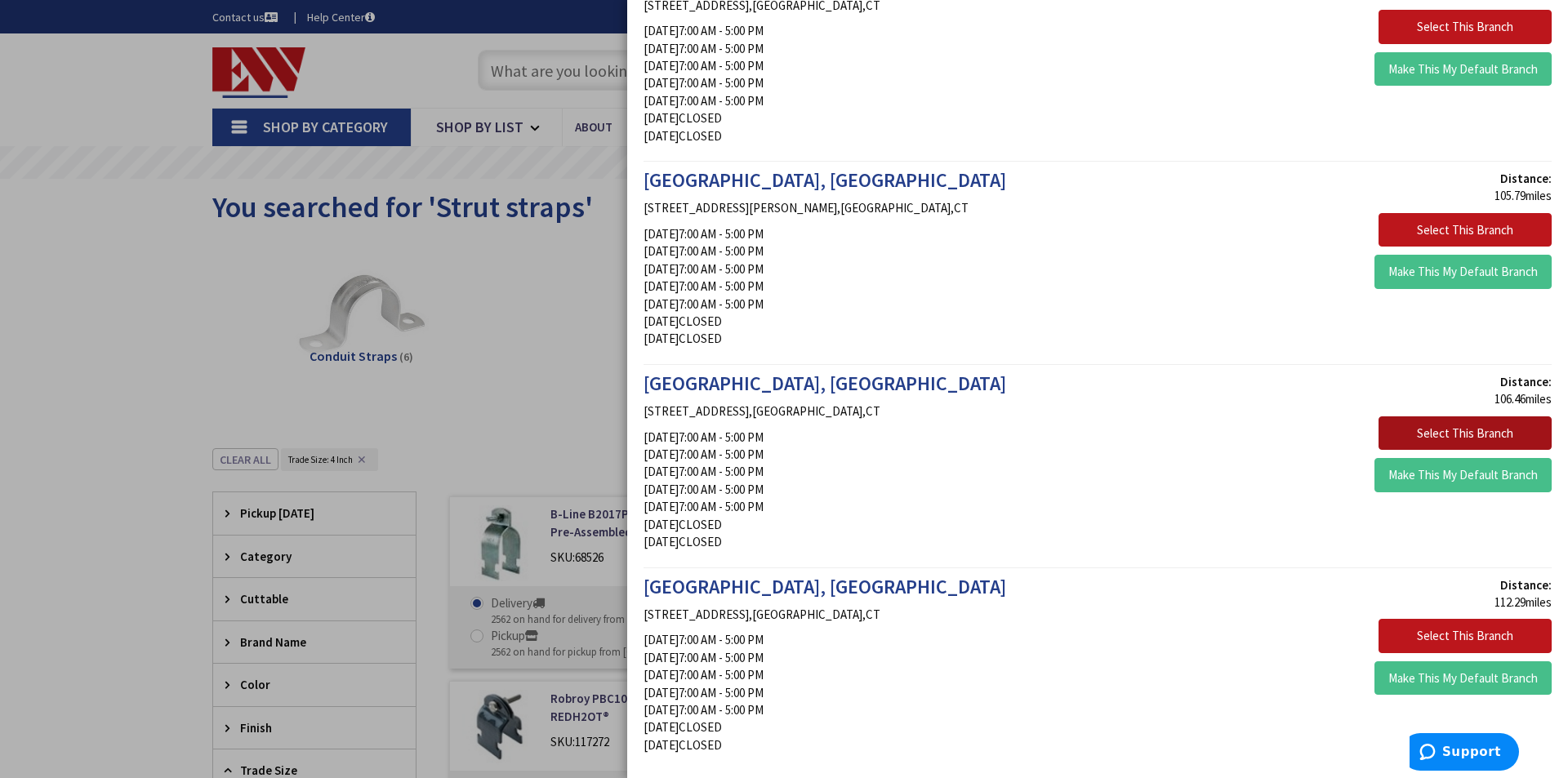
click at [1434, 429] on button "Select This Branch" at bounding box center [1464, 433] width 173 height 34
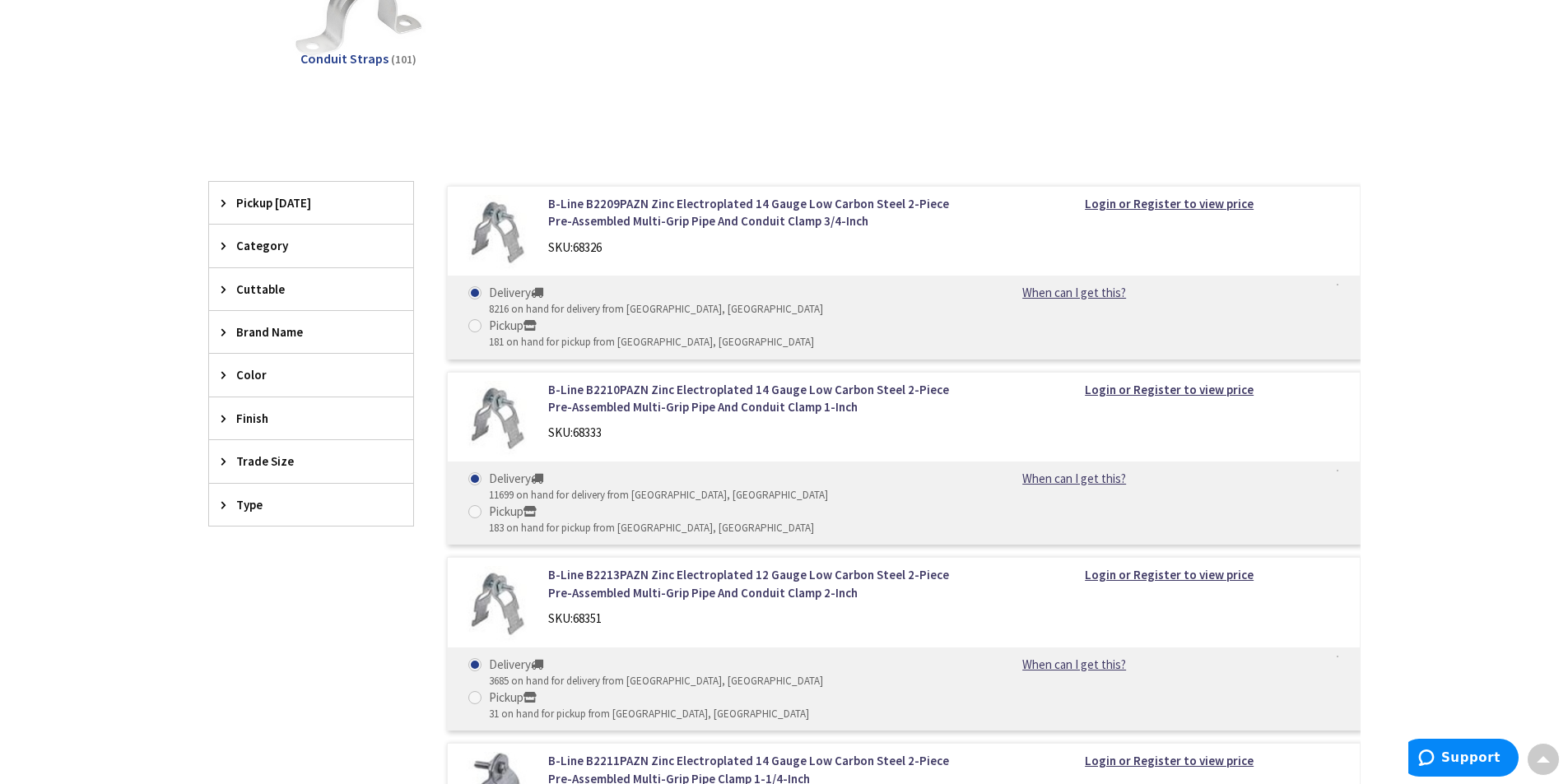
scroll to position [274, 0]
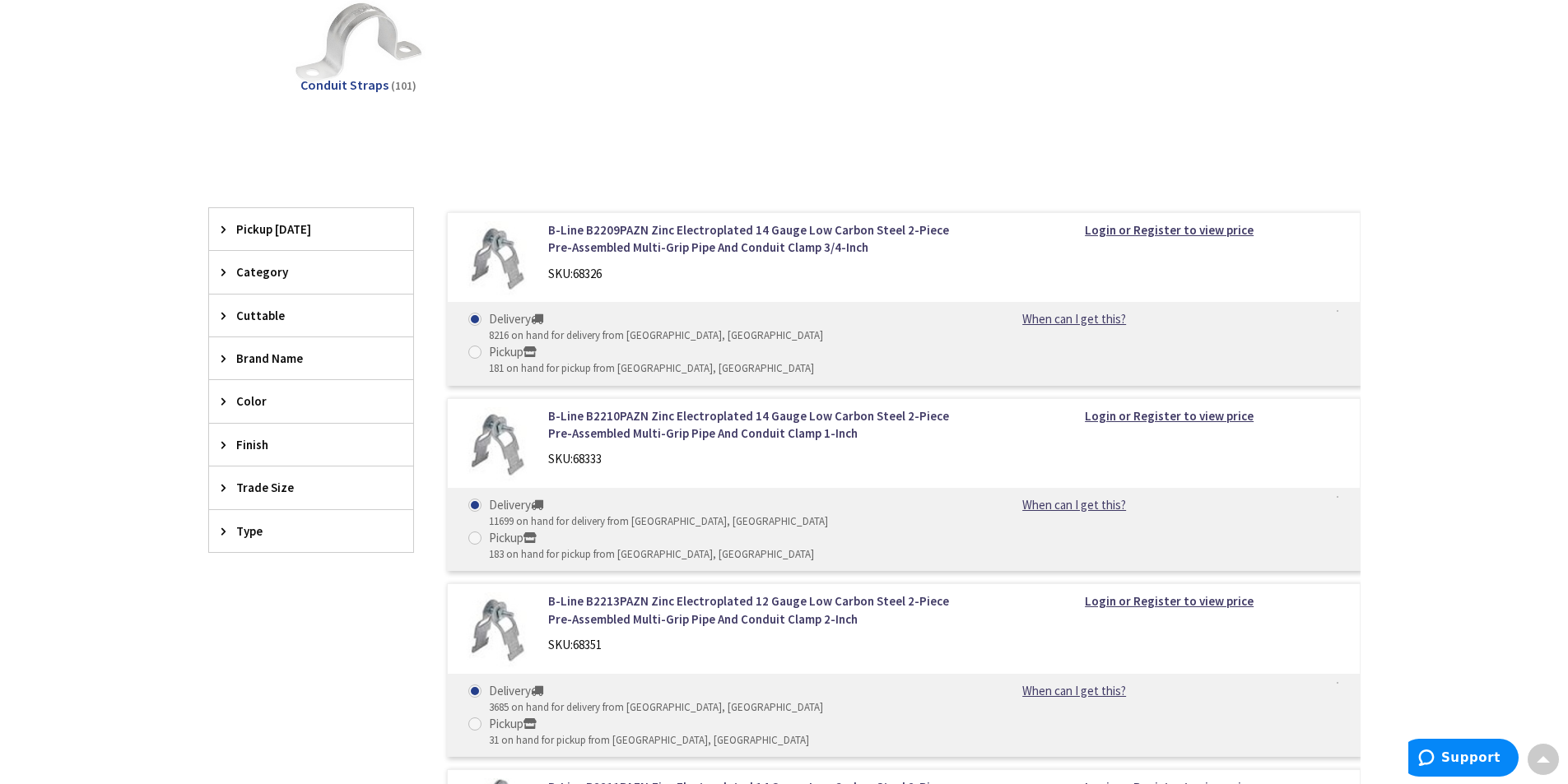
click at [256, 488] on span "Trade Size" at bounding box center [303, 487] width 134 height 17
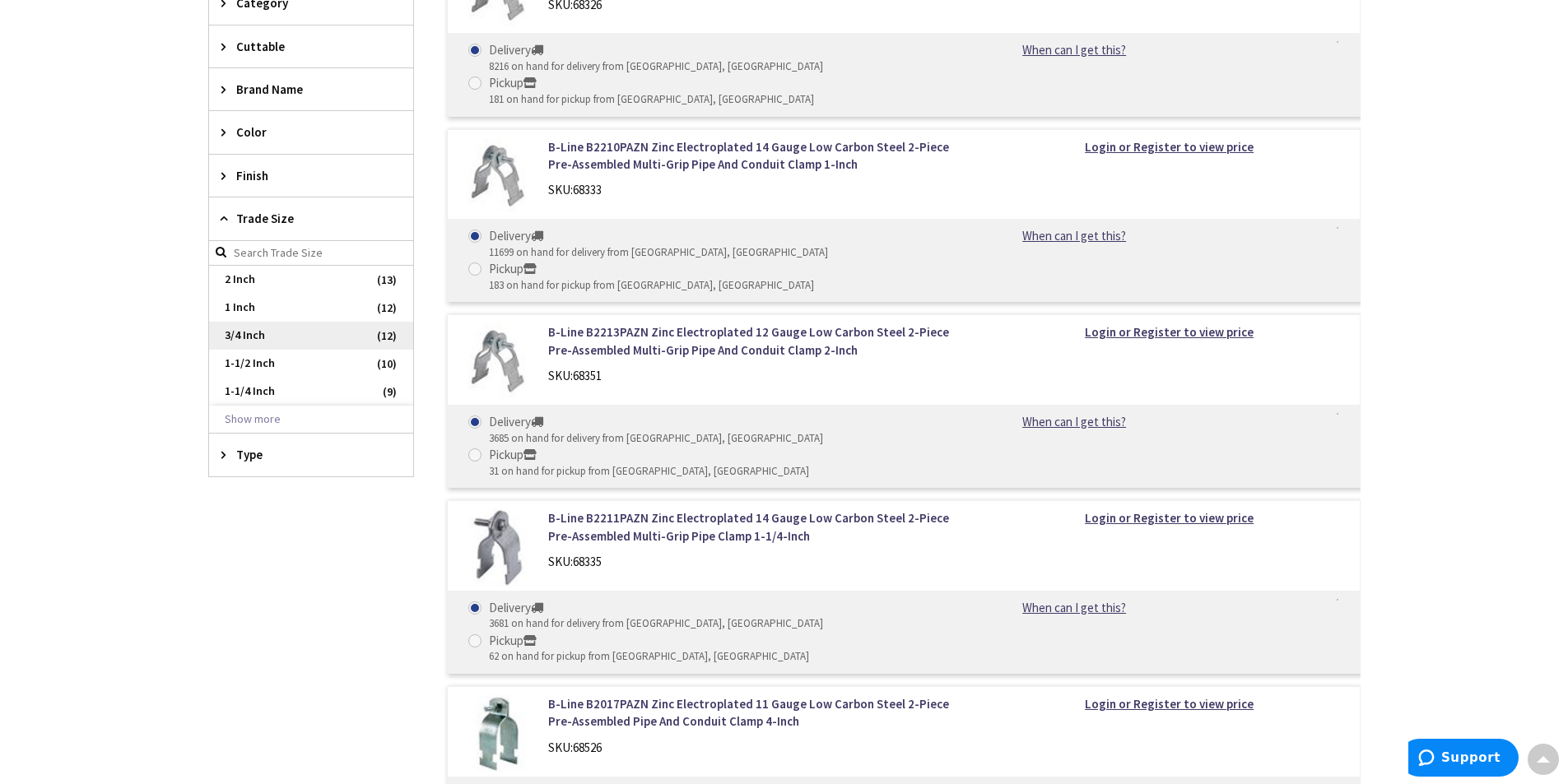
scroll to position [549, 0]
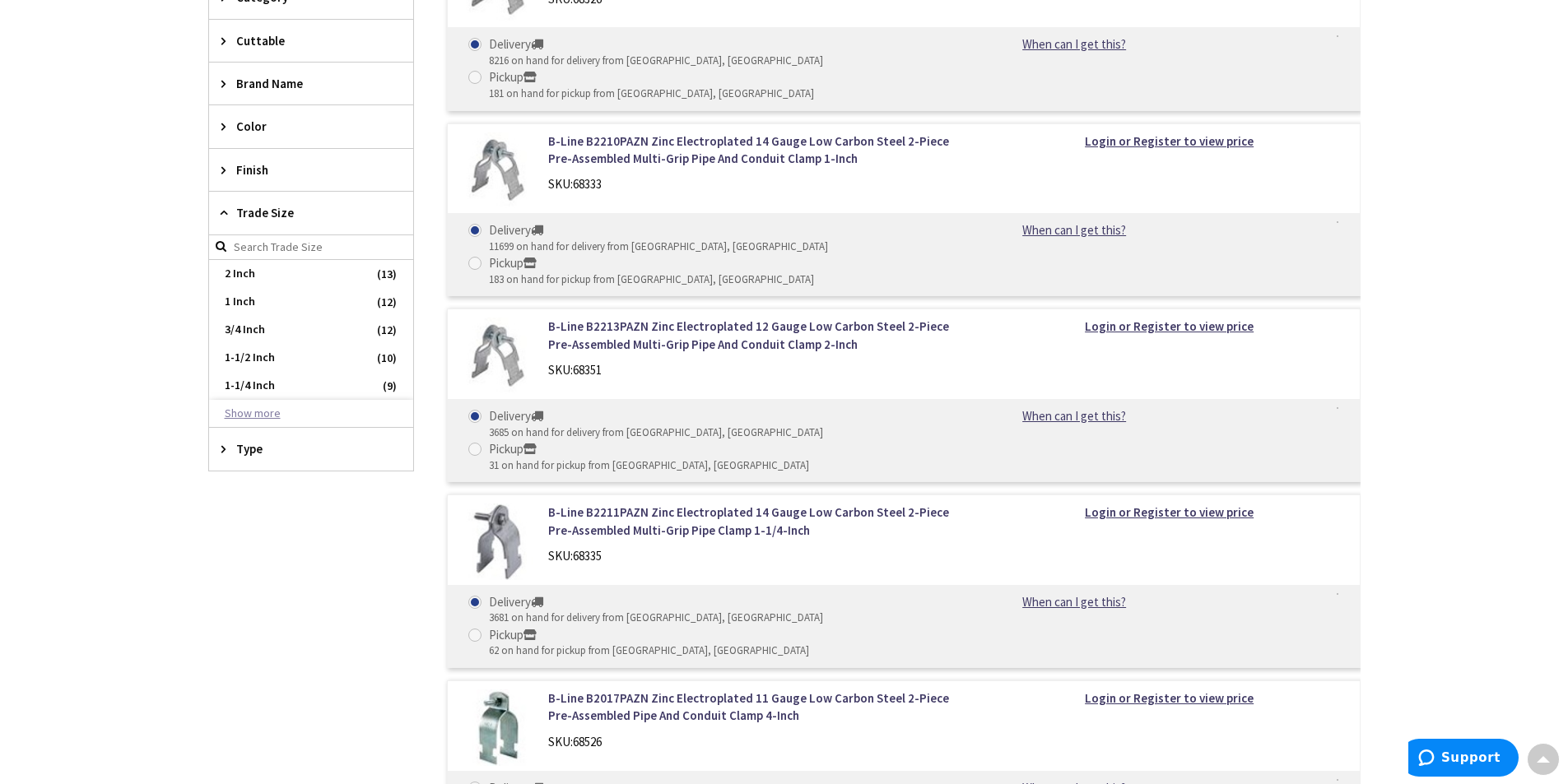
click at [254, 420] on button "Show more" at bounding box center [310, 413] width 204 height 28
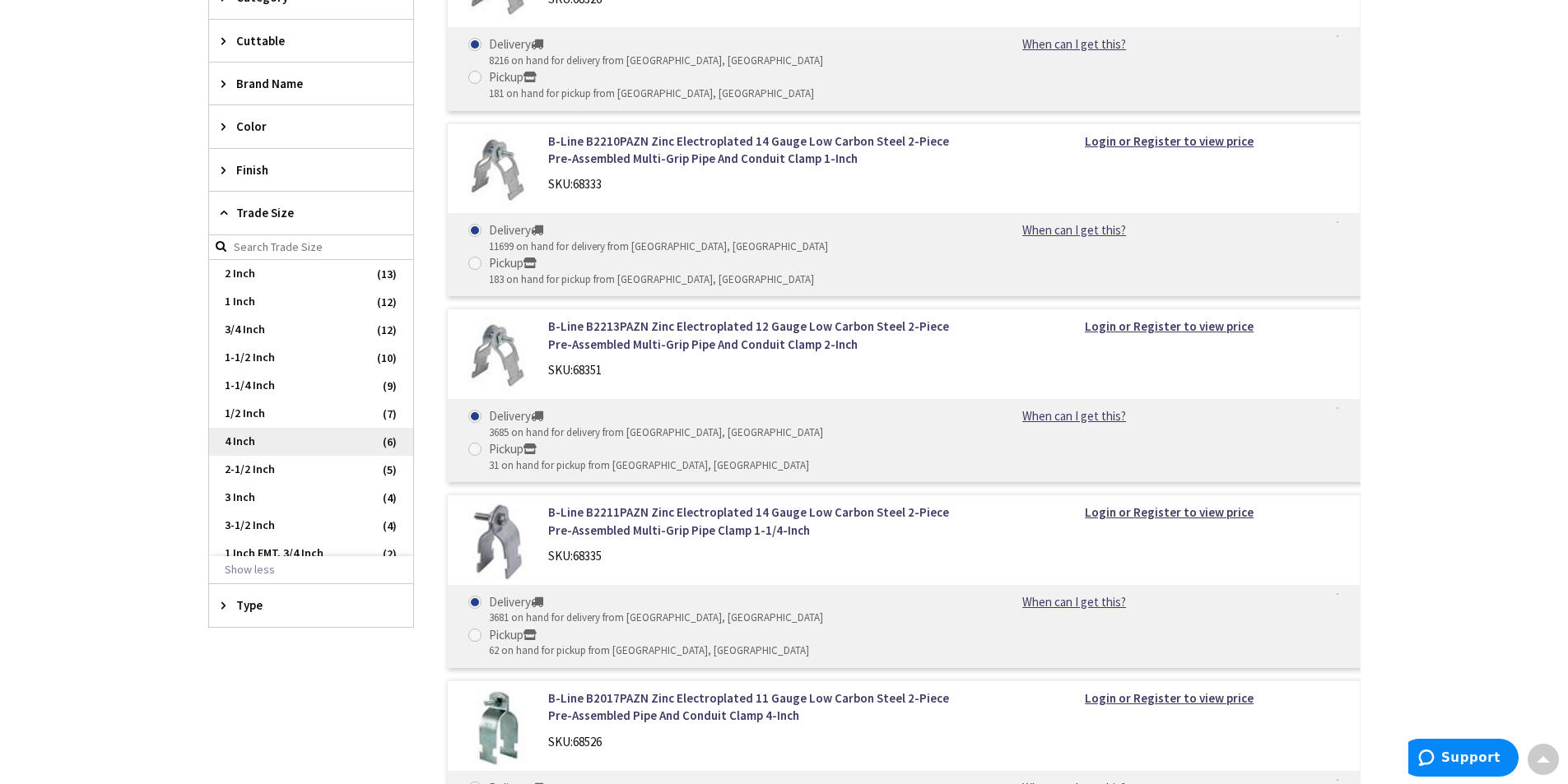
click at [272, 442] on span "4 Inch" at bounding box center [310, 442] width 204 height 28
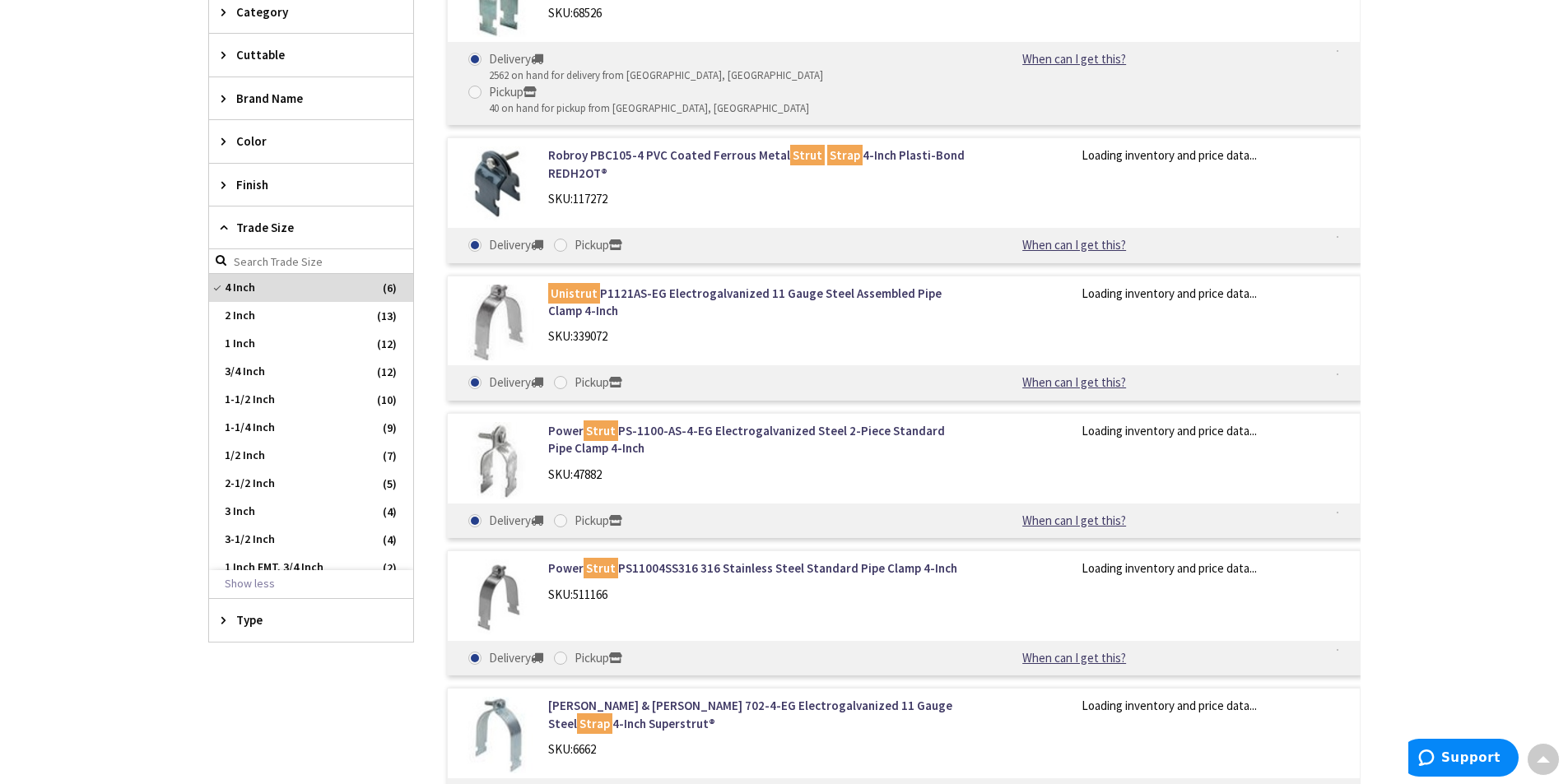
scroll to position [564, 0]
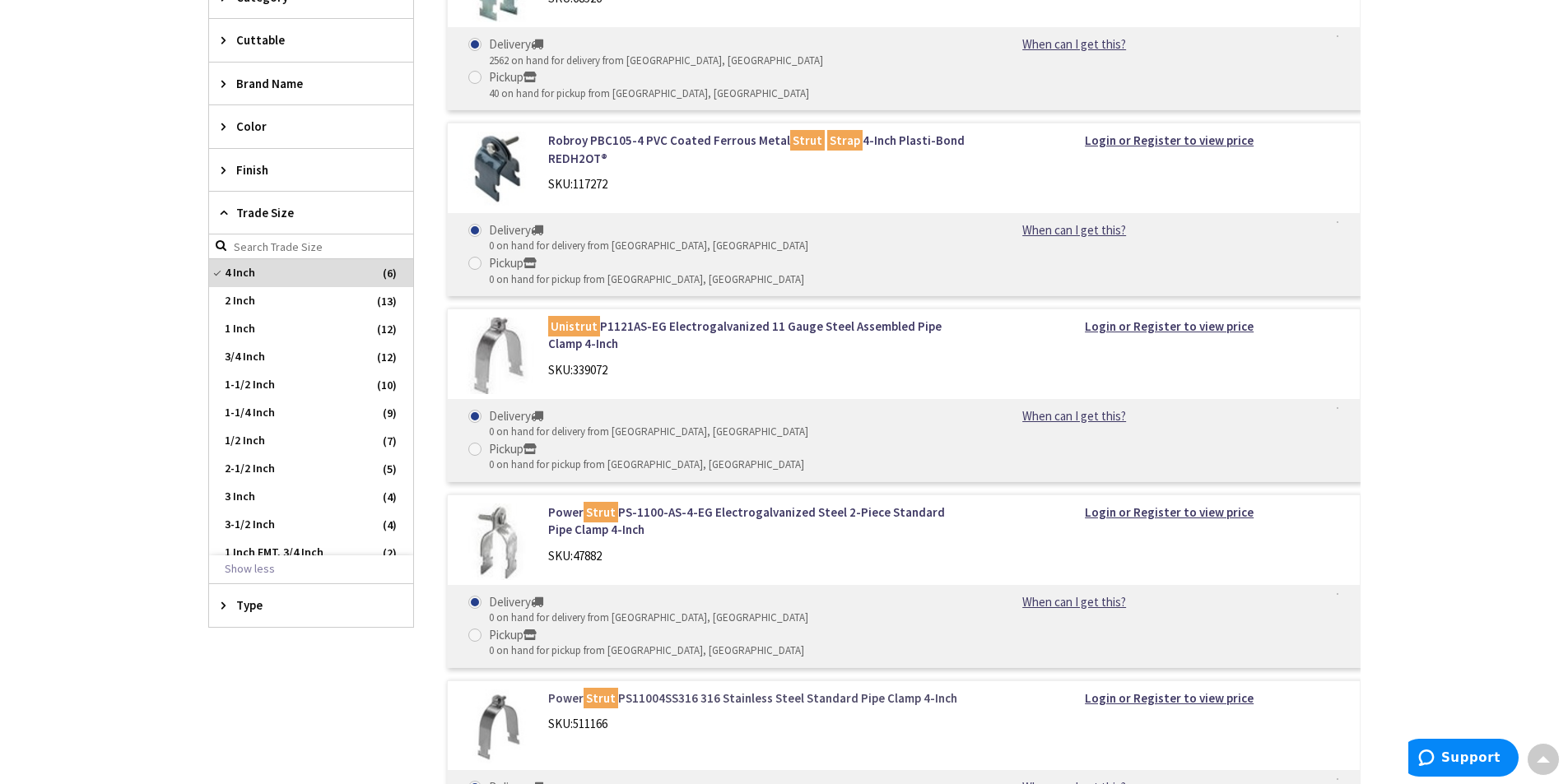
click at [751, 689] on link "Power Strut PS11004SS316 316 Stainless Steel Standard Pipe Clamp 4-Inch" at bounding box center [757, 697] width 419 height 17
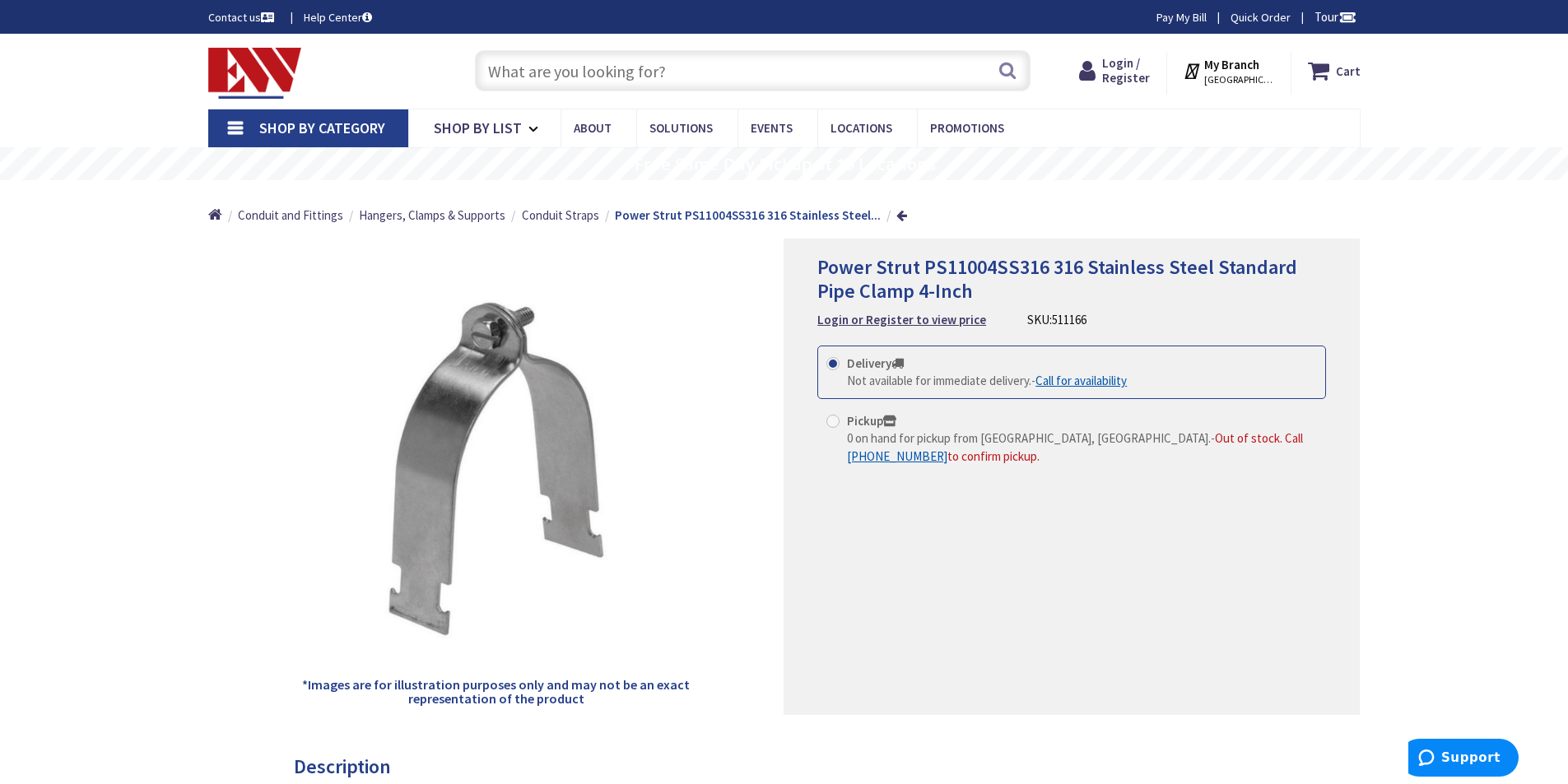
click at [1227, 69] on strong "My Branch" at bounding box center [1231, 64] width 55 height 16
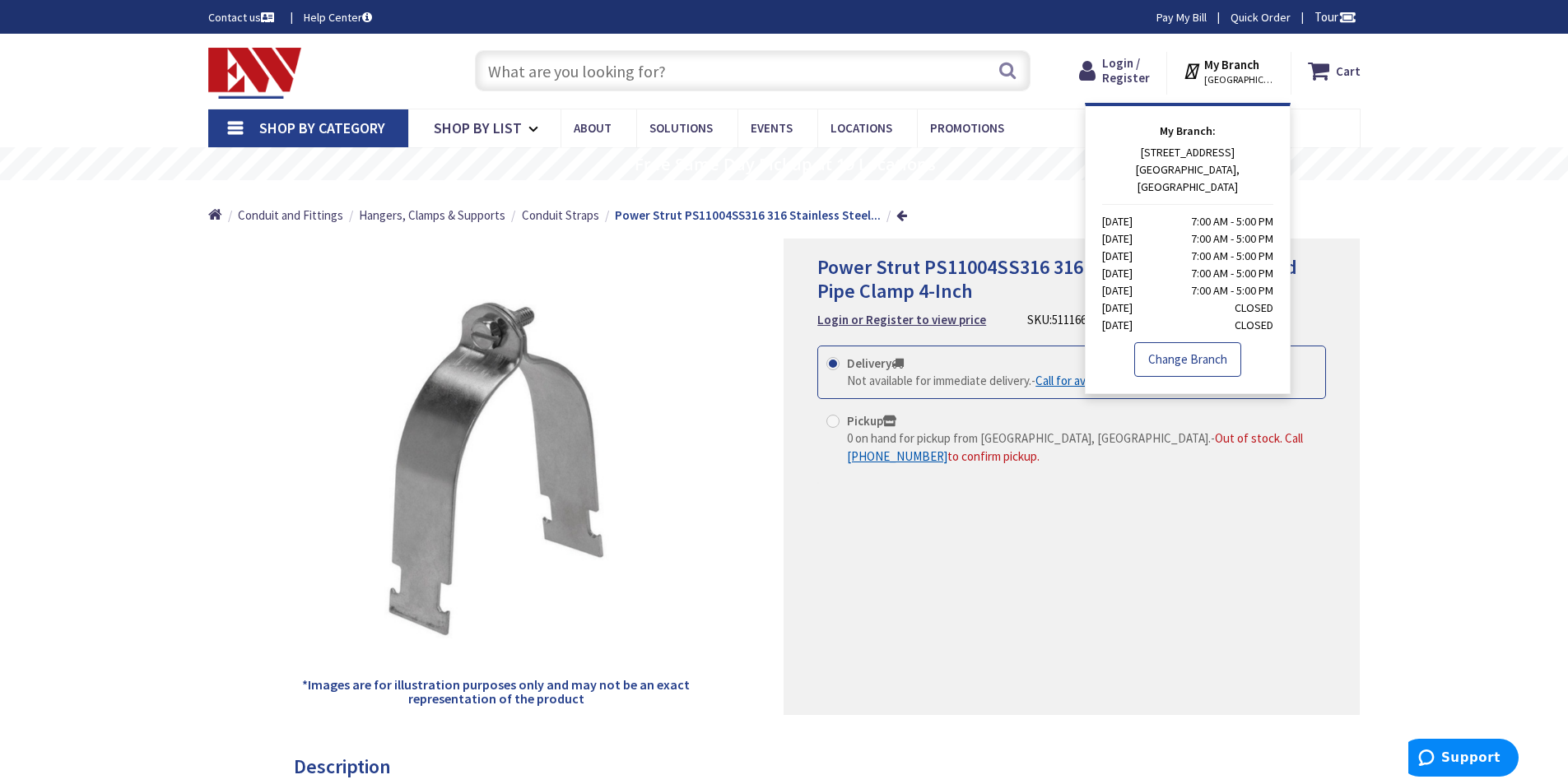
click at [1191, 342] on link "Change Branch" at bounding box center [1187, 360] width 107 height 35
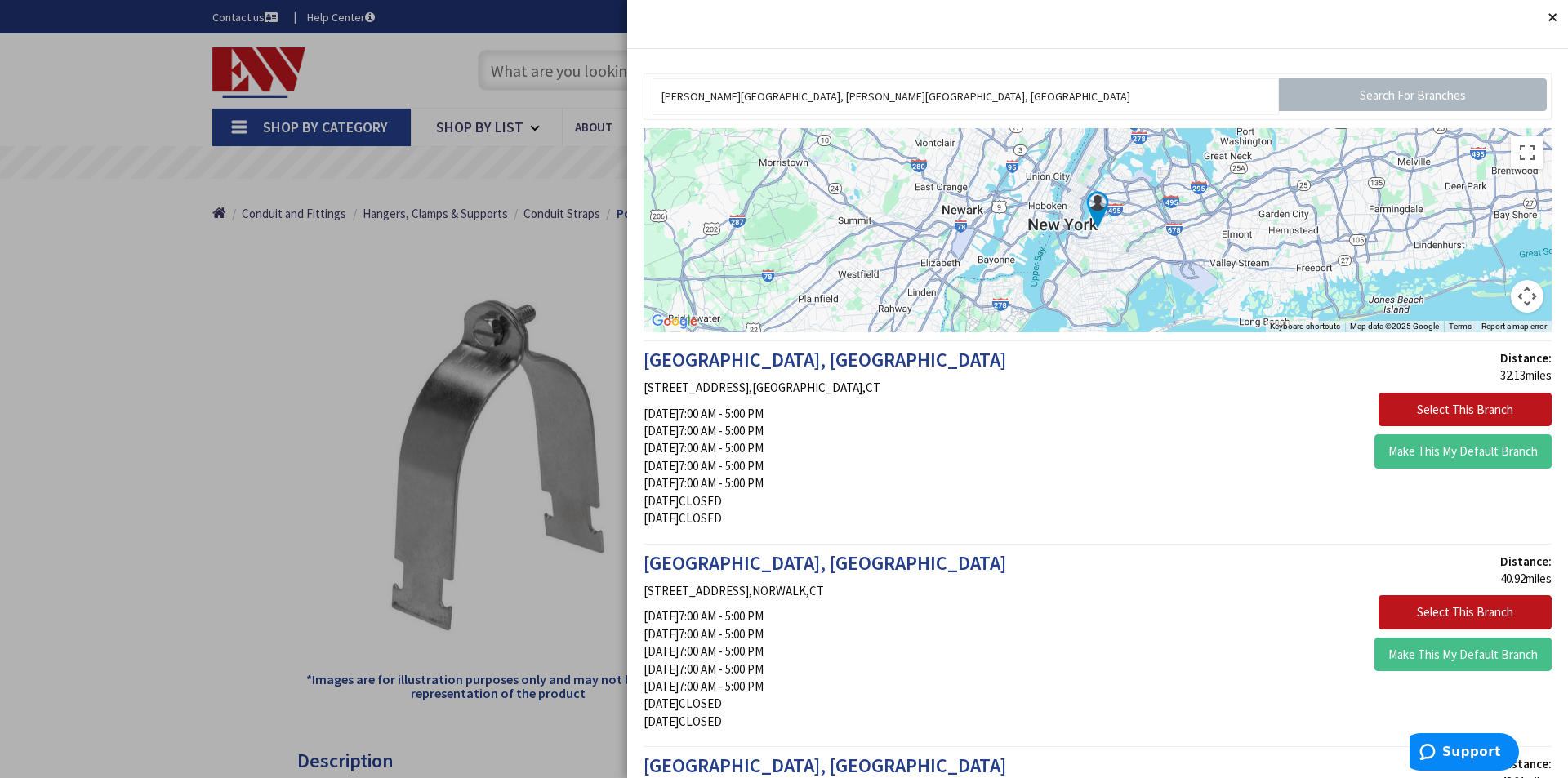
click at [1548, 16] on button "Close" at bounding box center [1552, 16] width 33 height 33
